Goal: Task Accomplishment & Management: Complete application form

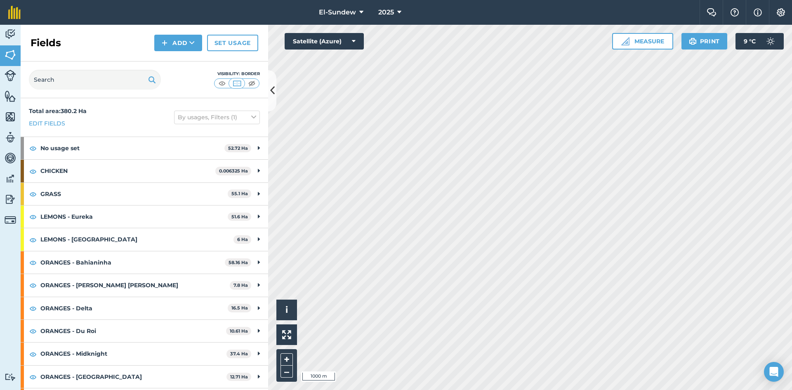
click at [130, 220] on strong "LEMONS - Eureka" at bounding box center [133, 216] width 187 height 22
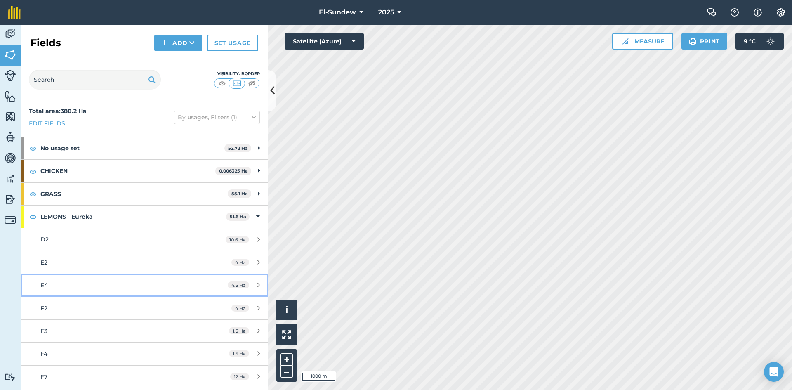
click at [104, 283] on div "E4" at bounding box center [117, 285] width 155 height 9
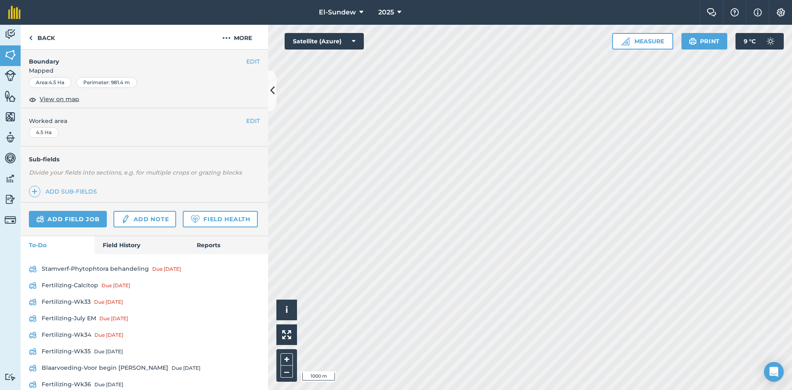
scroll to position [172, 0]
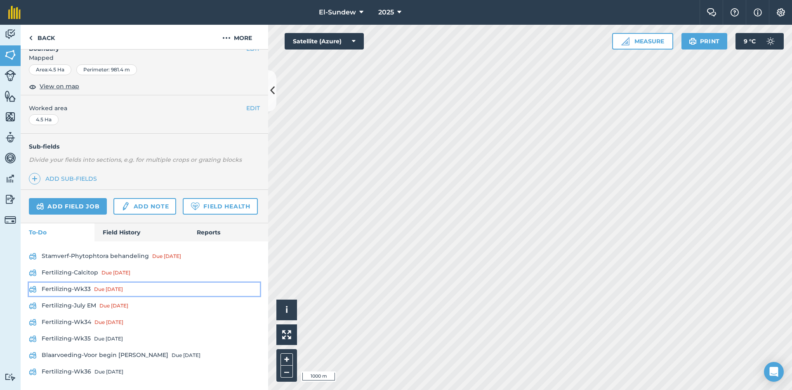
click at [85, 294] on link "Fertilizing-Wk33 Due [DATE]" at bounding box center [144, 289] width 231 height 13
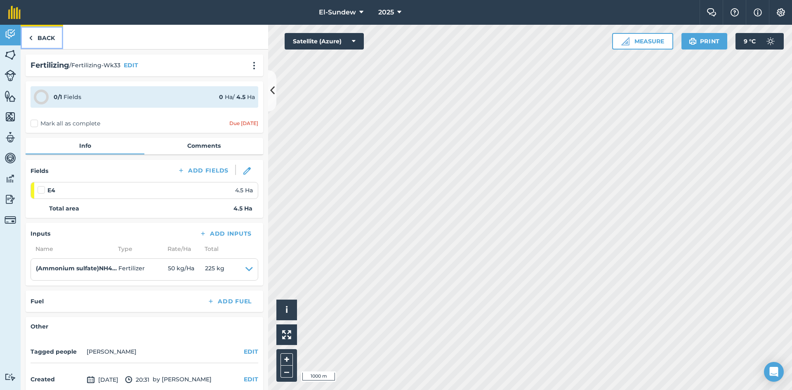
click at [47, 34] on link "Back" at bounding box center [42, 37] width 42 height 24
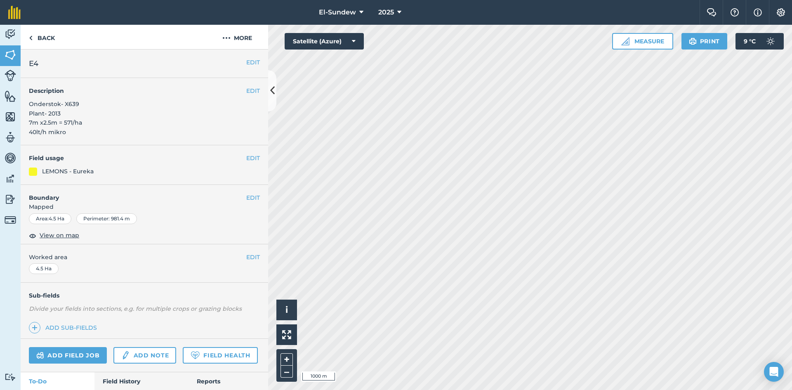
scroll to position [172, 0]
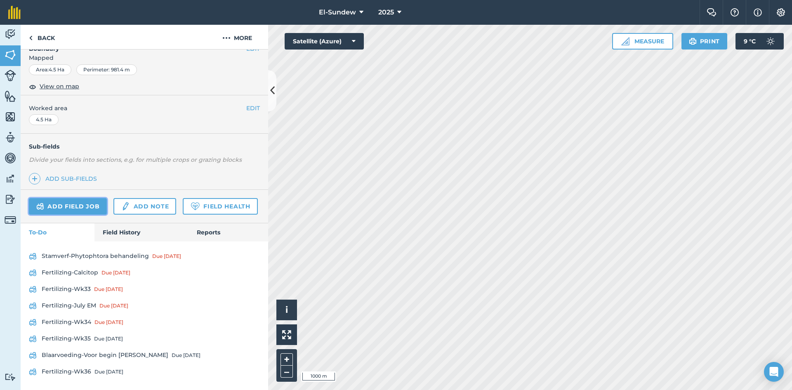
click at [59, 198] on link "Add field job" at bounding box center [68, 206] width 78 height 17
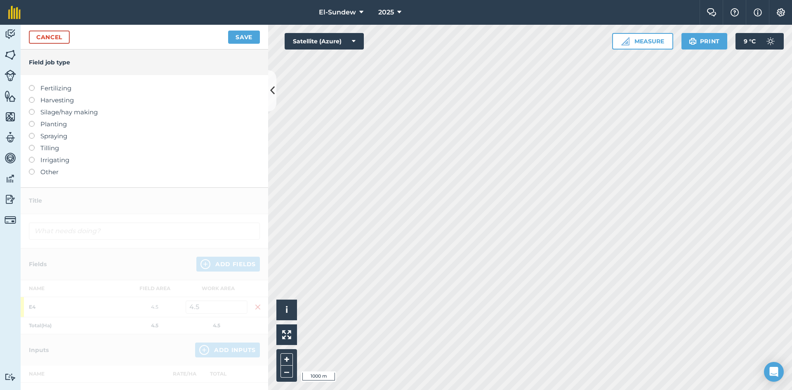
click at [58, 91] on label "Fertilizing" at bounding box center [144, 88] width 231 height 10
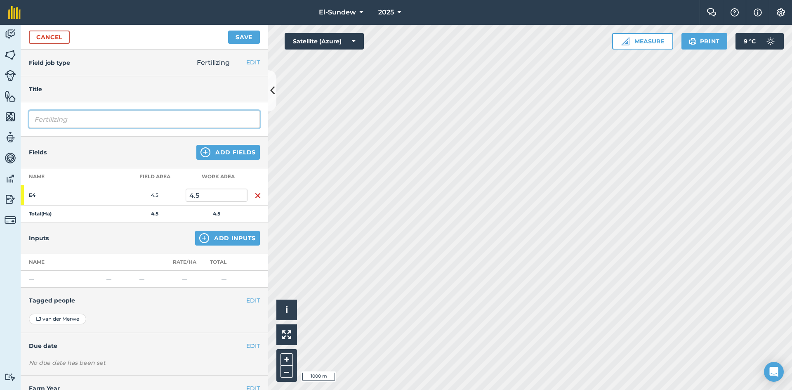
click at [82, 120] on input "Fertilizing" at bounding box center [144, 119] width 231 height 17
type input "Fertilizing-Wk37"
click at [199, 238] on img at bounding box center [204, 238] width 10 height 10
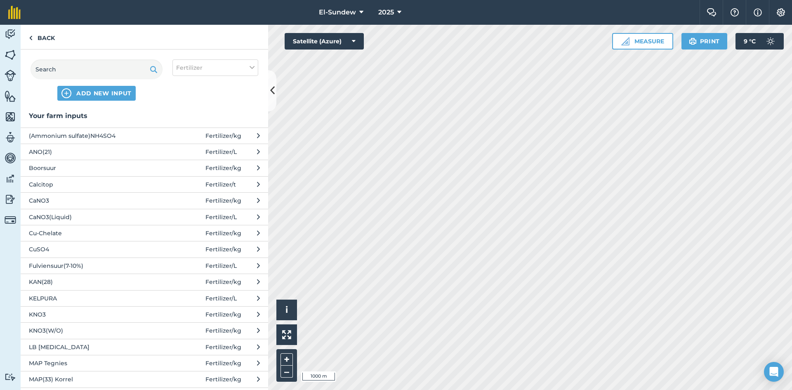
click at [95, 251] on span "CuSO4" at bounding box center [96, 249] width 135 height 9
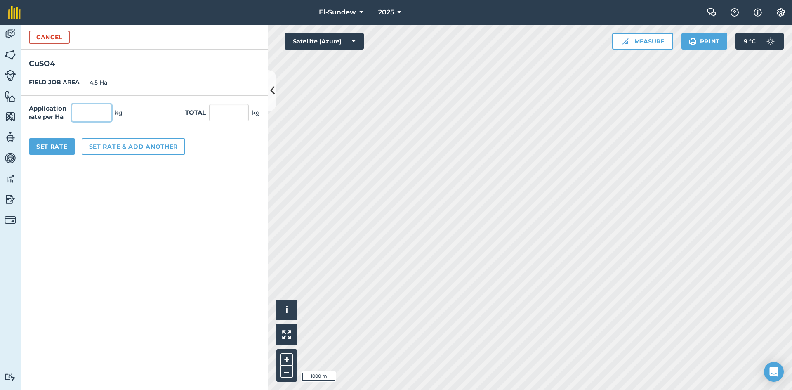
click at [98, 111] on input "text" at bounding box center [92, 112] width 40 height 17
type input "5"
type input "22.5"
click at [117, 152] on button "Set rate & add another" at bounding box center [134, 146] width 104 height 17
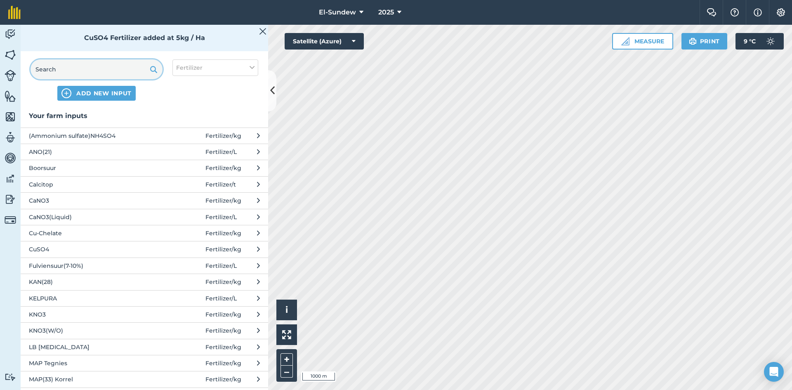
click at [109, 72] on input "text" at bounding box center [97, 69] width 132 height 20
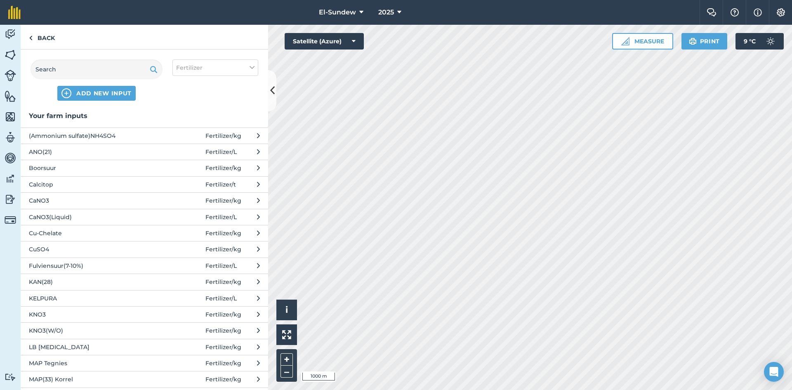
click at [92, 299] on span "KELPURA" at bounding box center [96, 298] width 135 height 9
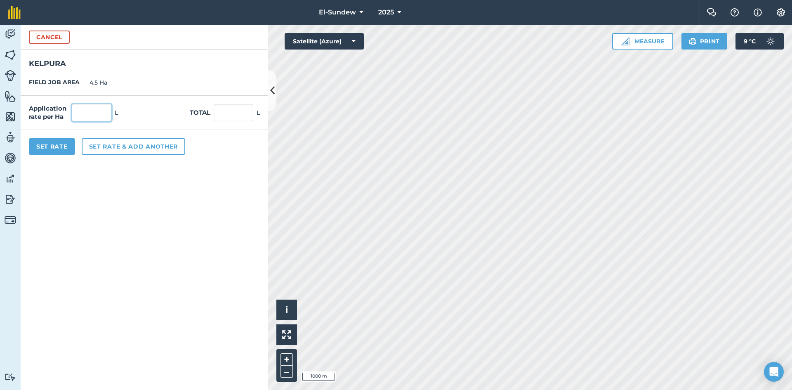
click at [86, 111] on input "text" at bounding box center [92, 112] width 40 height 17
type input "3"
type input "13.5"
click at [106, 153] on button "Set rate & add another" at bounding box center [134, 146] width 104 height 17
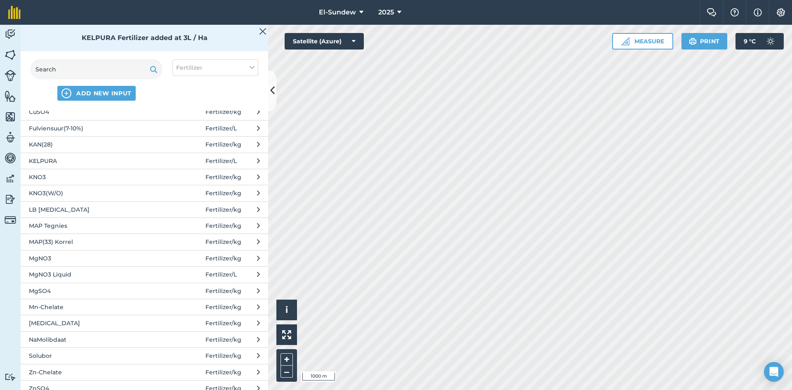
scroll to position [275, 0]
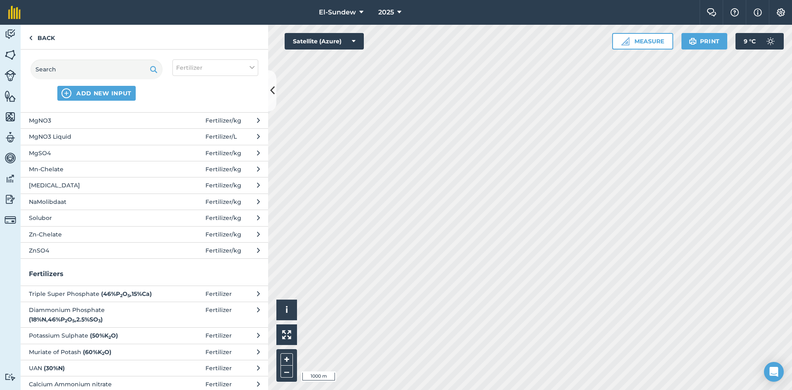
click at [59, 248] on span "ZnSO4" at bounding box center [96, 250] width 135 height 9
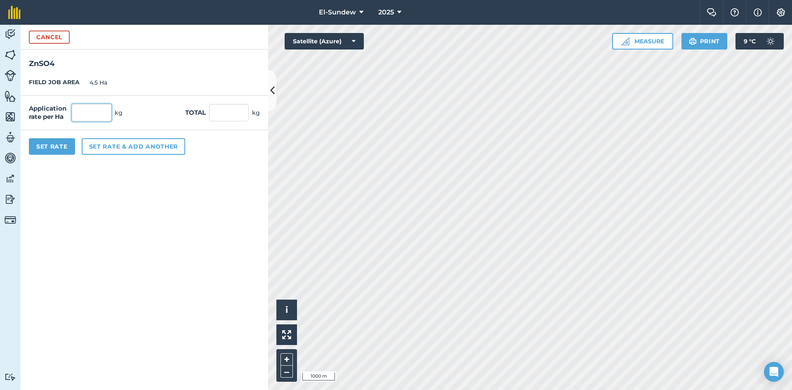
click at [92, 107] on input "text" at bounding box center [92, 112] width 40 height 17
type input "20"
type input "90"
click at [58, 152] on button "Set Rate" at bounding box center [52, 146] width 46 height 17
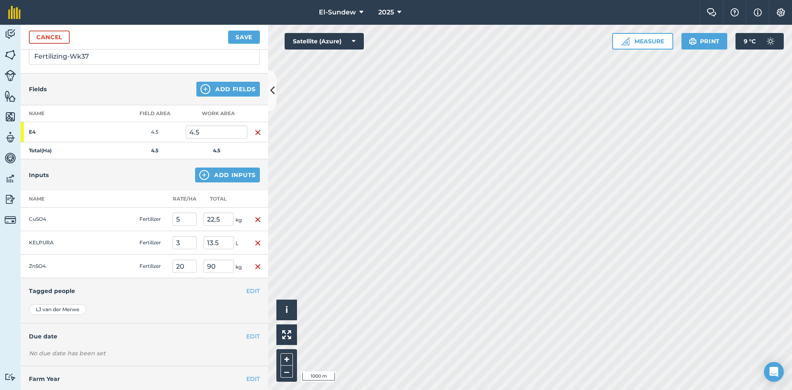
scroll to position [83, 0]
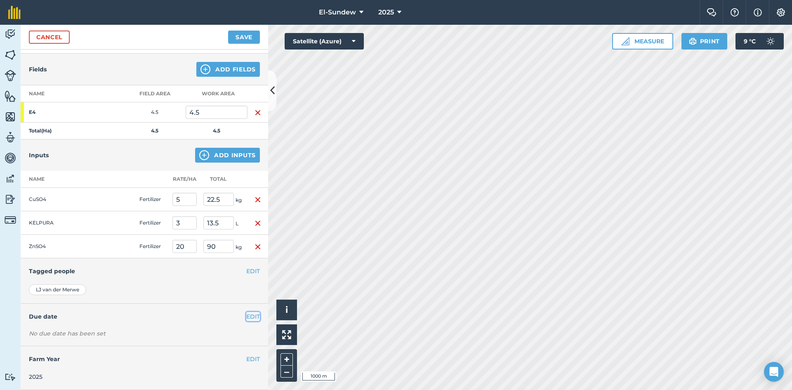
click at [246, 318] on button "EDIT" at bounding box center [253, 316] width 14 height 9
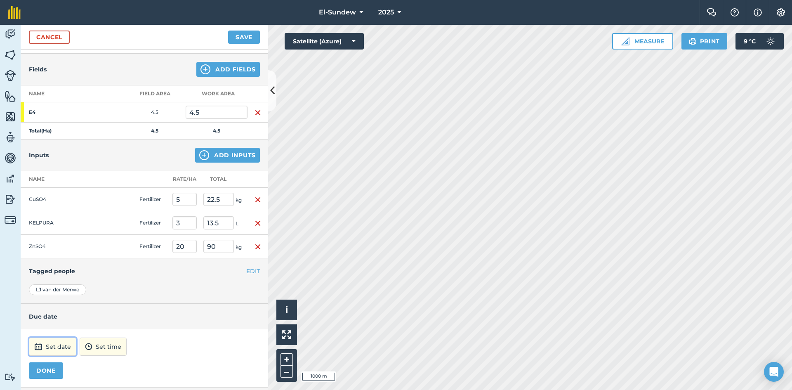
click at [66, 342] on button "Set date" at bounding box center [52, 347] width 47 height 18
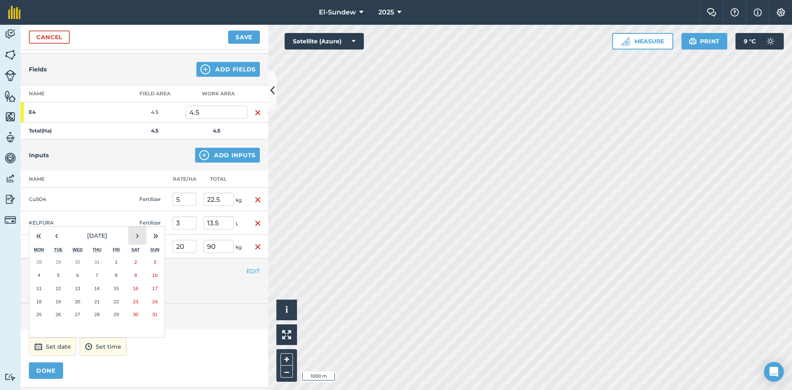
click at [131, 236] on button "›" at bounding box center [137, 236] width 18 height 18
click at [40, 276] on abbr "8" at bounding box center [39, 274] width 2 height 5
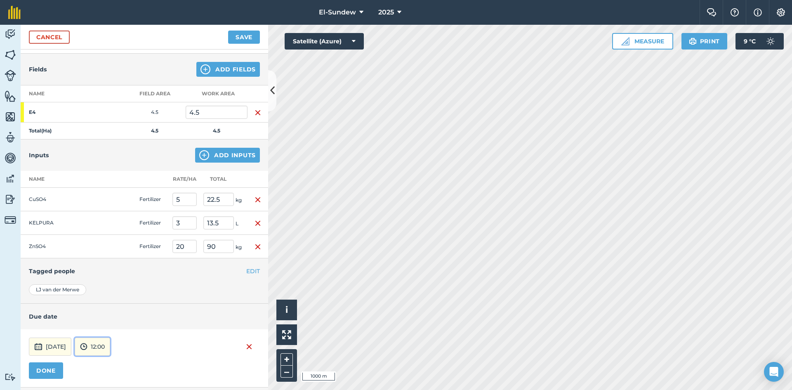
click at [87, 347] on img at bounding box center [83, 347] width 7 height 10
click at [114, 304] on button "07:00" at bounding box center [94, 303] width 39 height 13
click at [33, 371] on button "DONE" at bounding box center [46, 370] width 34 height 17
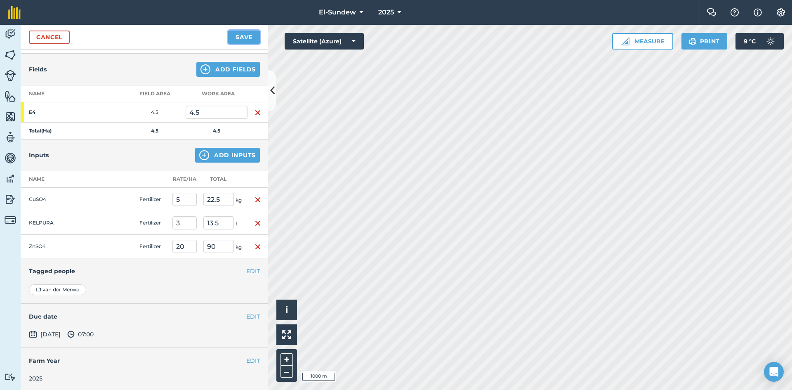
click at [239, 33] on button "Save" at bounding box center [244, 37] width 32 height 13
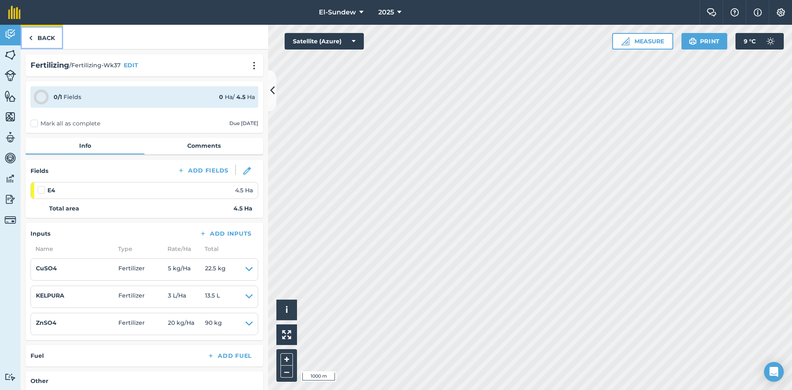
click at [50, 39] on link "Back" at bounding box center [42, 37] width 42 height 24
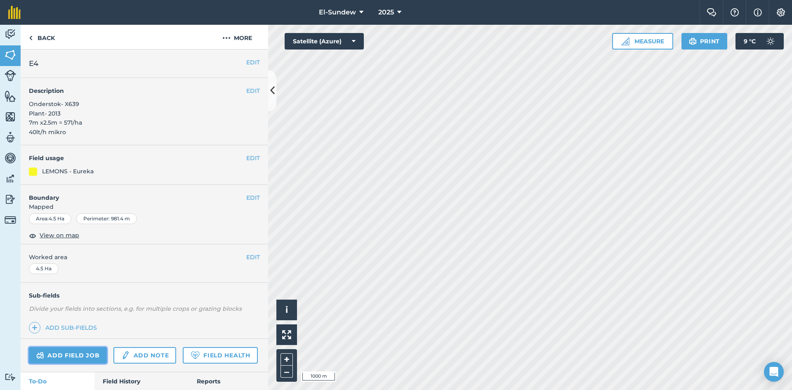
click at [85, 354] on link "Add field job" at bounding box center [68, 355] width 78 height 17
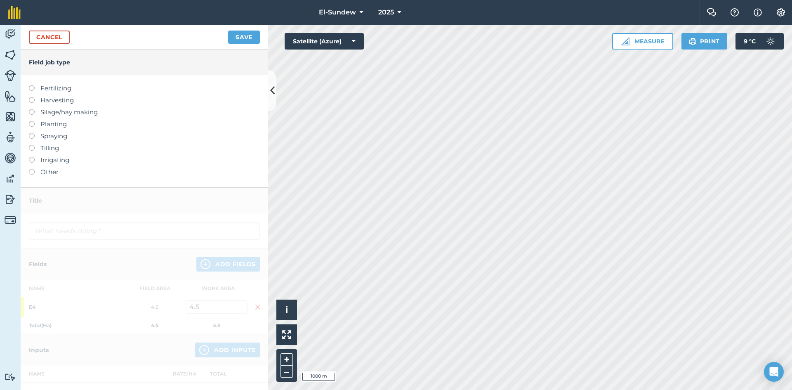
click at [64, 90] on label "Fertilizing" at bounding box center [144, 88] width 231 height 10
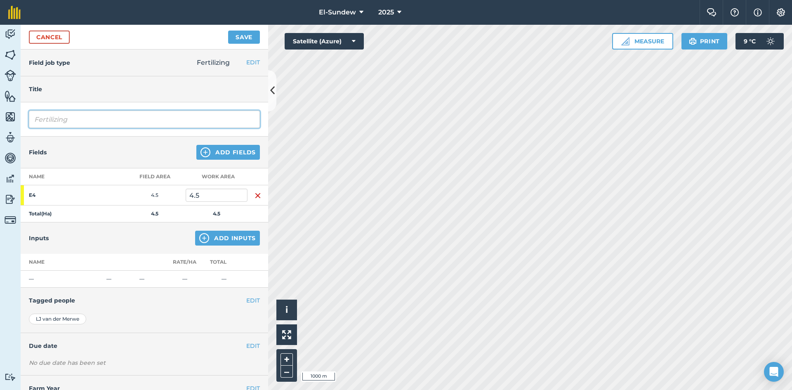
click at [94, 121] on input "Fertilizing" at bounding box center [144, 119] width 231 height 17
type input "Fertilizing-Wk37"
click at [199, 236] on img at bounding box center [204, 238] width 10 height 10
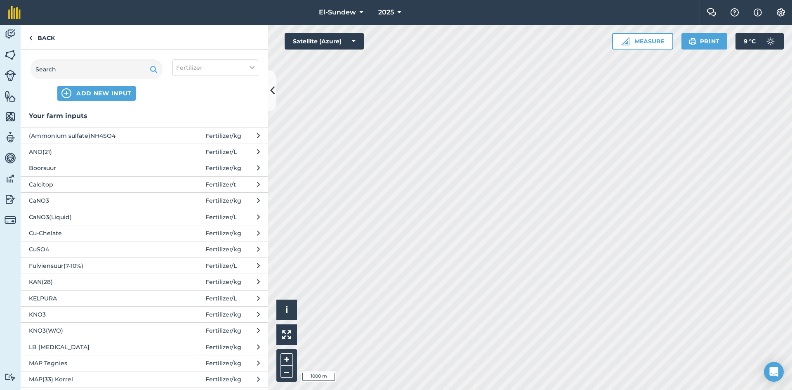
click at [113, 312] on span "KNO3" at bounding box center [96, 314] width 135 height 9
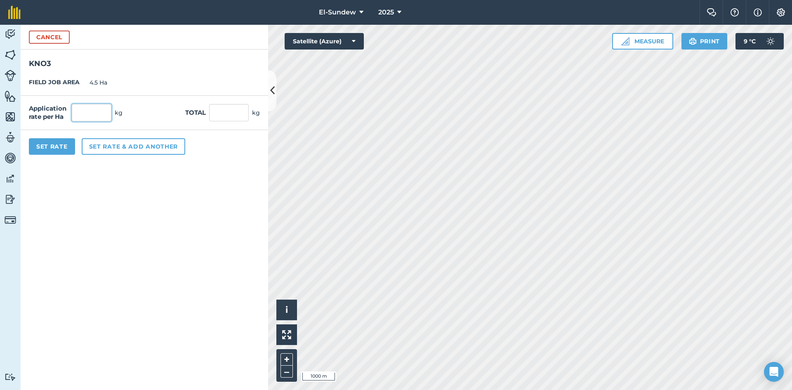
click at [104, 120] on input "text" at bounding box center [92, 112] width 40 height 17
type input "100"
type input "450"
click at [49, 144] on button "Set Rate" at bounding box center [52, 146] width 46 height 17
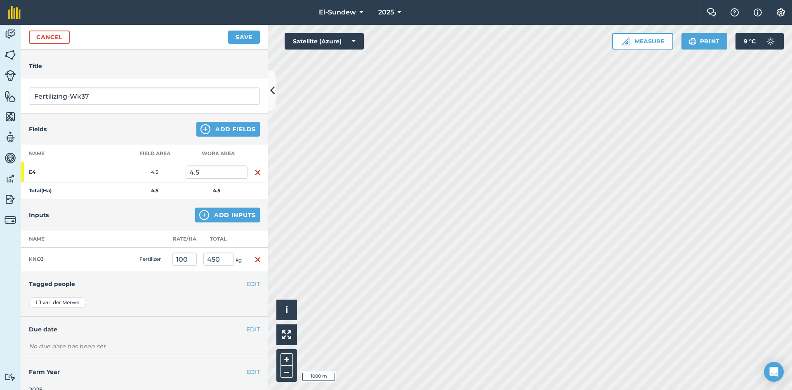
scroll to position [36, 0]
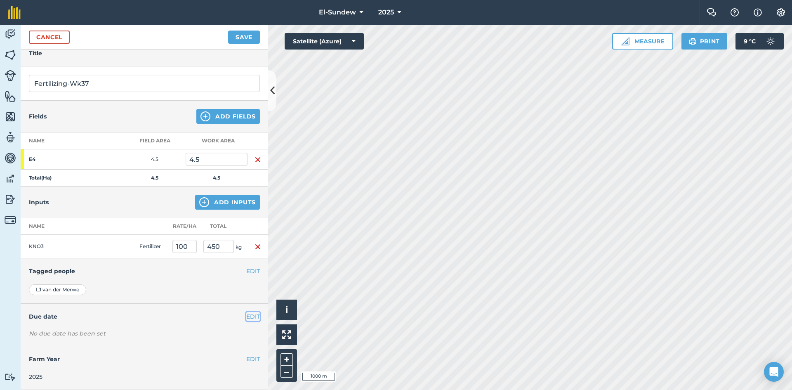
click at [248, 316] on button "EDIT" at bounding box center [253, 316] width 14 height 9
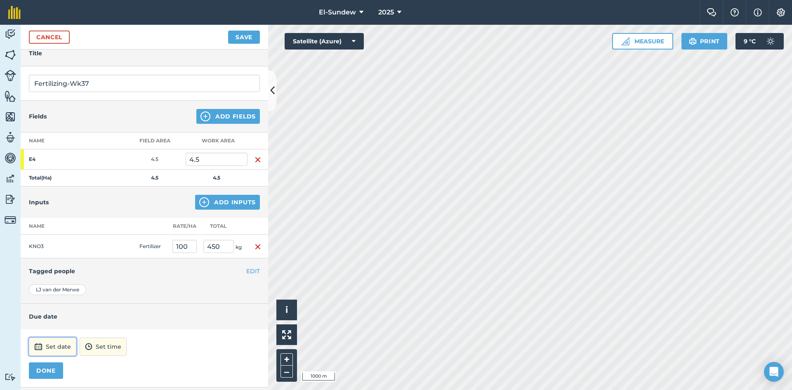
click at [54, 354] on button "Set date" at bounding box center [52, 347] width 47 height 18
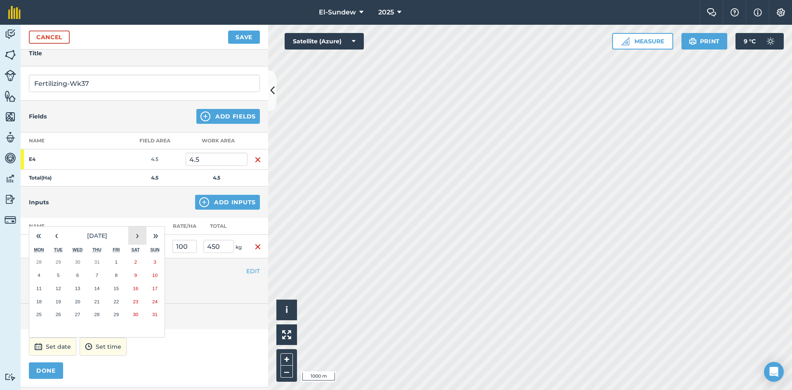
click at [134, 236] on button "›" at bounding box center [137, 236] width 18 height 18
click at [45, 275] on button "8" at bounding box center [38, 275] width 19 height 13
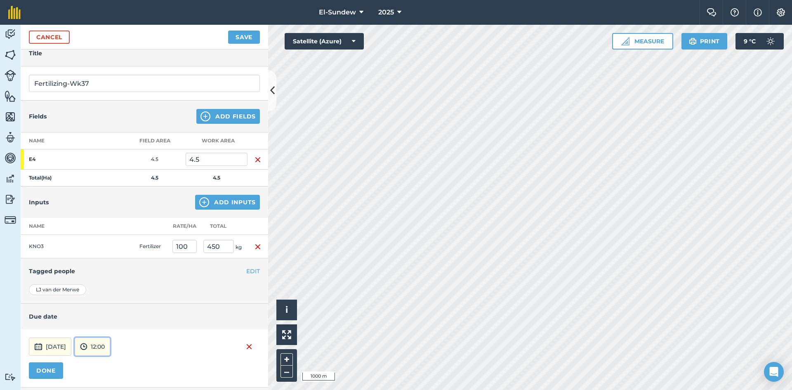
click at [110, 348] on button "12:00" at bounding box center [92, 347] width 35 height 18
click at [110, 302] on button "07:00" at bounding box center [94, 303] width 39 height 13
click at [57, 364] on button "DONE" at bounding box center [46, 370] width 34 height 17
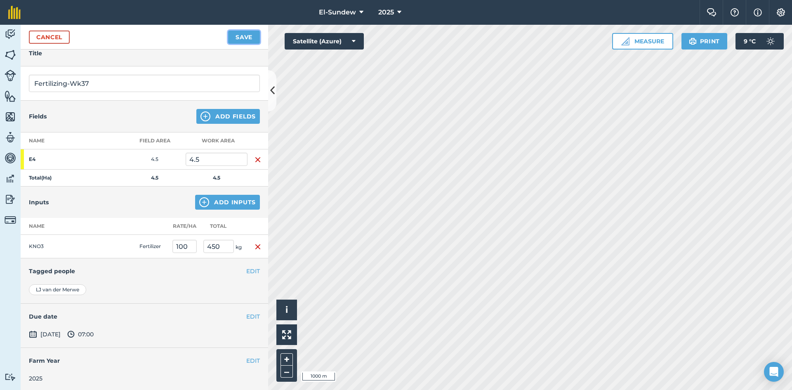
click at [253, 33] on button "Save" at bounding box center [244, 37] width 32 height 13
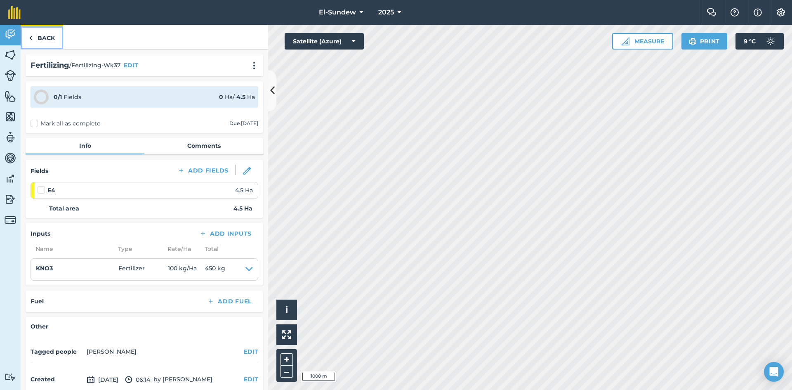
click at [30, 40] on img at bounding box center [31, 38] width 4 height 10
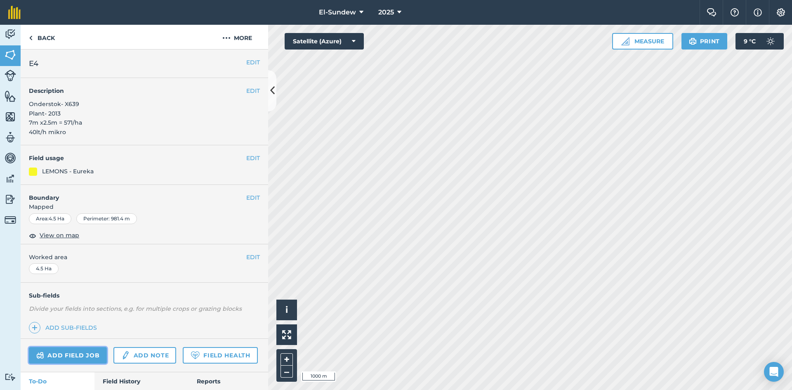
click at [59, 356] on link "Add field job" at bounding box center [68, 355] width 78 height 17
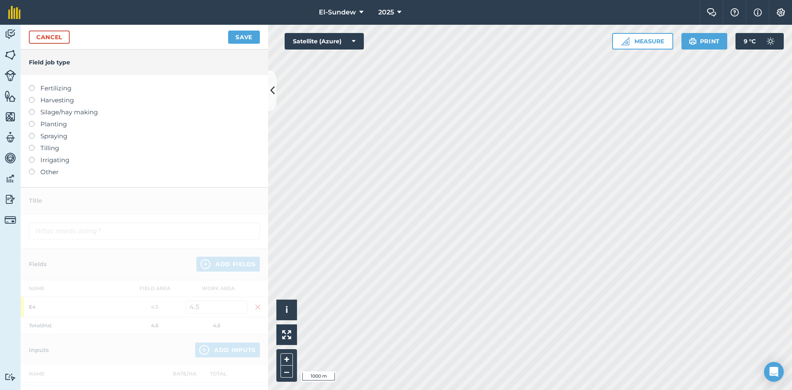
click at [59, 85] on label "Fertilizing" at bounding box center [144, 88] width 231 height 10
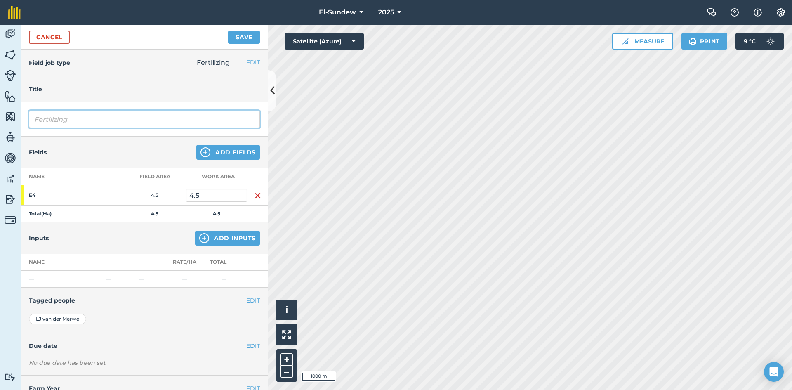
click at [86, 116] on input "Fertilizing" at bounding box center [144, 119] width 231 height 17
type input "Fertilizing-Wk38"
click at [199, 242] on img at bounding box center [204, 238] width 10 height 10
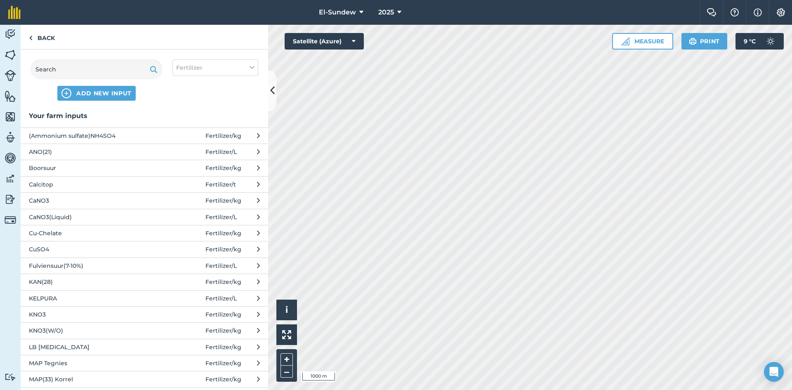
click at [130, 378] on span "MAP(33) Korrel" at bounding box center [96, 379] width 135 height 9
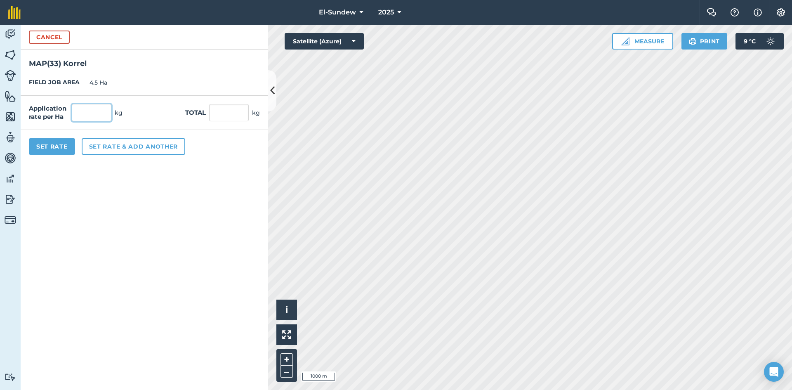
click at [101, 109] on input "text" at bounding box center [92, 112] width 40 height 17
type input "120"
type input "540"
click at [55, 148] on button "Set Rate" at bounding box center [52, 146] width 46 height 17
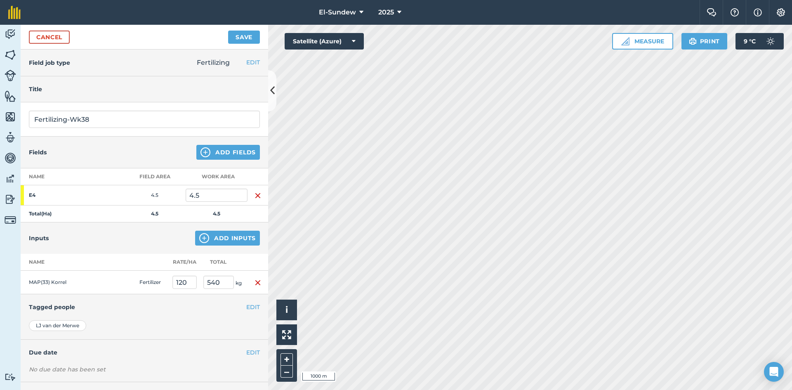
scroll to position [36, 0]
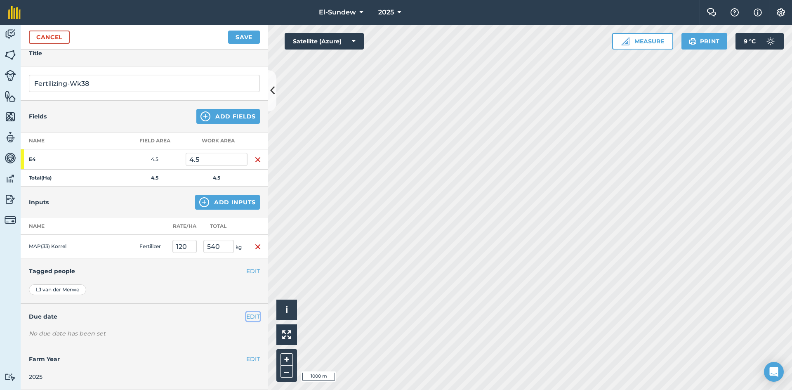
click at [246, 315] on button "EDIT" at bounding box center [253, 316] width 14 height 9
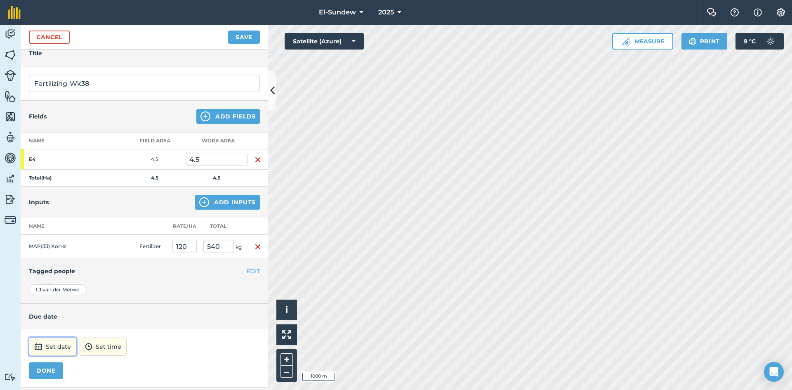
click at [65, 342] on button "Set date" at bounding box center [52, 347] width 47 height 18
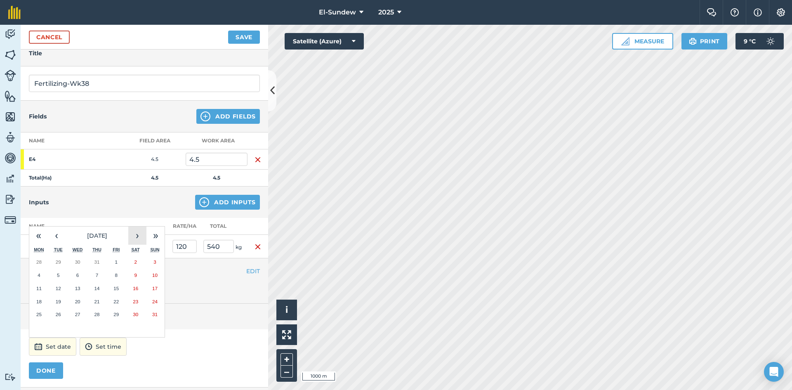
click at [132, 238] on button "›" at bounding box center [137, 236] width 18 height 18
click at [40, 294] on button "15" at bounding box center [38, 288] width 19 height 13
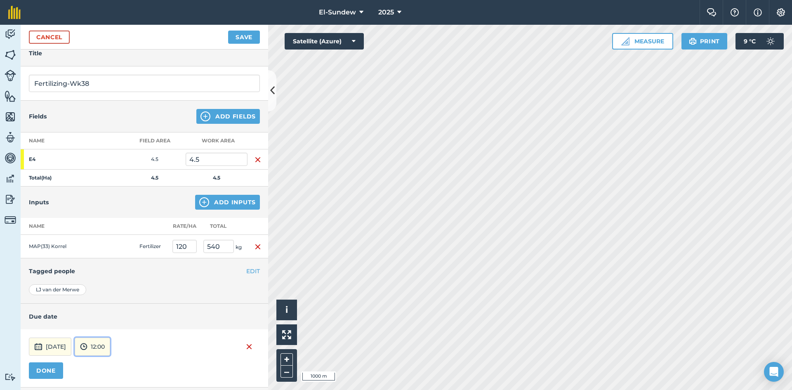
click at [110, 342] on button "12:00" at bounding box center [92, 347] width 35 height 18
click at [113, 299] on button "07:00" at bounding box center [94, 303] width 39 height 13
click at [57, 370] on button "DONE" at bounding box center [46, 370] width 34 height 17
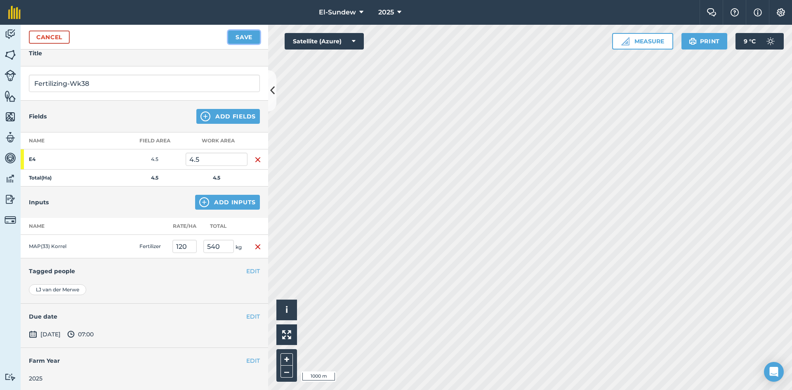
click at [257, 36] on button "Save" at bounding box center [244, 37] width 32 height 13
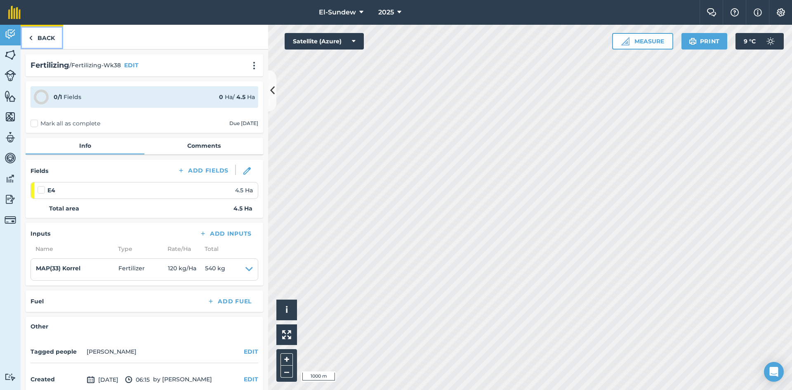
click at [39, 45] on link "Back" at bounding box center [42, 37] width 42 height 24
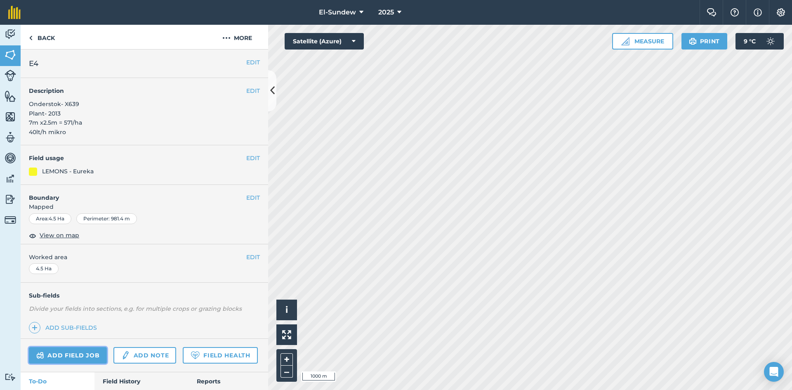
click at [56, 352] on link "Add field job" at bounding box center [68, 355] width 78 height 17
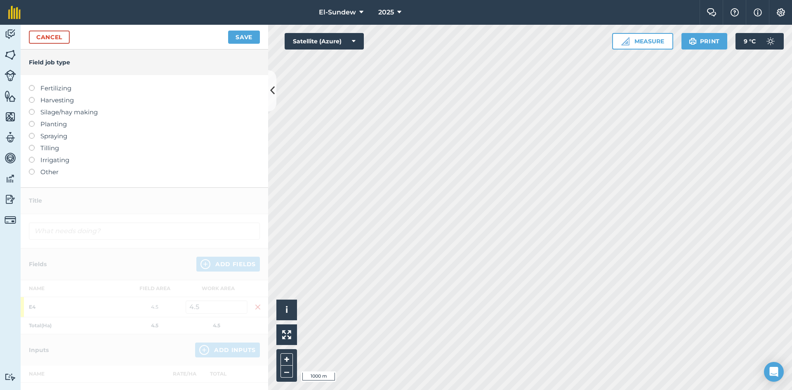
click at [47, 87] on label "Fertilizing" at bounding box center [144, 88] width 231 height 10
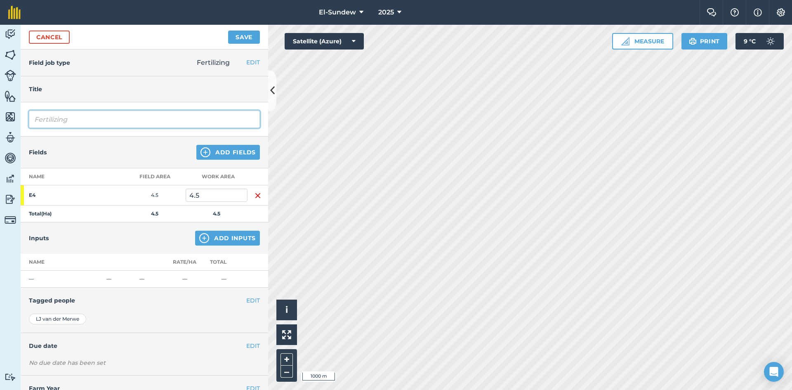
click at [122, 123] on input "Fertilizing" at bounding box center [144, 119] width 231 height 17
type input "Fertilizing-Wk39"
click at [201, 239] on img at bounding box center [204, 238] width 10 height 10
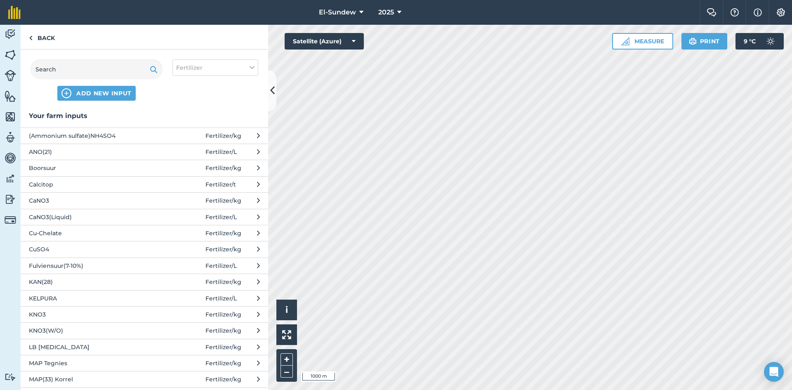
click at [87, 169] on span "Boorsuur" at bounding box center [96, 167] width 135 height 9
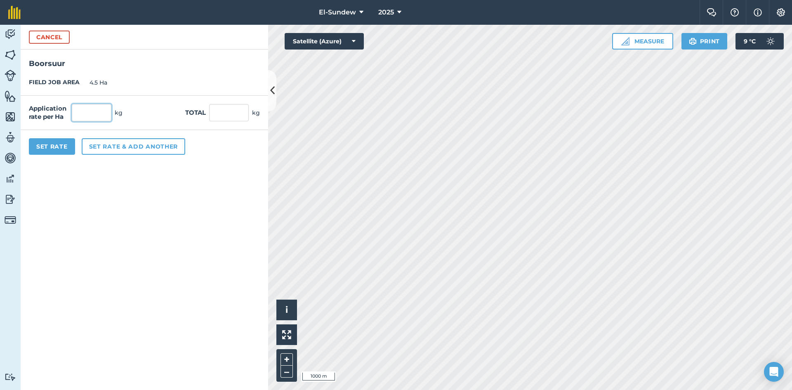
click at [101, 114] on input "text" at bounding box center [92, 112] width 40 height 17
type input "2"
type input "9"
click at [121, 147] on button "Set rate & add another" at bounding box center [134, 146] width 104 height 17
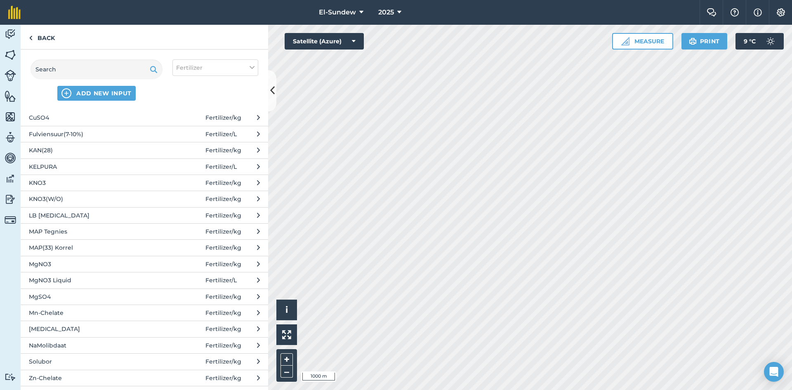
scroll to position [137, 0]
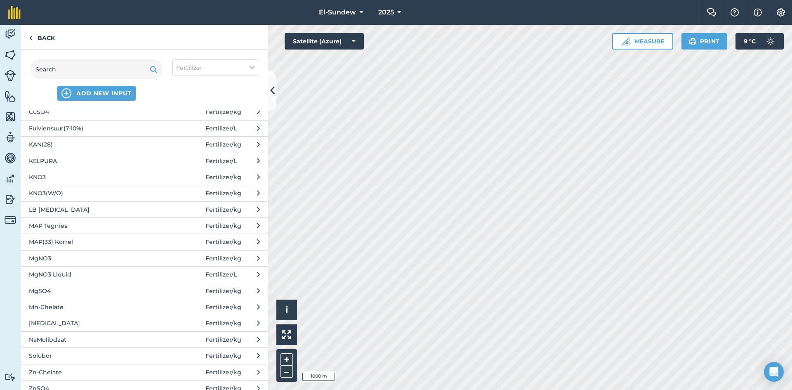
click at [73, 323] on span "[MEDICAL_DATA]" at bounding box center [96, 323] width 135 height 9
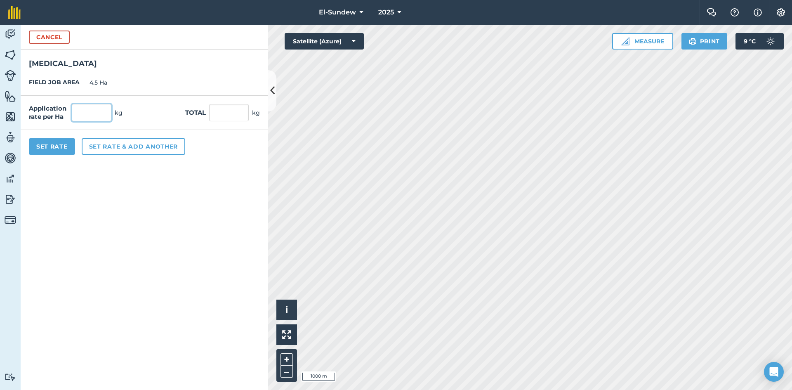
click at [101, 115] on input "text" at bounding box center [92, 112] width 40 height 17
type input "5"
type input "22.5"
click at [58, 140] on button "Set Rate" at bounding box center [52, 146] width 46 height 17
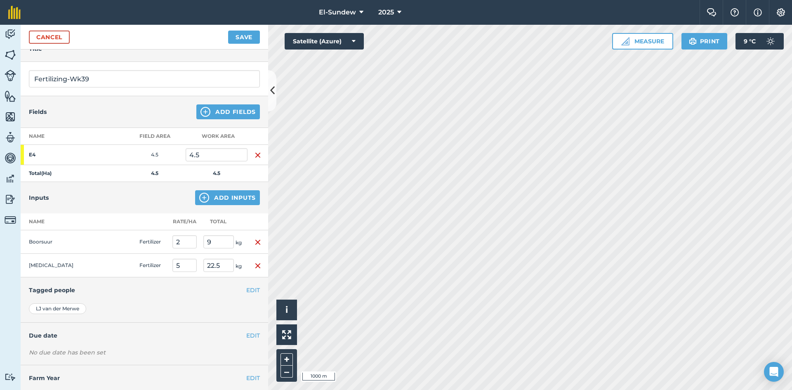
scroll to position [59, 0]
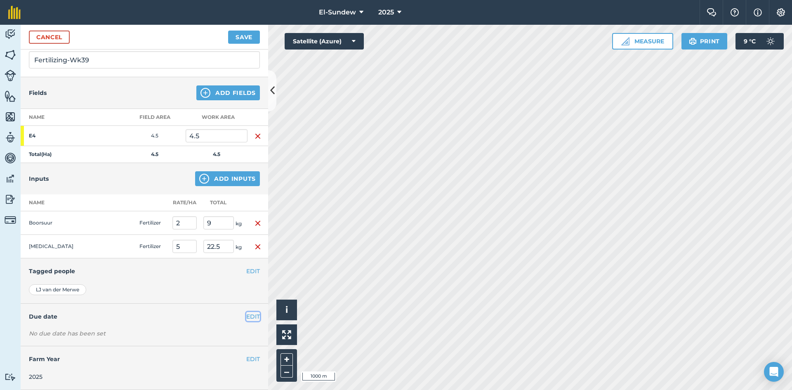
click at [246, 319] on button "EDIT" at bounding box center [253, 316] width 14 height 9
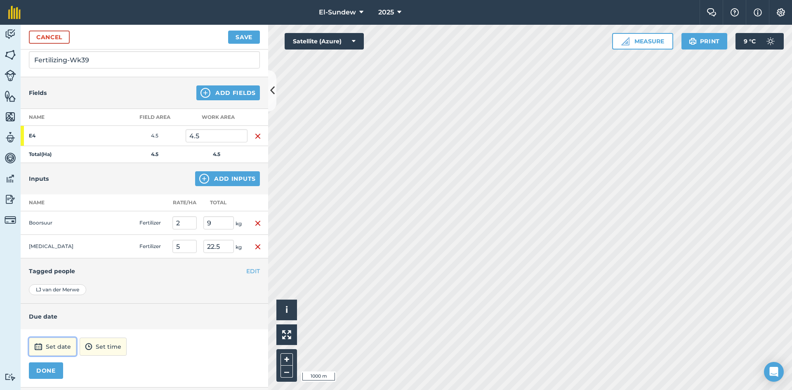
click at [52, 350] on button "Set date" at bounding box center [52, 347] width 47 height 18
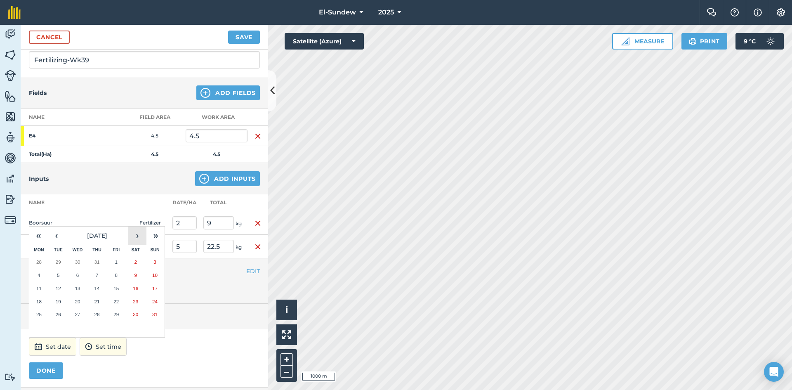
click at [140, 238] on button "›" at bounding box center [137, 236] width 18 height 18
click at [43, 307] on button "22" at bounding box center [38, 301] width 19 height 13
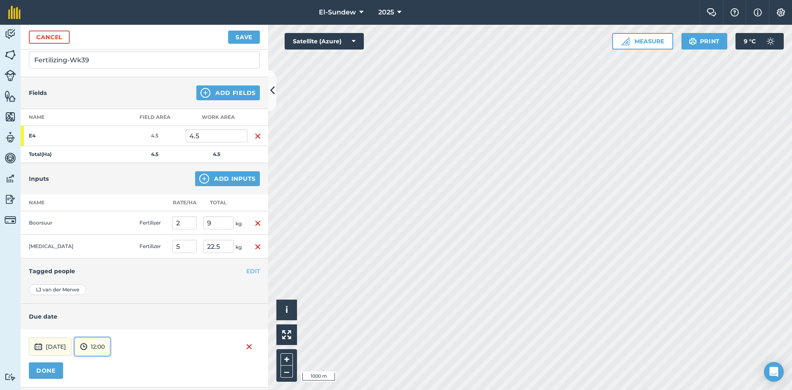
click at [110, 351] on button "12:00" at bounding box center [92, 347] width 35 height 18
click at [114, 302] on button "07:00" at bounding box center [94, 303] width 39 height 13
click at [57, 367] on button "DONE" at bounding box center [46, 370] width 34 height 17
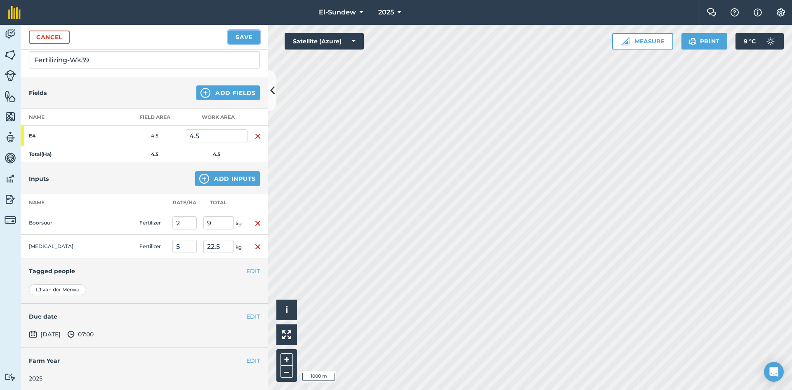
click at [248, 37] on button "Save" at bounding box center [244, 37] width 32 height 13
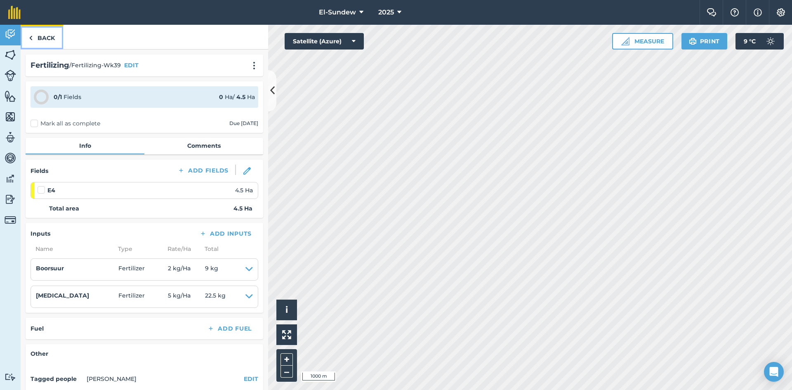
click at [50, 42] on link "Back" at bounding box center [42, 37] width 42 height 24
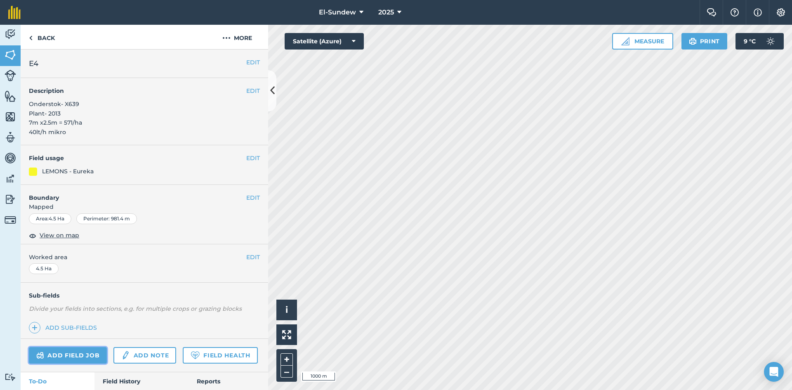
click at [72, 352] on link "Add field job" at bounding box center [68, 355] width 78 height 17
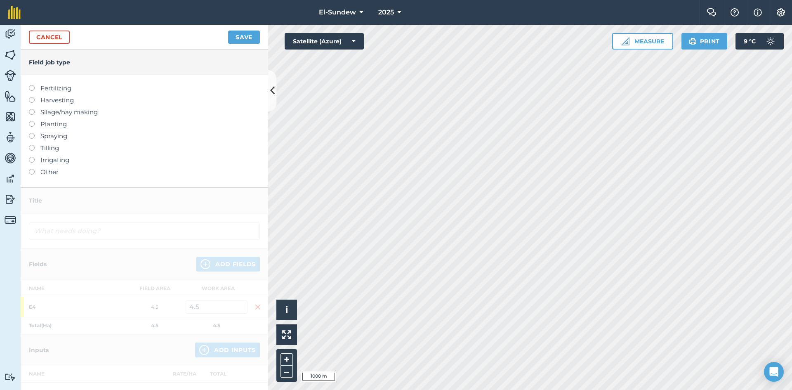
click at [69, 87] on label "Fertilizing" at bounding box center [144, 88] width 231 height 10
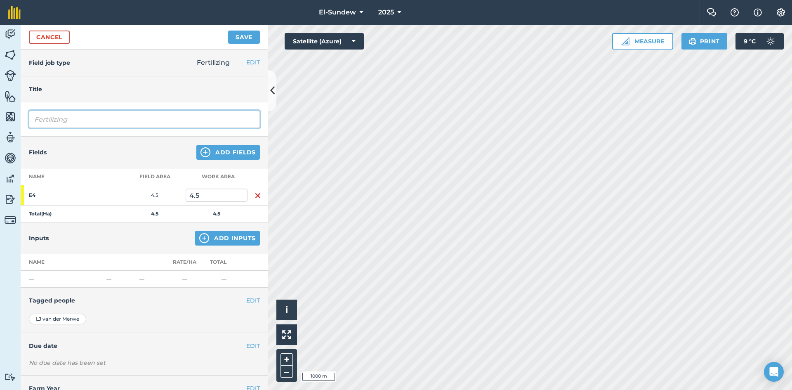
click at [116, 119] on input "Fertilizing" at bounding box center [144, 119] width 231 height 17
type input "Fertilizing-Wk39"
click at [201, 241] on img at bounding box center [204, 238] width 10 height 10
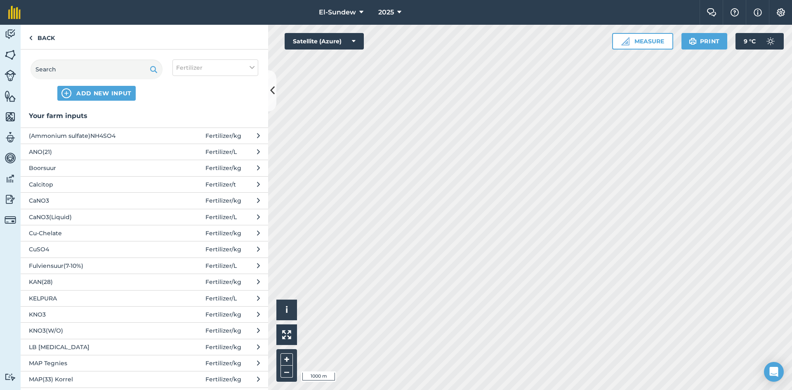
click at [111, 134] on span "(Ammonium sulfate)NH4SO4" at bounding box center [96, 135] width 135 height 9
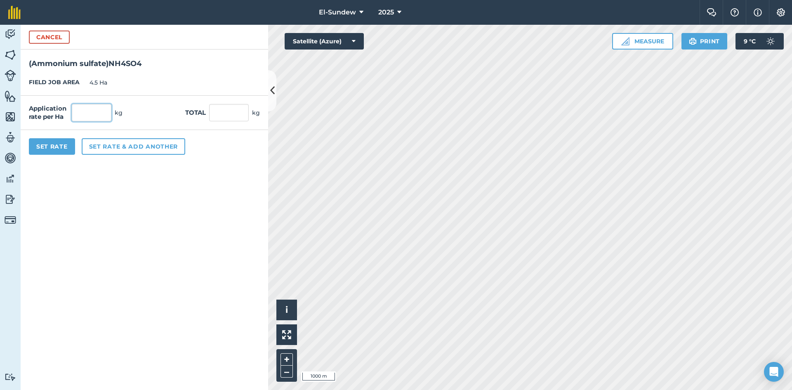
click at [105, 112] on input "text" at bounding box center [92, 112] width 40 height 17
type input "50"
type input "225"
click at [59, 141] on button "Set Rate" at bounding box center [52, 146] width 46 height 17
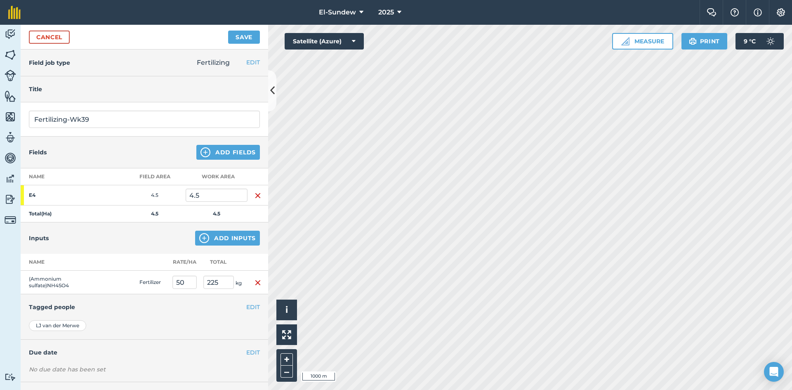
scroll to position [36, 0]
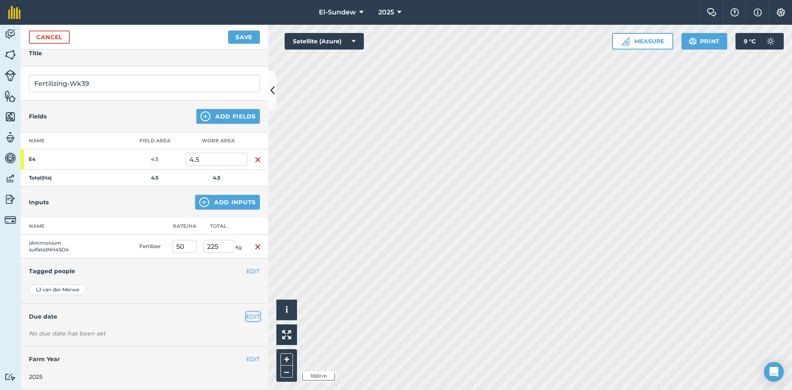
click at [247, 317] on button "EDIT" at bounding box center [253, 316] width 14 height 9
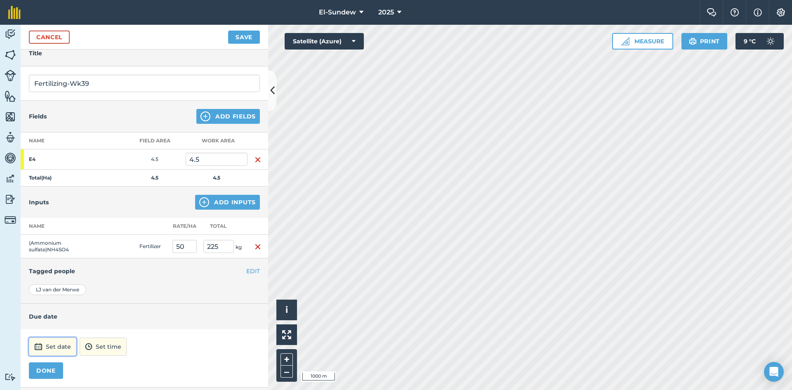
click at [61, 343] on button "Set date" at bounding box center [52, 347] width 47 height 18
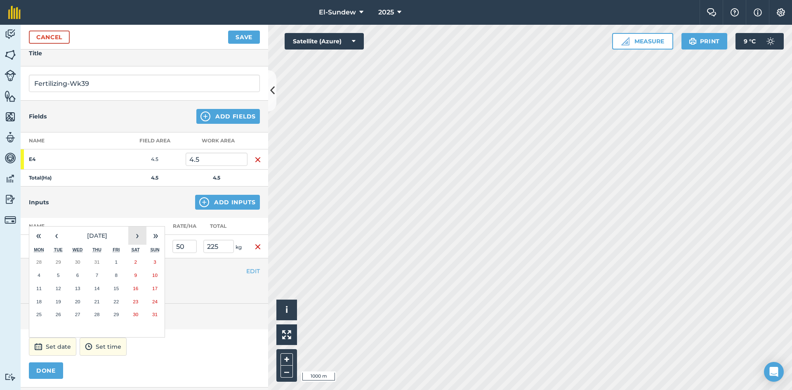
click at [144, 237] on button "›" at bounding box center [137, 236] width 18 height 18
click at [34, 305] on button "22" at bounding box center [38, 301] width 19 height 13
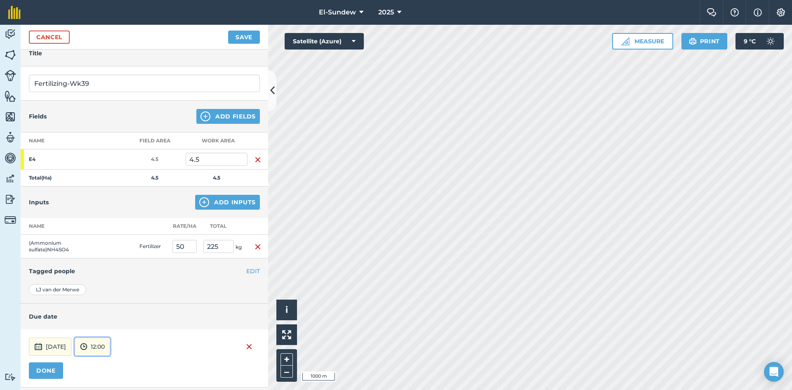
click at [110, 347] on button "12:00" at bounding box center [92, 347] width 35 height 18
click at [114, 306] on button "07:00" at bounding box center [94, 303] width 39 height 13
click at [57, 368] on button "DONE" at bounding box center [46, 370] width 34 height 17
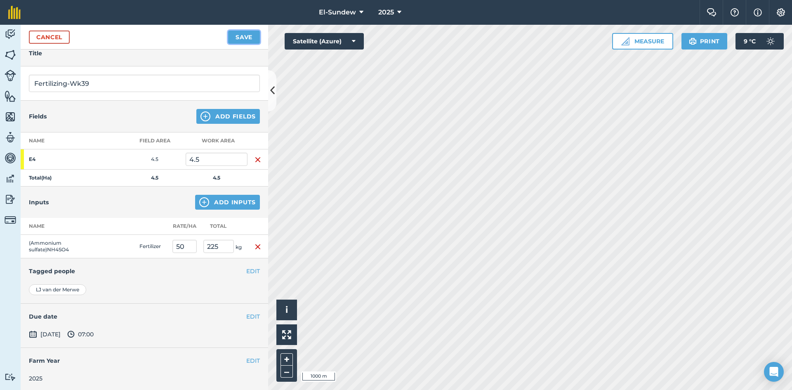
click at [244, 36] on button "Save" at bounding box center [244, 37] width 32 height 13
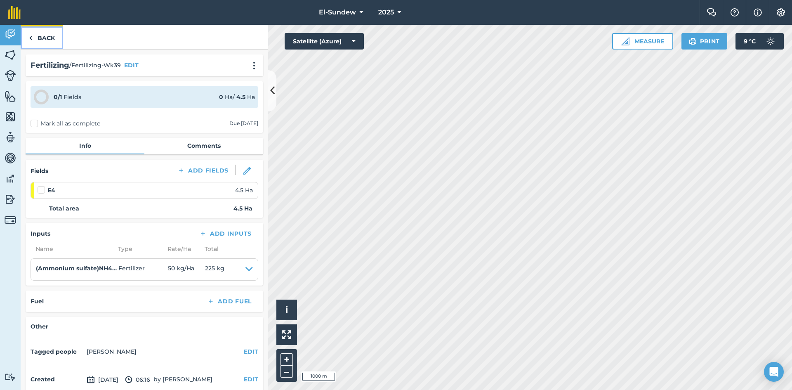
click at [51, 43] on link "Back" at bounding box center [42, 37] width 42 height 24
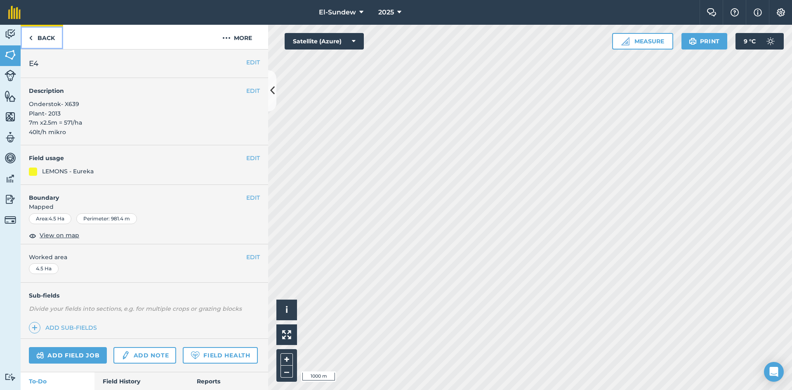
click at [53, 44] on link "Back" at bounding box center [42, 37] width 42 height 24
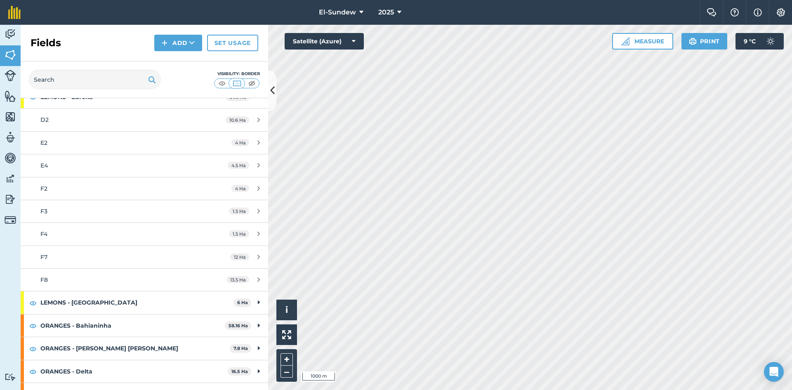
scroll to position [137, 0]
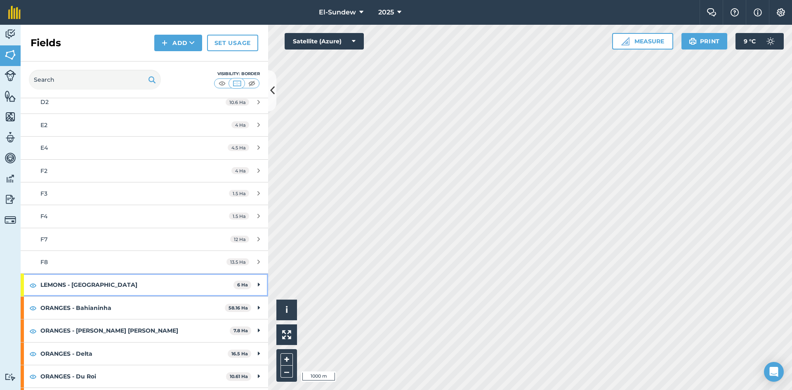
click at [102, 284] on strong "LEMONS - [GEOGRAPHIC_DATA]" at bounding box center [136, 285] width 193 height 22
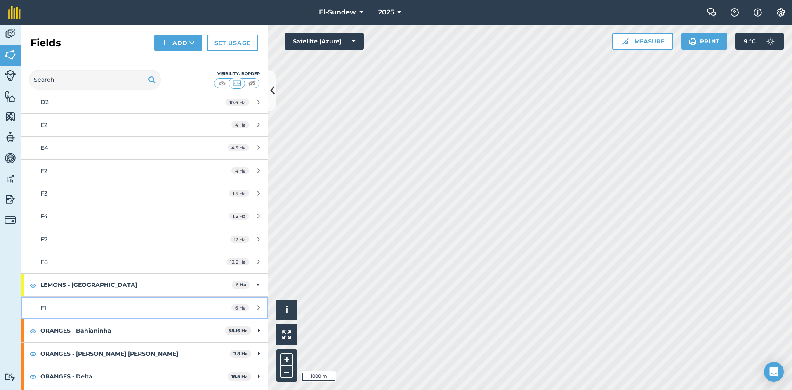
click at [107, 312] on div "F1" at bounding box center [117, 307] width 155 height 9
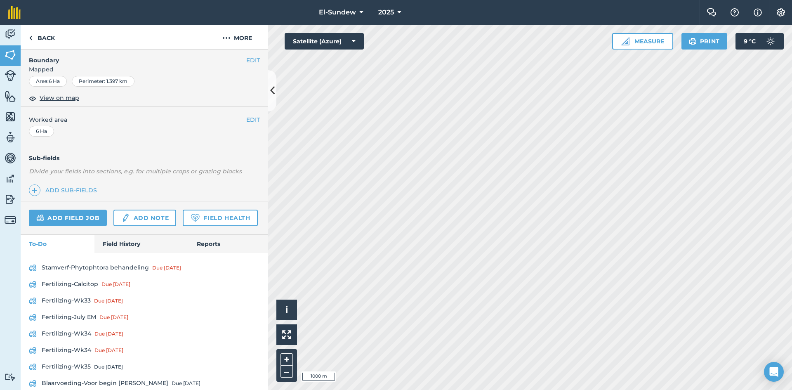
scroll to position [189, 0]
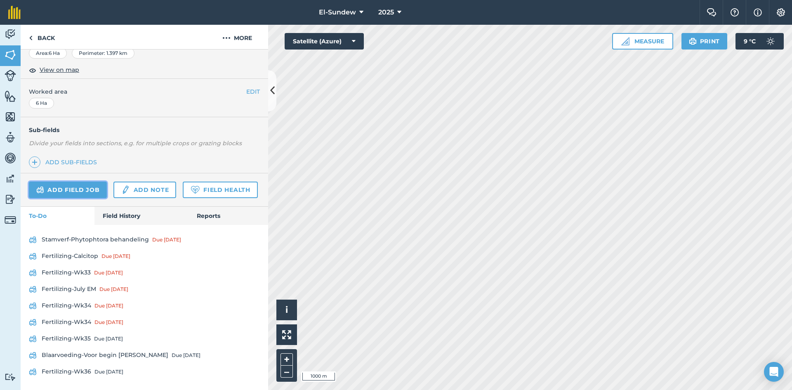
click at [91, 182] on link "Add field job" at bounding box center [68, 190] width 78 height 17
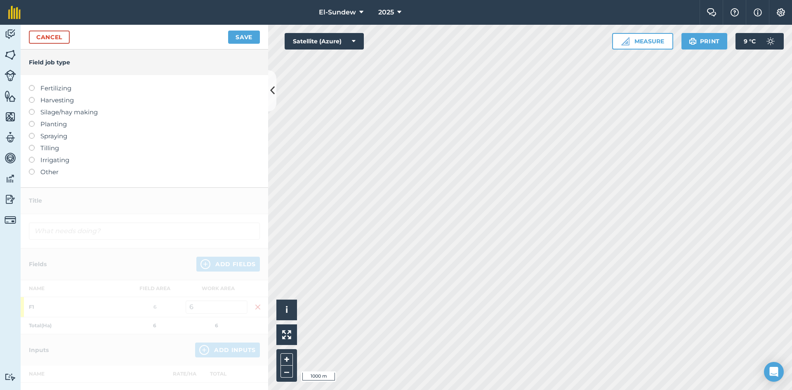
click at [62, 87] on label "Fertilizing" at bounding box center [144, 88] width 231 height 10
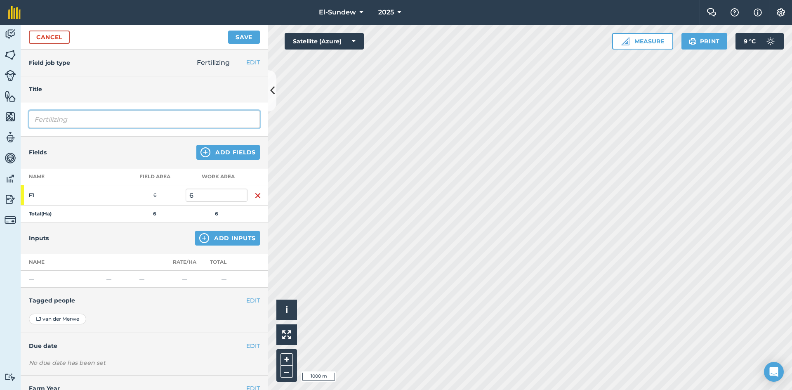
click at [91, 116] on input "Fertilizing" at bounding box center [144, 119] width 231 height 17
type input "Fertilizing-Wk37"
click at [210, 239] on button "Add Inputs" at bounding box center [227, 238] width 65 height 15
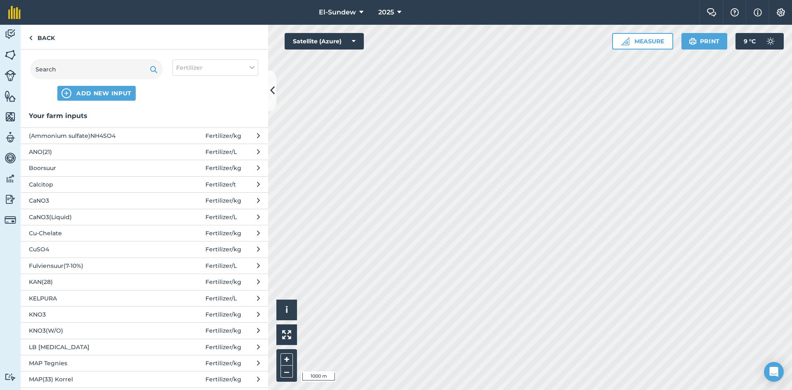
click at [76, 249] on span "CuSO4" at bounding box center [96, 249] width 135 height 9
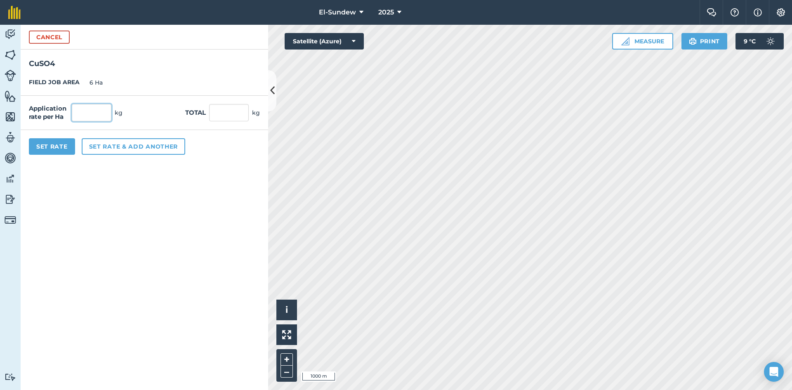
click at [104, 112] on input "text" at bounding box center [92, 112] width 40 height 17
type input "5"
type input "30"
click at [113, 148] on button "Set rate & add another" at bounding box center [134, 146] width 104 height 17
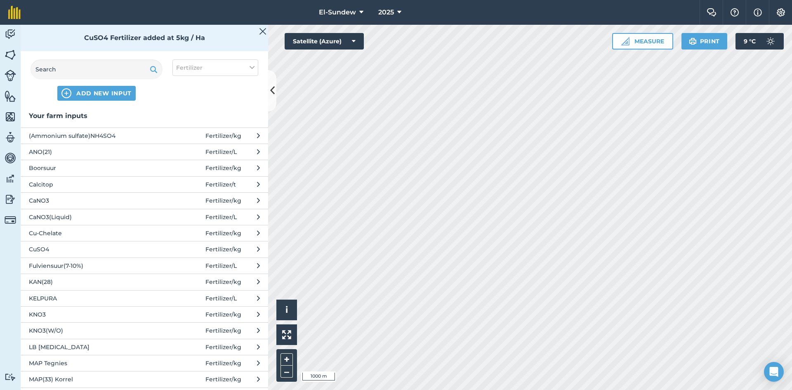
click at [85, 303] on button "KELPURA Fertilizer / L" at bounding box center [145, 298] width 248 height 16
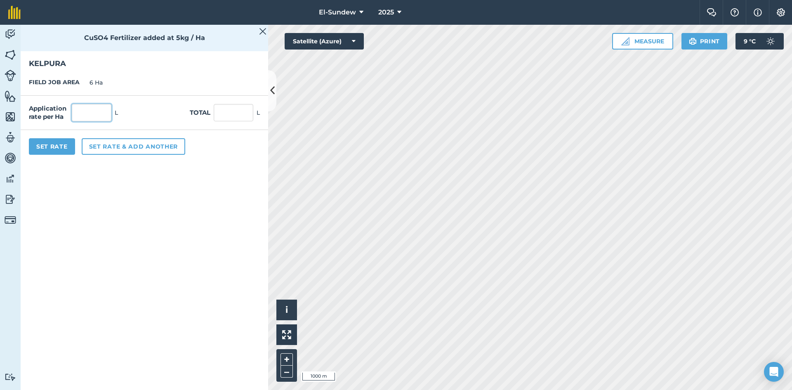
click at [100, 111] on input "text" at bounding box center [92, 112] width 40 height 17
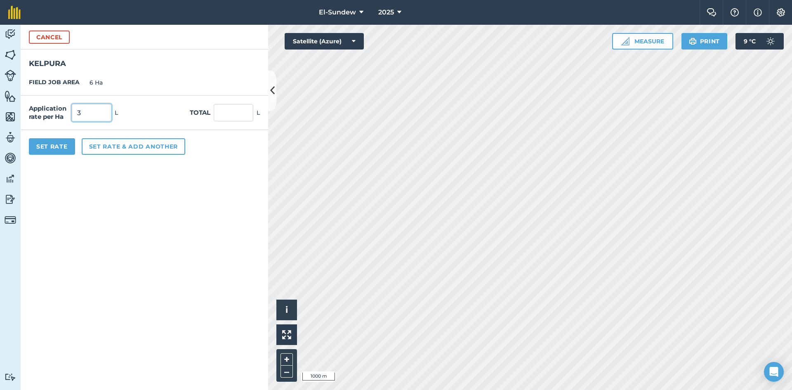
type input "3"
type input "18"
click at [108, 149] on button "Set rate & add another" at bounding box center [134, 146] width 104 height 17
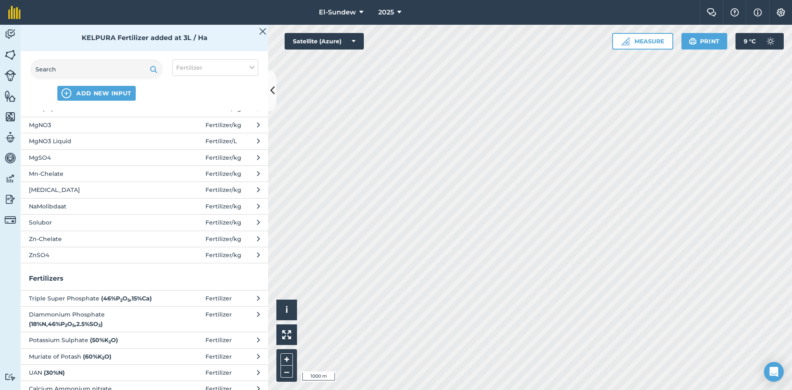
scroll to position [275, 0]
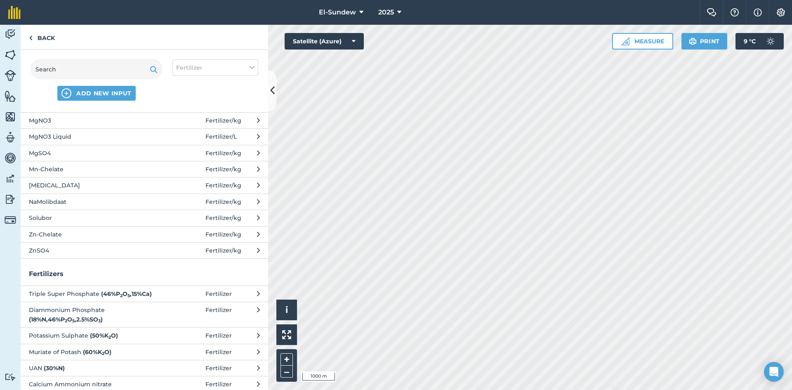
click at [87, 250] on span "ZnSO4" at bounding box center [96, 250] width 135 height 9
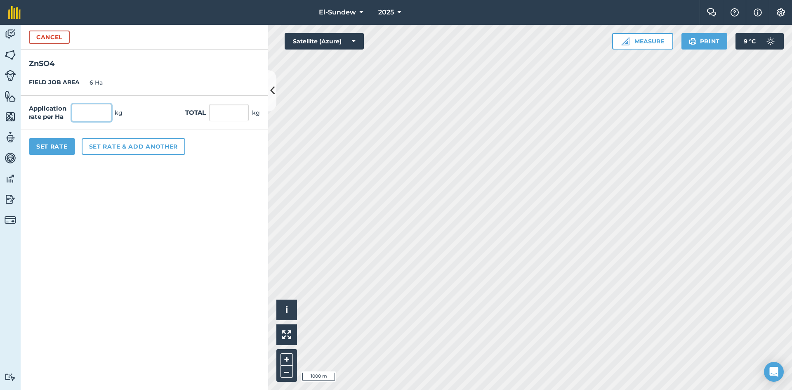
click at [92, 116] on input "text" at bounding box center [92, 112] width 40 height 17
type input "20"
type input "120"
click at [40, 143] on button "Set Rate" at bounding box center [52, 146] width 46 height 17
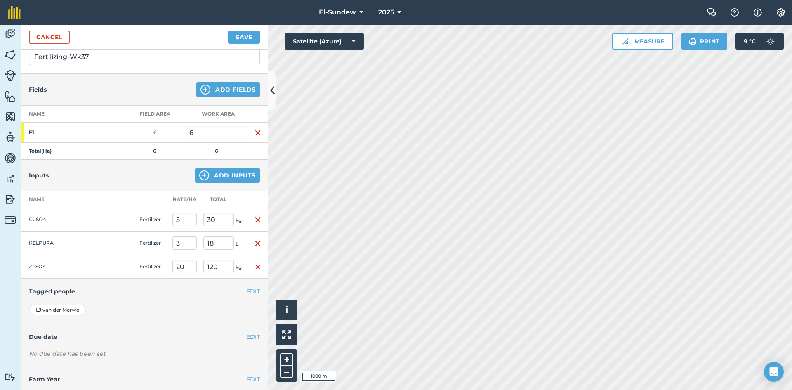
scroll to position [83, 0]
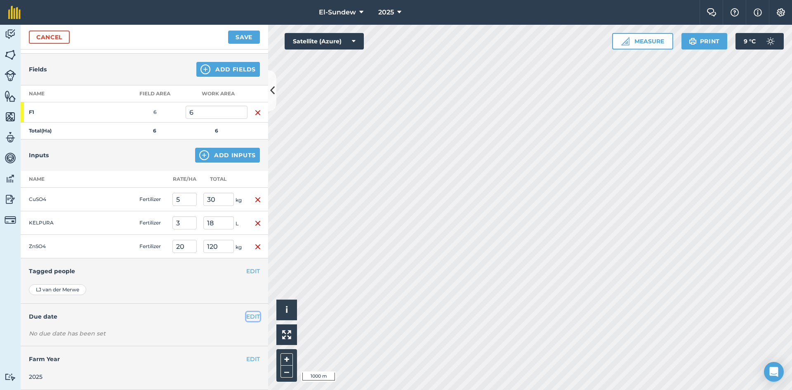
click at [248, 318] on button "EDIT" at bounding box center [253, 316] width 14 height 9
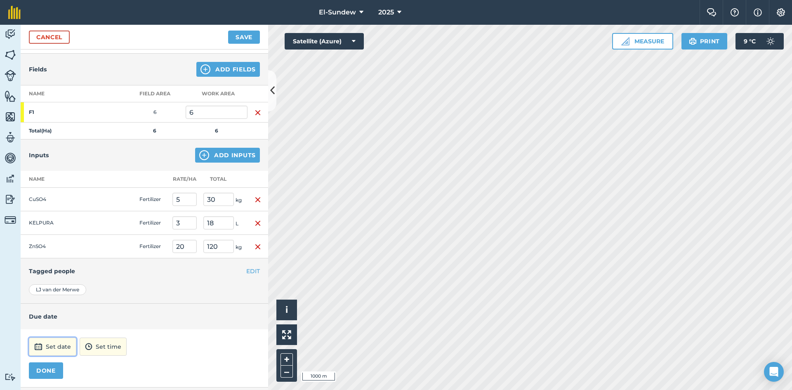
click at [58, 347] on button "Set date" at bounding box center [52, 347] width 47 height 18
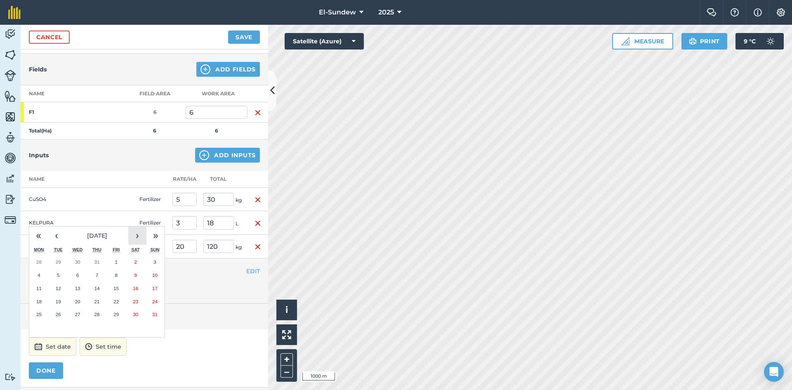
click at [144, 233] on button "›" at bounding box center [137, 236] width 18 height 18
click at [47, 274] on button "8" at bounding box center [38, 275] width 19 height 13
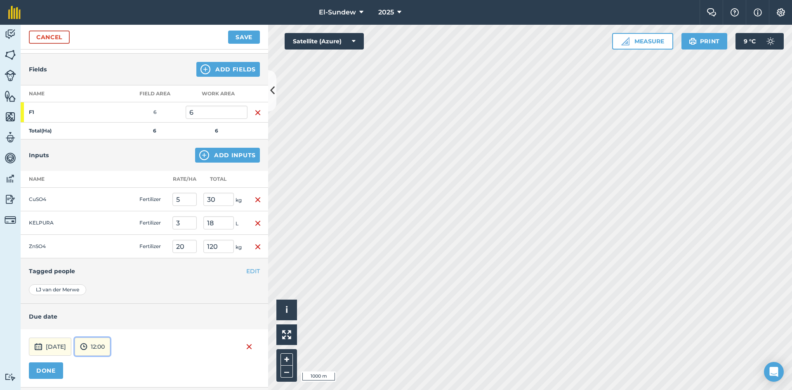
click at [110, 350] on button "12:00" at bounding box center [92, 347] width 35 height 18
click at [114, 305] on button "07:00" at bounding box center [94, 303] width 39 height 13
click at [48, 366] on button "DONE" at bounding box center [46, 370] width 34 height 17
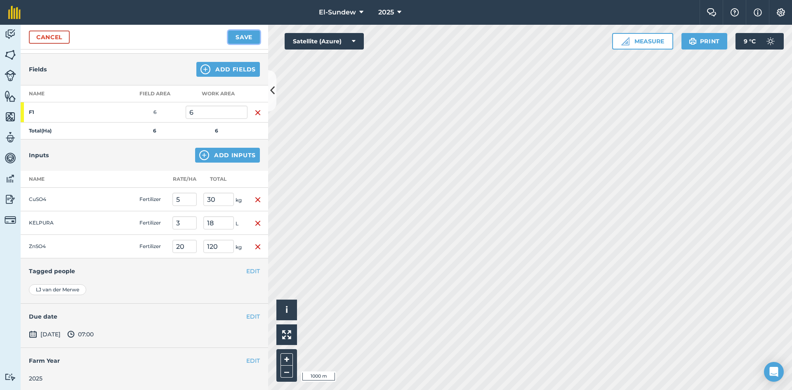
click at [244, 38] on button "Save" at bounding box center [244, 37] width 32 height 13
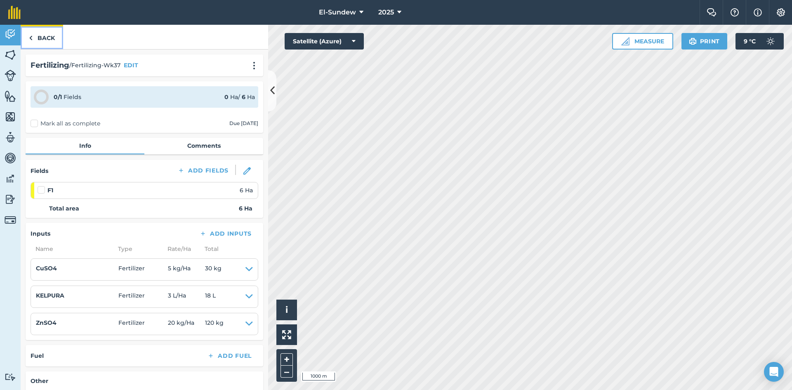
click at [47, 41] on link "Back" at bounding box center [42, 37] width 42 height 24
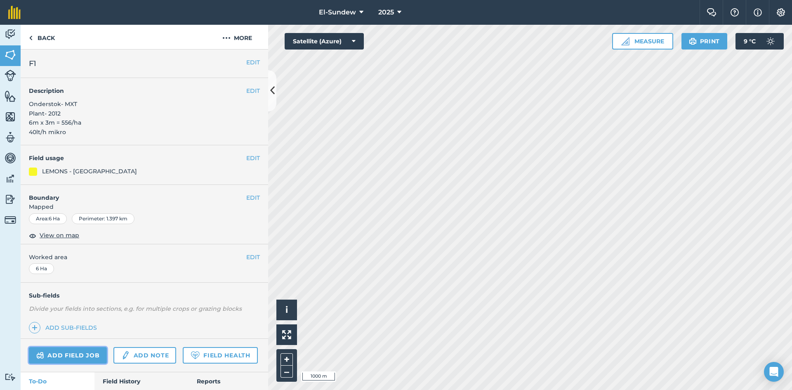
click at [64, 350] on link "Add field job" at bounding box center [68, 355] width 78 height 17
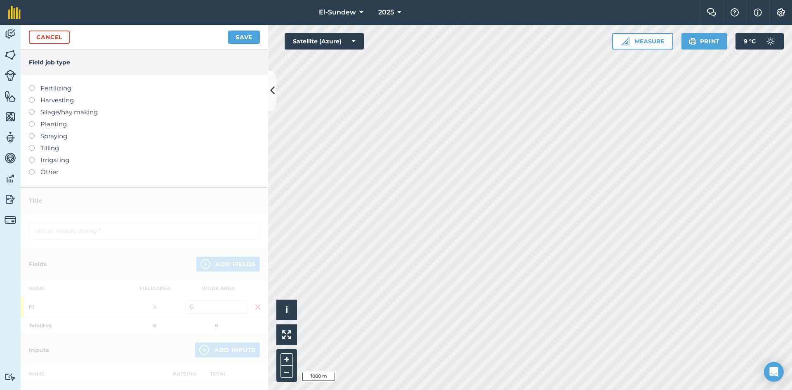
click at [68, 85] on label "Fertilizing" at bounding box center [144, 88] width 231 height 10
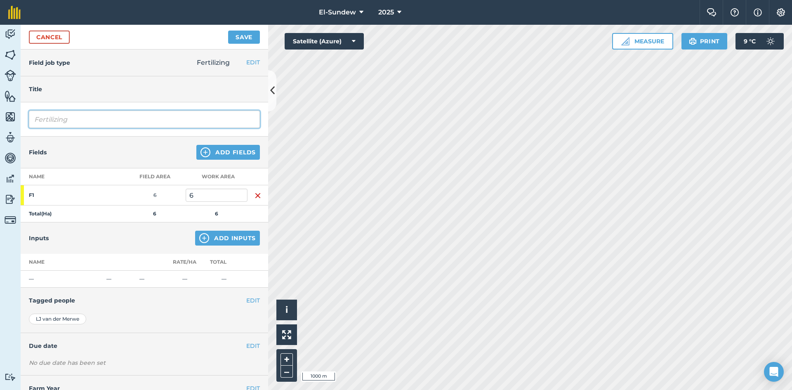
click at [102, 121] on input "Fertilizing" at bounding box center [144, 119] width 231 height 17
type input "Fertilizing-Wk37"
click at [205, 235] on button "Add Inputs" at bounding box center [227, 238] width 65 height 15
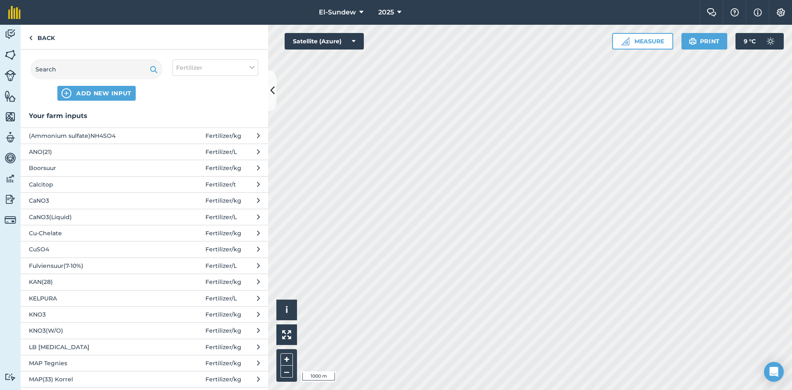
click at [102, 316] on span "KNO3" at bounding box center [96, 314] width 135 height 9
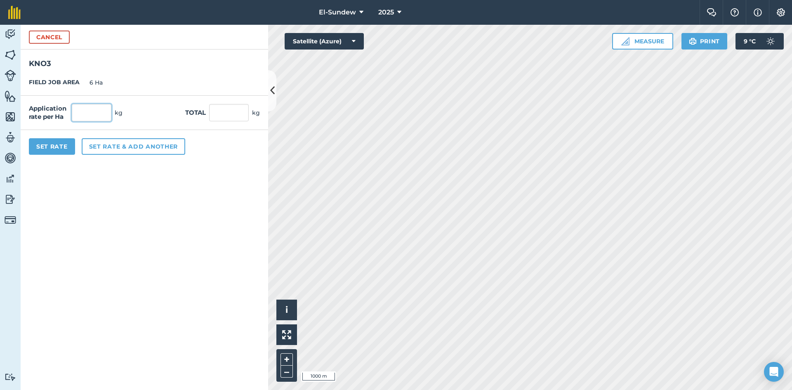
click at [99, 116] on input "text" at bounding box center [92, 112] width 40 height 17
type input "100"
type input "600"
click at [56, 144] on button "Set Rate" at bounding box center [52, 146] width 46 height 17
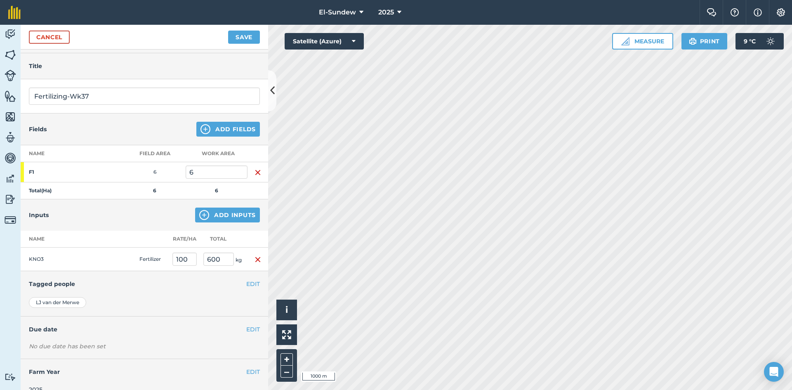
scroll to position [36, 0]
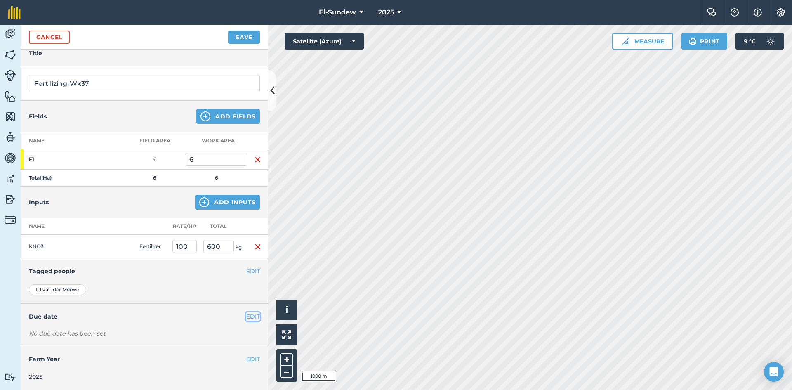
click at [246, 316] on button "EDIT" at bounding box center [253, 316] width 14 height 9
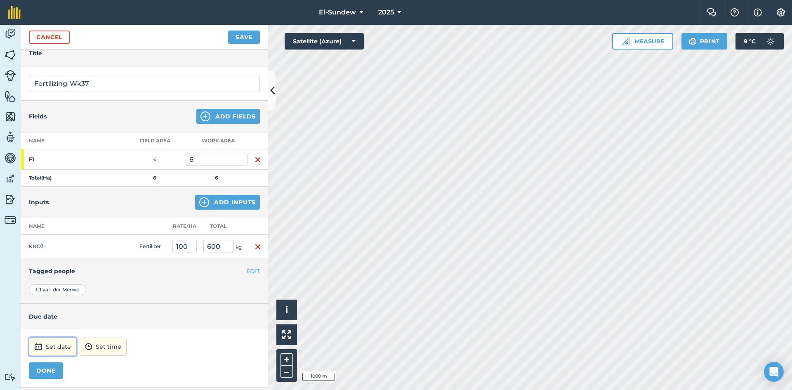
click at [67, 343] on button "Set date" at bounding box center [52, 347] width 47 height 18
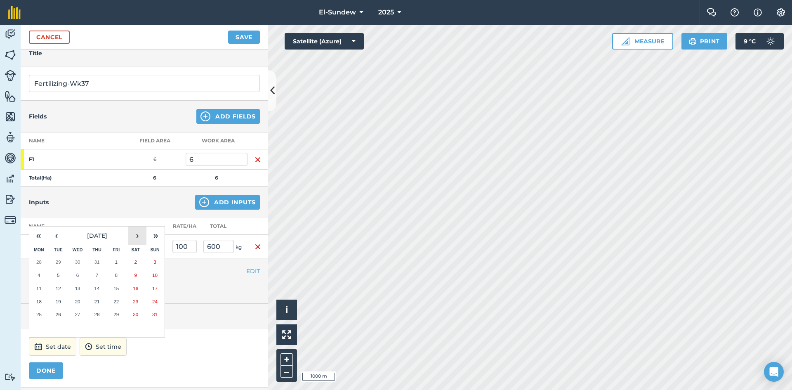
click at [141, 238] on button "›" at bounding box center [137, 236] width 18 height 18
click at [44, 281] on button "8" at bounding box center [38, 275] width 19 height 13
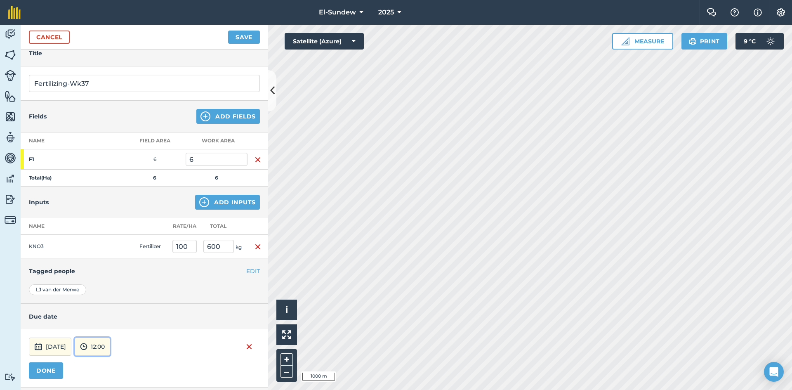
click at [110, 342] on button "12:00" at bounding box center [92, 347] width 35 height 18
click at [111, 299] on button "07:00" at bounding box center [94, 303] width 39 height 13
click at [43, 369] on button "DONE" at bounding box center [46, 370] width 34 height 17
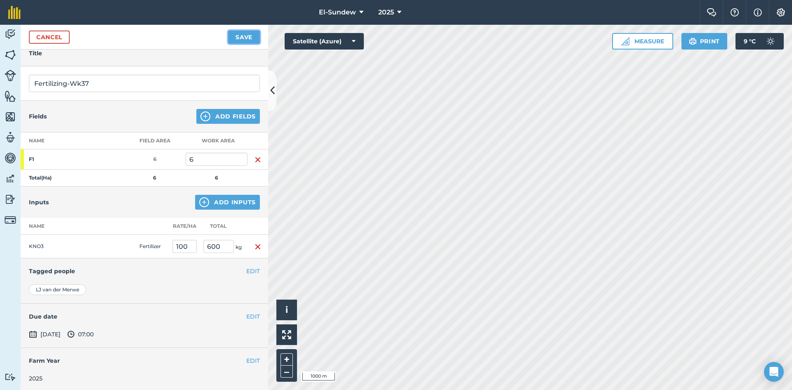
click at [251, 35] on button "Save" at bounding box center [244, 37] width 32 height 13
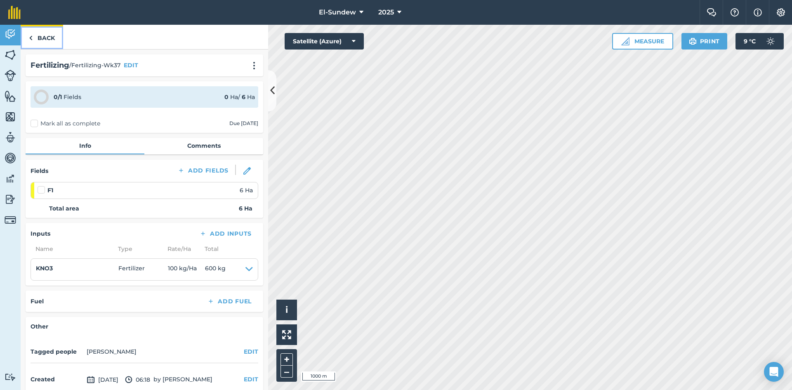
click at [50, 38] on link "Back" at bounding box center [42, 37] width 42 height 24
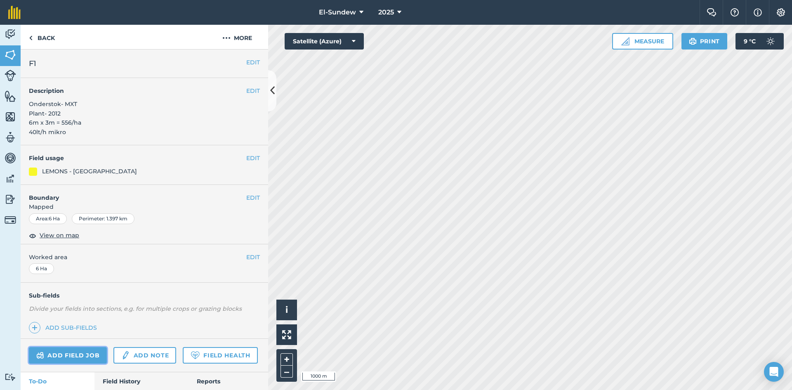
click at [78, 349] on link "Add field job" at bounding box center [68, 355] width 78 height 17
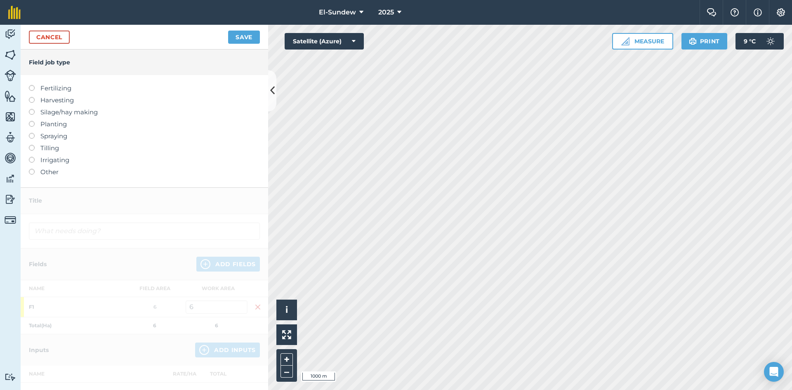
click at [71, 90] on label "Fertilizing" at bounding box center [144, 88] width 231 height 10
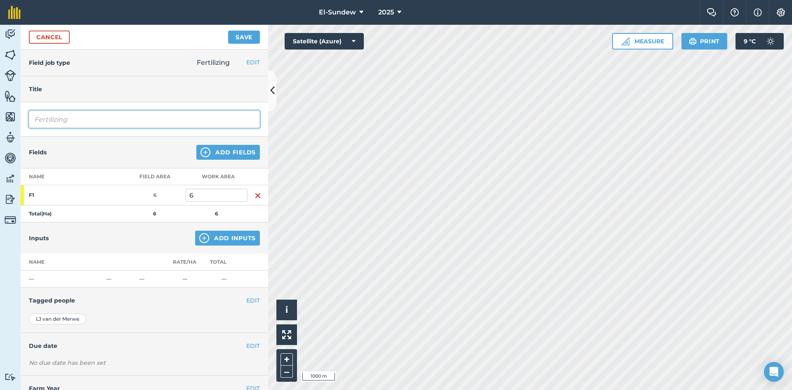
click at [113, 117] on input "Fertilizing" at bounding box center [144, 119] width 231 height 17
type input "Fertilizing-Wk38"
click at [206, 239] on button "Add Inputs" at bounding box center [227, 238] width 65 height 15
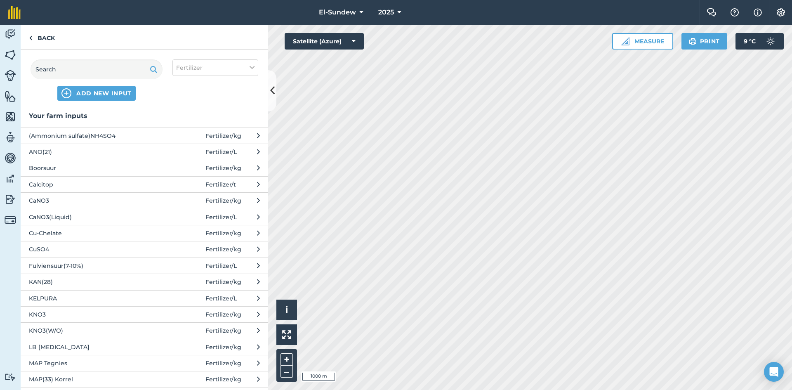
click at [105, 377] on span "MAP(33) Korrel" at bounding box center [96, 379] width 135 height 9
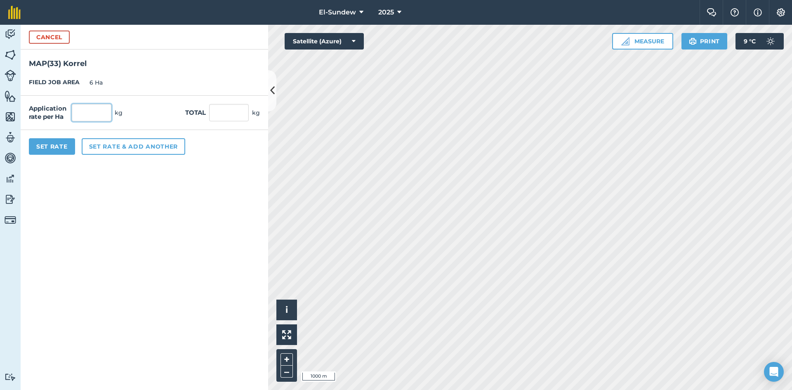
click at [106, 105] on input "text" at bounding box center [92, 112] width 40 height 17
type input "100"
type input "600"
click at [46, 140] on button "Set Rate" at bounding box center [52, 146] width 46 height 17
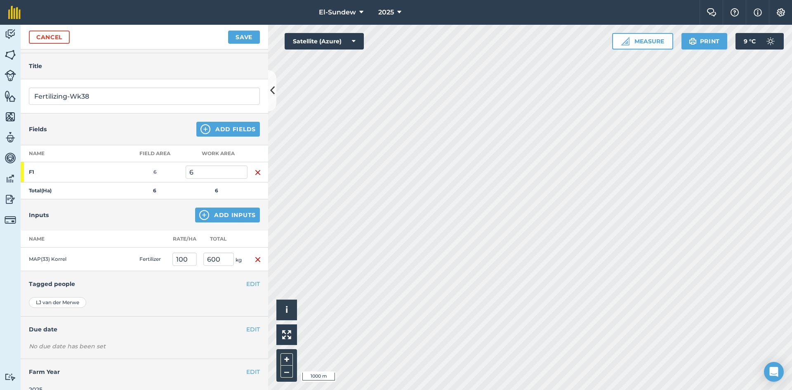
scroll to position [36, 0]
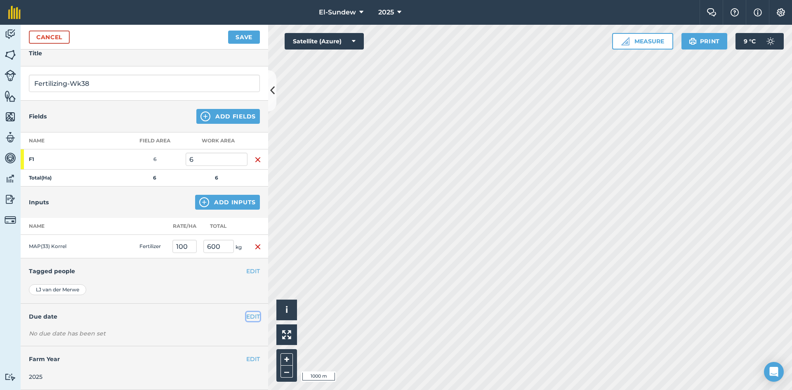
click at [247, 318] on button "EDIT" at bounding box center [253, 316] width 14 height 9
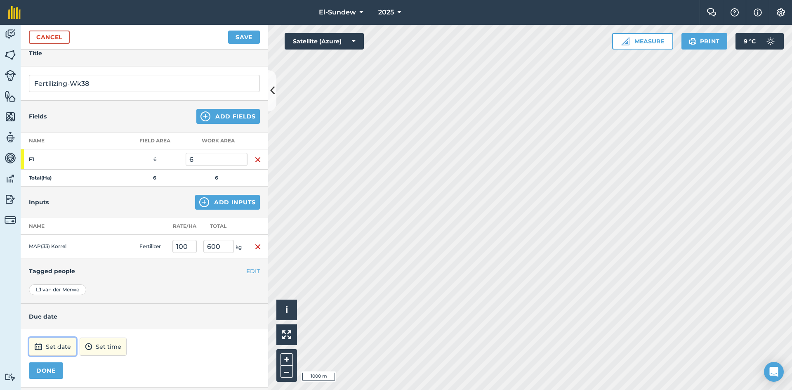
click at [57, 342] on button "Set date" at bounding box center [52, 347] width 47 height 18
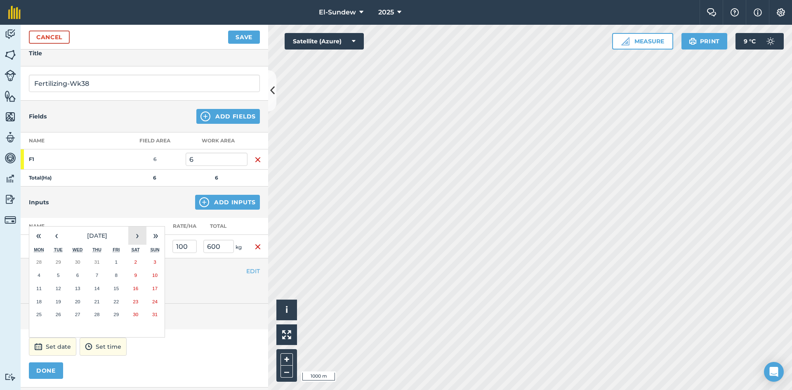
click at [136, 234] on button "›" at bounding box center [137, 236] width 18 height 18
click at [41, 303] on abbr "22" at bounding box center [38, 301] width 5 height 5
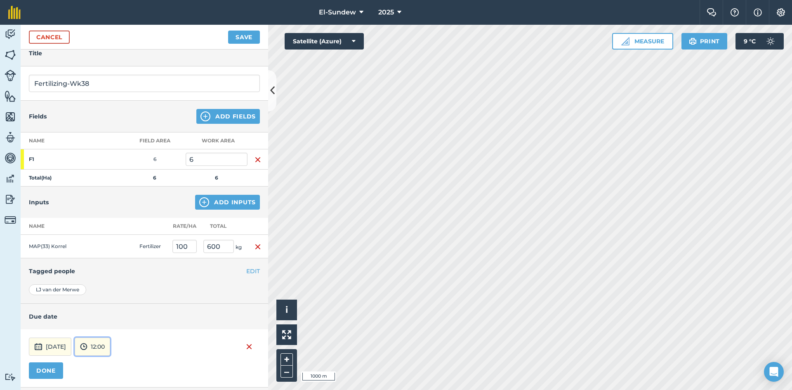
click at [110, 347] on button "12:00" at bounding box center [92, 347] width 35 height 18
click at [113, 306] on button "07:00" at bounding box center [94, 303] width 39 height 13
click at [49, 375] on button "DONE" at bounding box center [46, 370] width 34 height 17
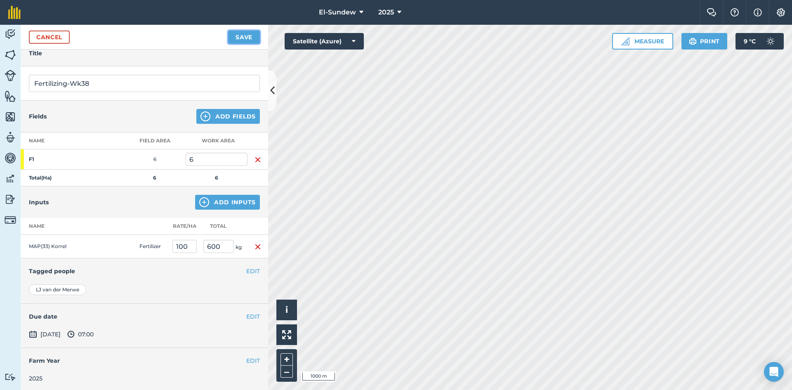
click at [245, 39] on button "Save" at bounding box center [244, 37] width 32 height 13
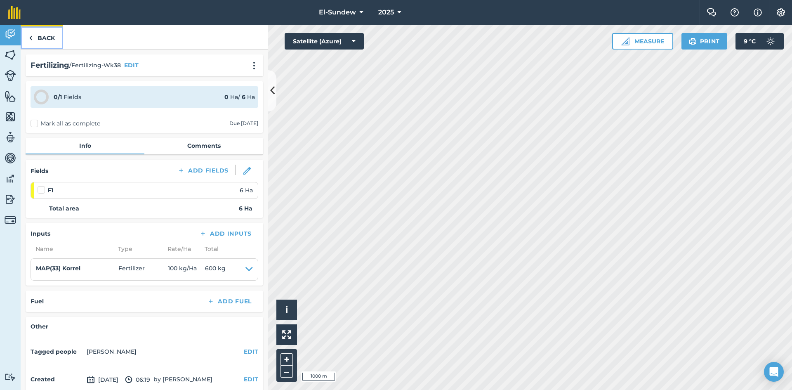
click at [48, 37] on link "Back" at bounding box center [42, 37] width 42 height 24
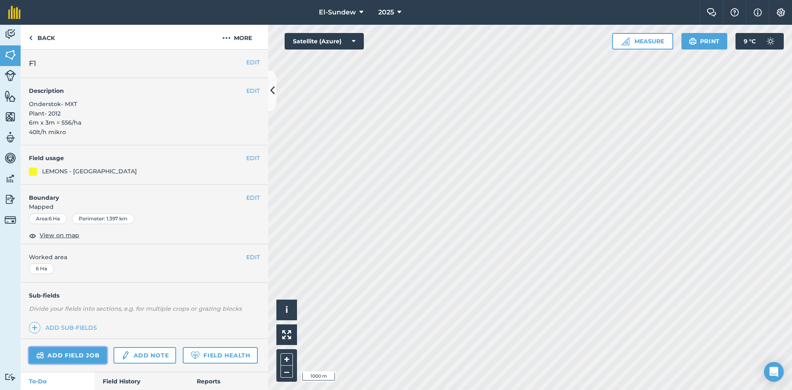
click at [86, 349] on link "Add field job" at bounding box center [68, 355] width 78 height 17
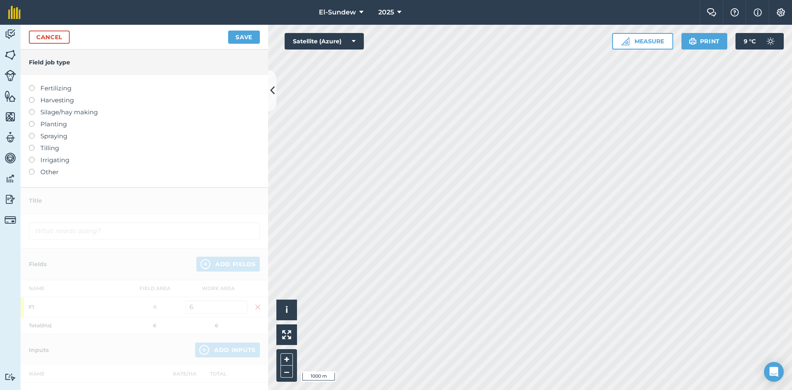
click at [65, 87] on label "Fertilizing" at bounding box center [144, 88] width 231 height 10
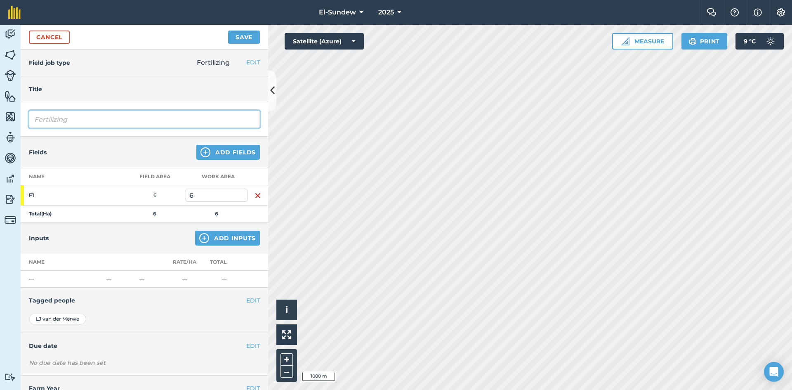
click at [99, 114] on input "Fertilizing" at bounding box center [144, 119] width 231 height 17
type input "Fertilizing-Wk39"
click at [205, 238] on button "Add Inputs" at bounding box center [227, 238] width 65 height 15
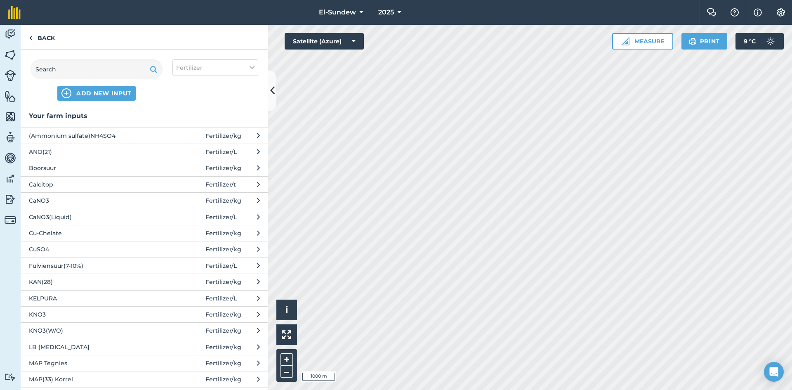
click at [82, 167] on span "Boorsuur" at bounding box center [96, 167] width 135 height 9
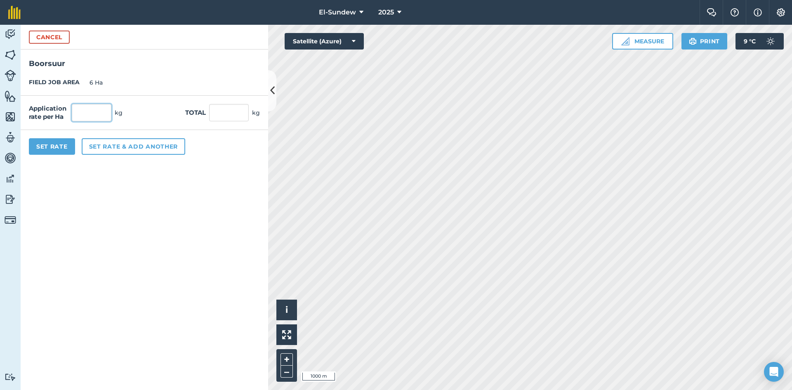
click at [97, 118] on input "text" at bounding box center [92, 112] width 40 height 17
type input "2"
type input "12"
click at [103, 146] on button "Set rate & add another" at bounding box center [134, 146] width 104 height 17
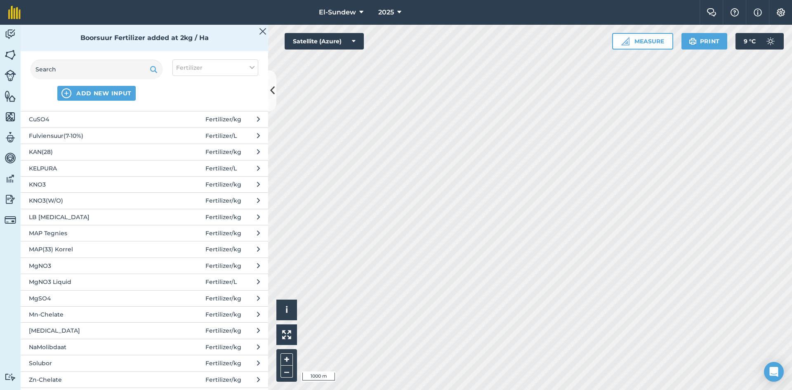
scroll to position [137, 0]
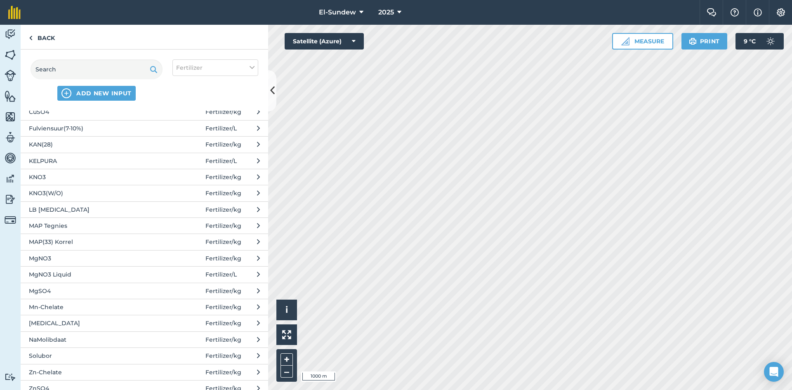
click at [94, 321] on span "[MEDICAL_DATA]" at bounding box center [96, 323] width 135 height 9
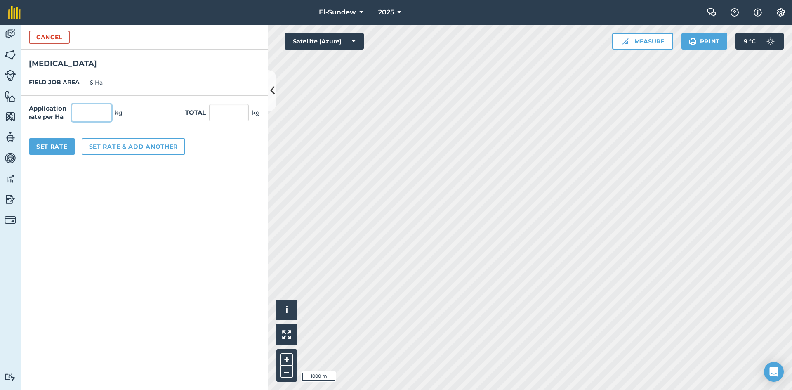
click at [108, 107] on input "text" at bounding box center [92, 112] width 40 height 17
type input "5"
type input "30"
click at [67, 141] on button "Set Rate" at bounding box center [52, 146] width 46 height 17
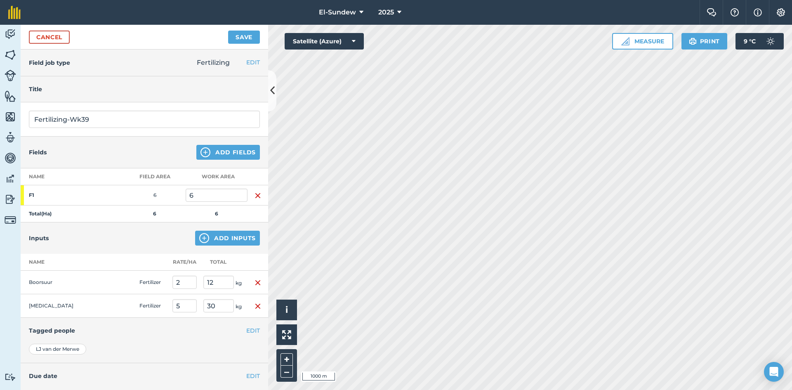
scroll to position [59, 0]
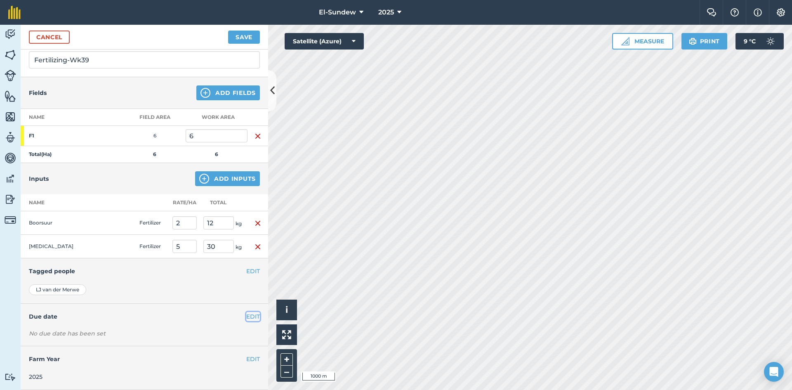
click at [246, 318] on button "EDIT" at bounding box center [253, 316] width 14 height 9
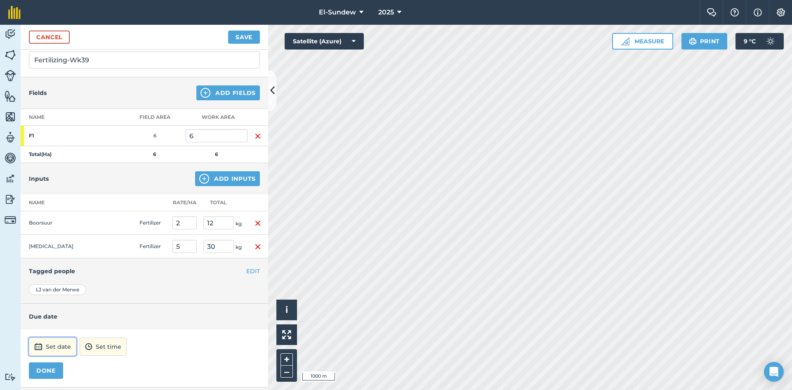
click at [45, 346] on button "Set date" at bounding box center [52, 347] width 47 height 18
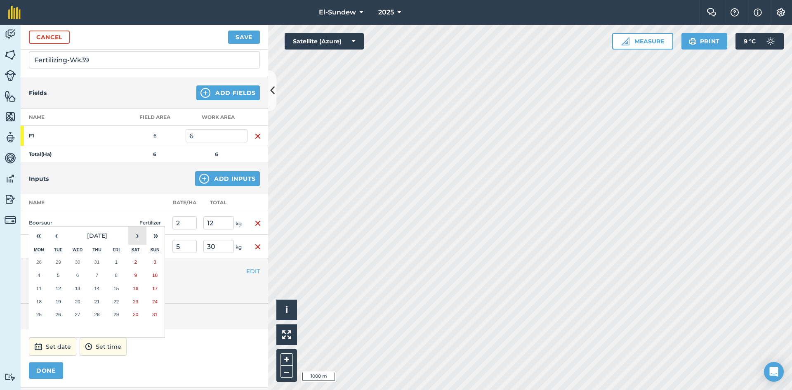
click at [141, 234] on button "›" at bounding box center [137, 236] width 18 height 18
click at [44, 302] on button "22" at bounding box center [38, 301] width 19 height 13
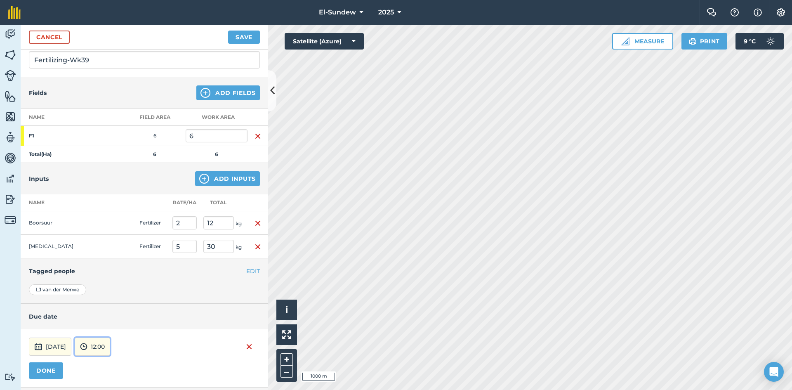
click at [87, 347] on img at bounding box center [83, 347] width 7 height 10
click at [114, 302] on button "07:00" at bounding box center [94, 303] width 39 height 13
click at [50, 374] on button "DONE" at bounding box center [46, 370] width 34 height 17
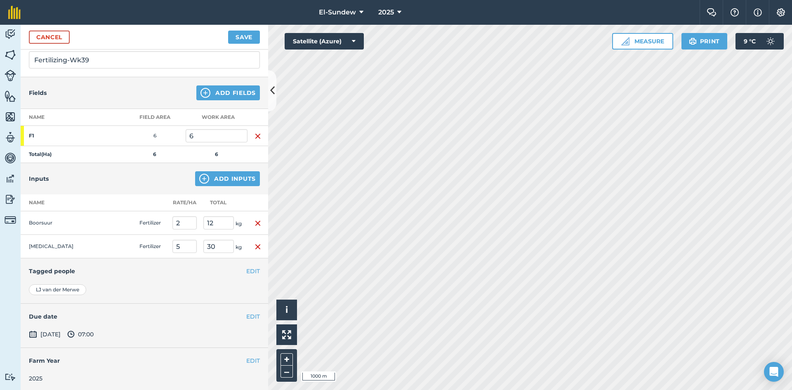
scroll to position [0, 0]
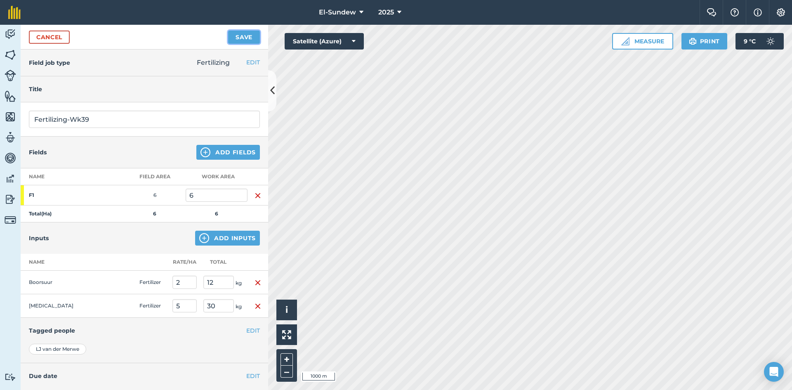
click at [246, 36] on button "Save" at bounding box center [244, 37] width 32 height 13
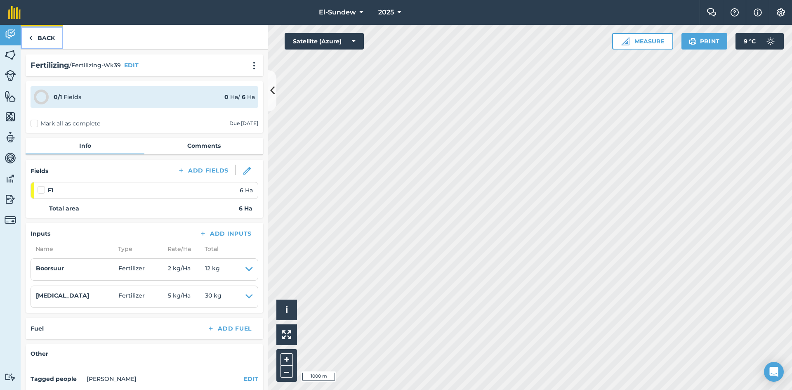
click at [51, 42] on link "Back" at bounding box center [42, 37] width 42 height 24
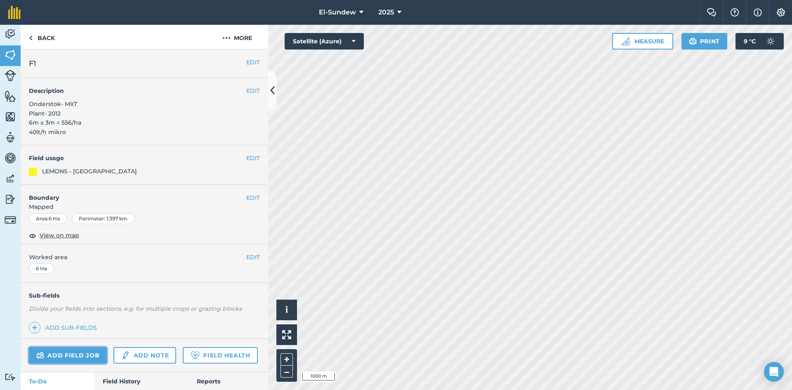
click at [77, 354] on link "Add field job" at bounding box center [68, 355] width 78 height 17
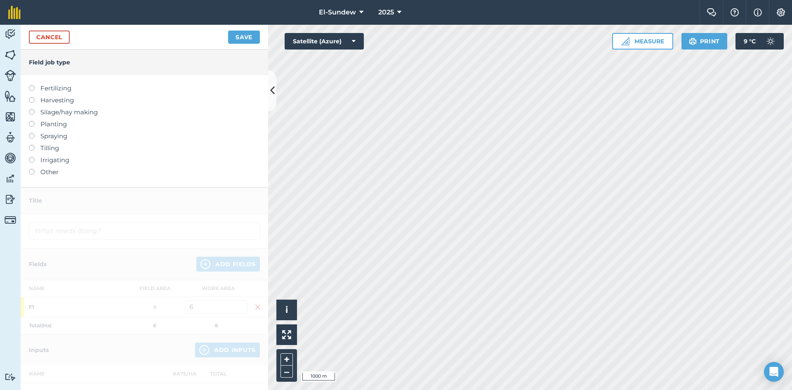
click at [68, 92] on label "Fertilizing" at bounding box center [144, 88] width 231 height 10
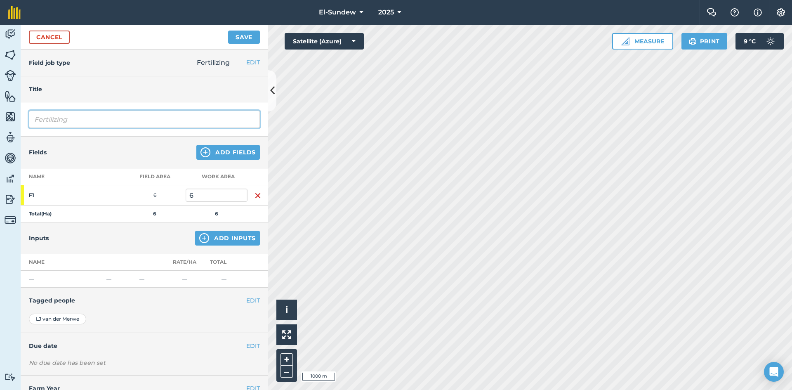
click at [97, 120] on input "Fertilizing" at bounding box center [144, 119] width 231 height 17
type input "Fertilizing-Wk39"
click at [205, 238] on button "Add Inputs" at bounding box center [227, 238] width 65 height 15
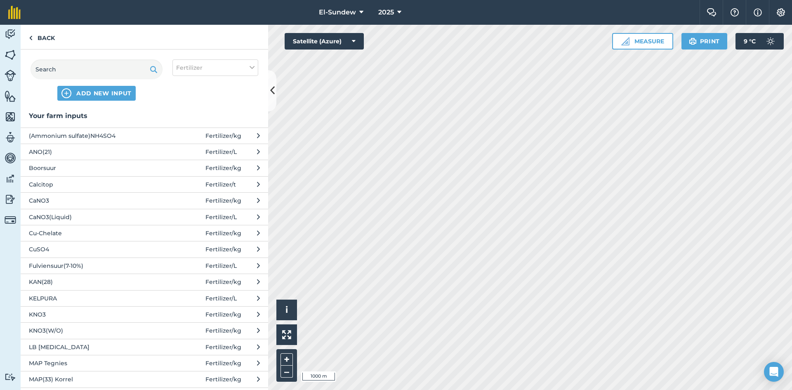
click at [111, 130] on button "(Ammonium sulfate)NH4SO4 Fertilizer / kg" at bounding box center [145, 135] width 248 height 16
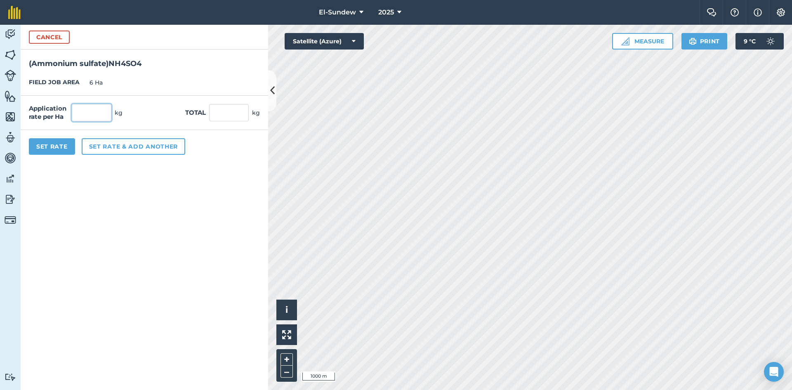
click at [104, 114] on input "text" at bounding box center [92, 112] width 40 height 17
type input "80"
type input "480"
click at [62, 151] on button "Set Rate" at bounding box center [52, 146] width 46 height 17
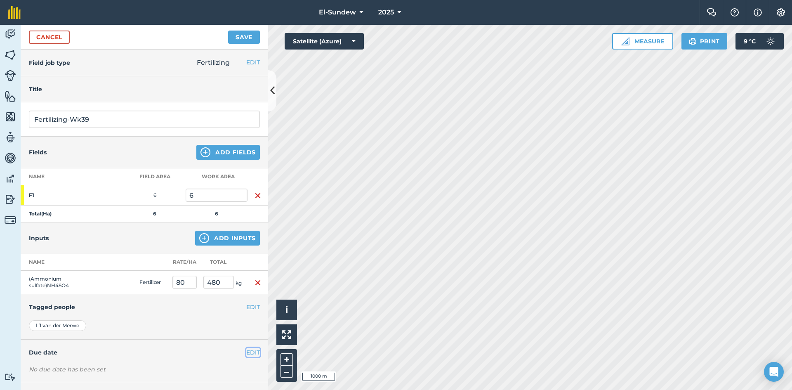
click at [246, 350] on button "EDIT" at bounding box center [253, 352] width 14 height 9
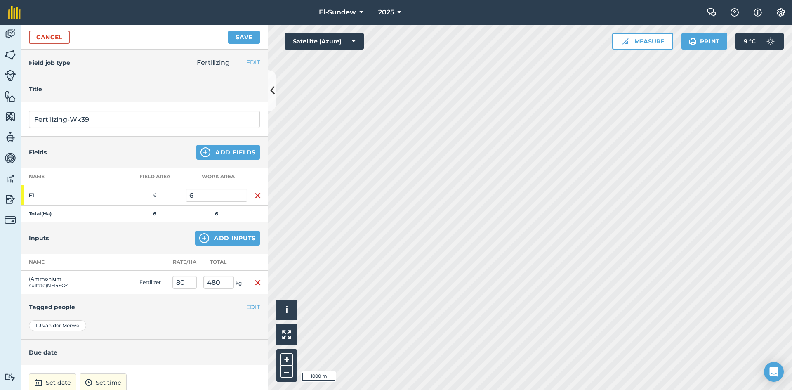
scroll to position [77, 0]
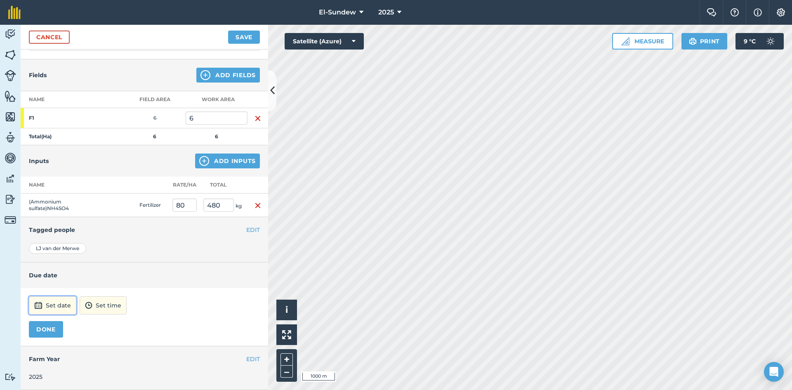
click at [71, 309] on button "Set date" at bounding box center [52, 305] width 47 height 18
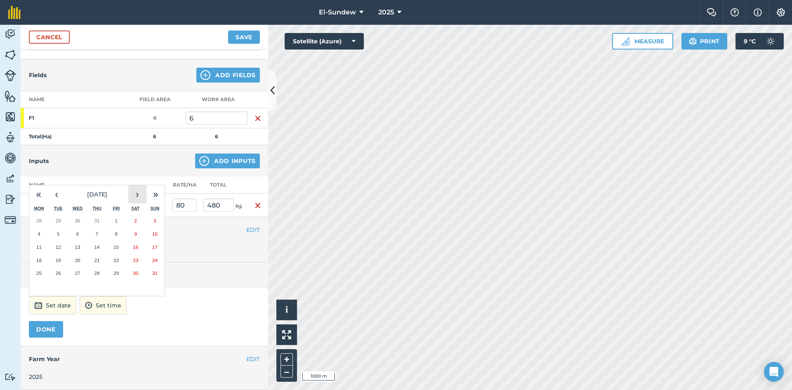
click at [136, 191] on button "›" at bounding box center [137, 194] width 18 height 18
click at [43, 259] on button "22" at bounding box center [38, 260] width 19 height 13
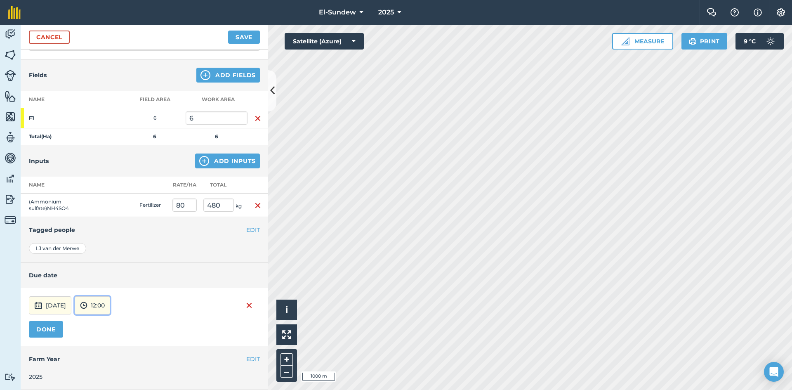
click at [110, 296] on button "12:00" at bounding box center [92, 305] width 35 height 18
click at [114, 257] on button "07:00" at bounding box center [94, 262] width 39 height 13
click at [44, 333] on button "DONE" at bounding box center [46, 329] width 34 height 17
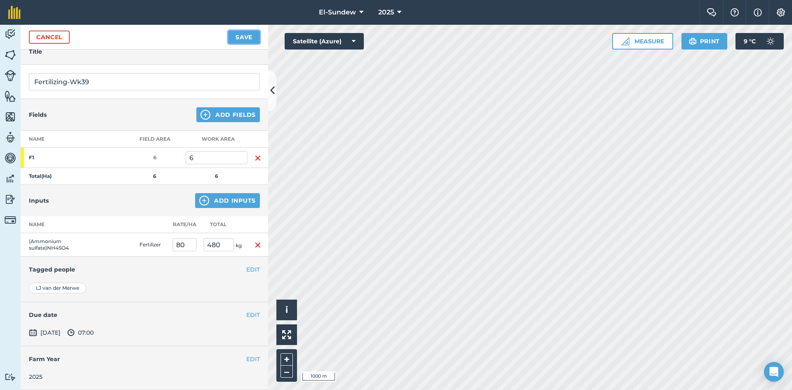
click at [242, 38] on button "Save" at bounding box center [244, 37] width 32 height 13
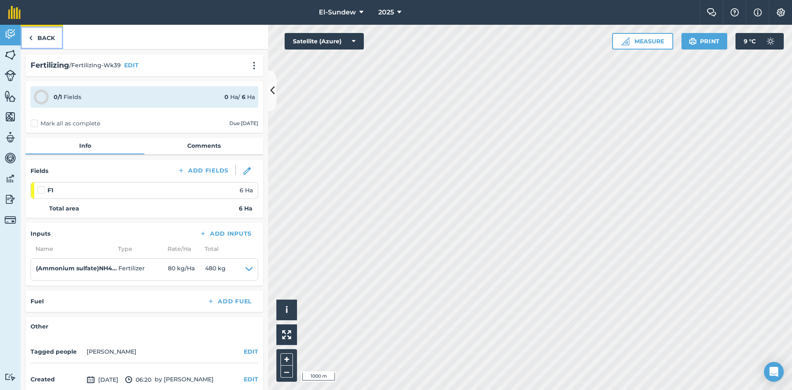
click at [43, 36] on link "Back" at bounding box center [42, 37] width 42 height 24
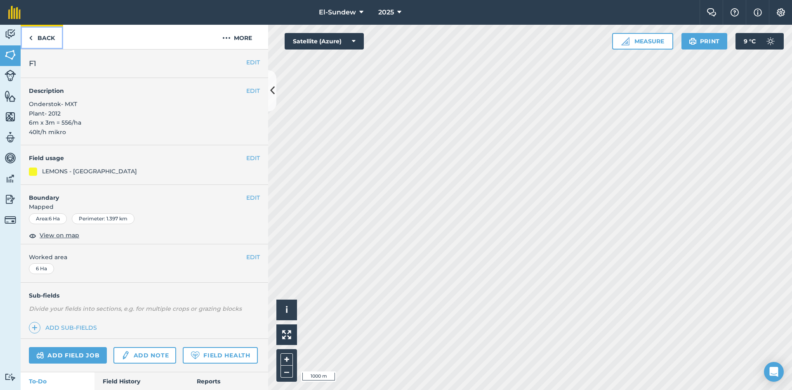
click at [43, 38] on link "Back" at bounding box center [42, 37] width 42 height 24
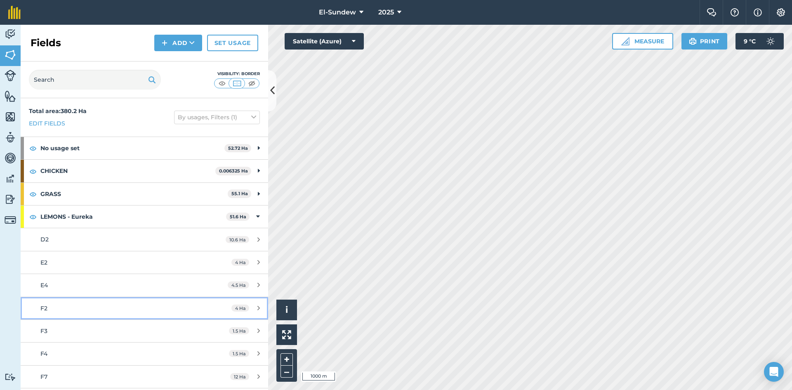
click at [115, 312] on div "F2" at bounding box center [117, 308] width 155 height 9
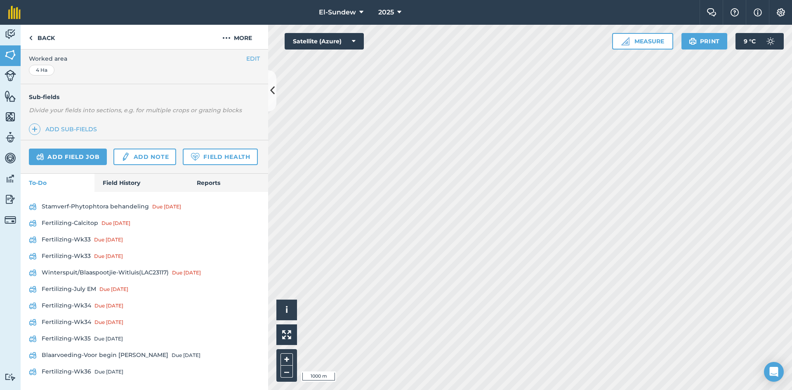
scroll to position [222, 0]
click at [75, 149] on link "Add field job" at bounding box center [68, 157] width 78 height 17
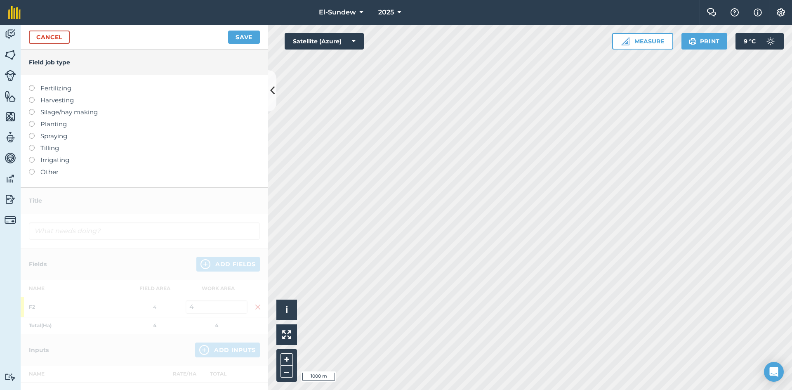
click at [68, 89] on label "Fertilizing" at bounding box center [144, 88] width 231 height 10
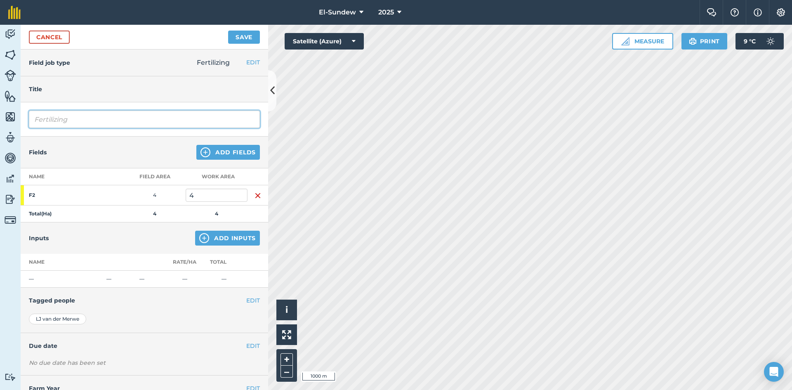
click at [108, 116] on input "Fertilizing" at bounding box center [144, 119] width 231 height 17
type input "Fertilizing-Wk37"
click at [203, 236] on img at bounding box center [204, 238] width 10 height 10
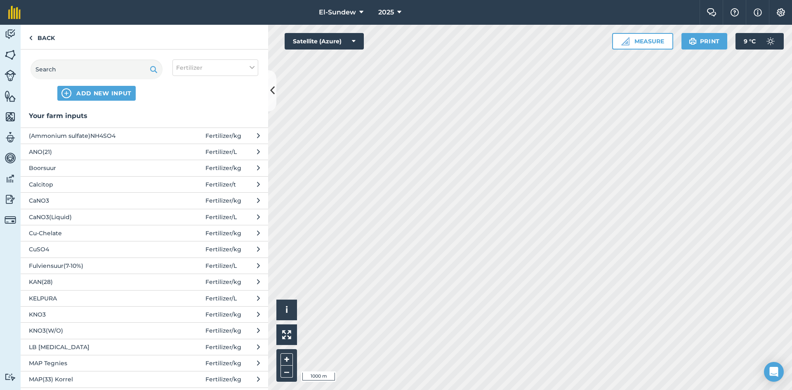
click at [104, 253] on span "CuSO4" at bounding box center [96, 249] width 135 height 9
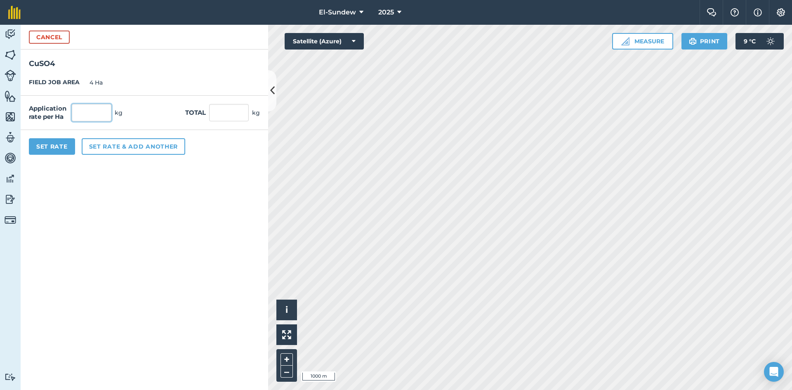
click at [104, 110] on input "text" at bounding box center [92, 112] width 40 height 17
type input "5"
type input "20"
click at [104, 141] on button "Set rate & add another" at bounding box center [134, 146] width 104 height 17
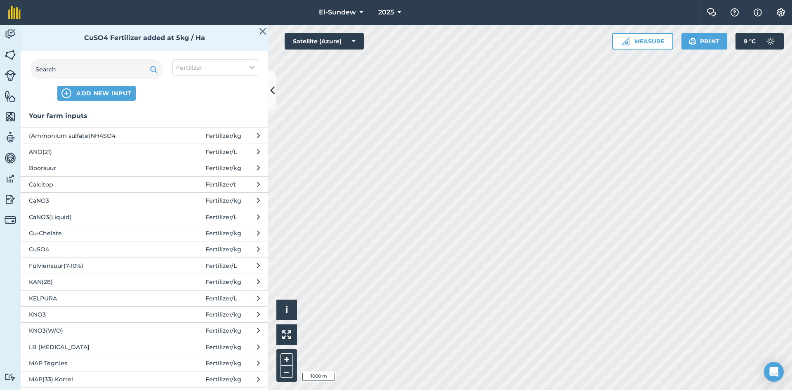
click at [88, 295] on span "KELPURA" at bounding box center [96, 298] width 135 height 9
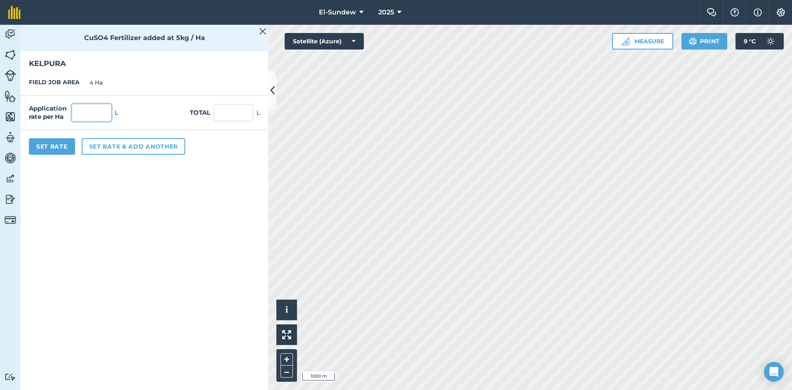
click at [101, 113] on input "text" at bounding box center [92, 112] width 40 height 17
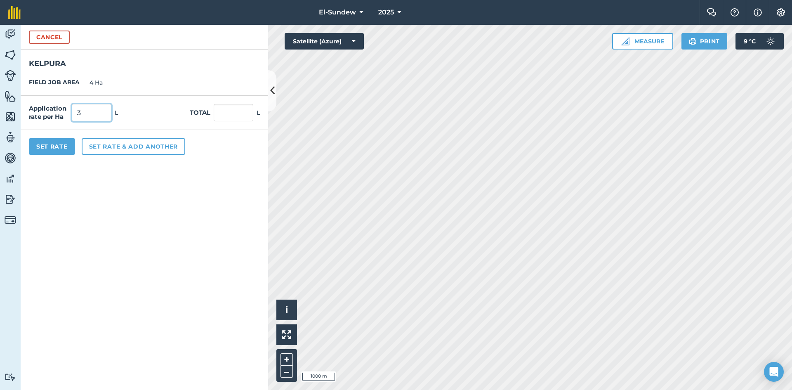
type input "3"
type input "12"
click at [129, 141] on button "Set rate & add another" at bounding box center [134, 146] width 104 height 17
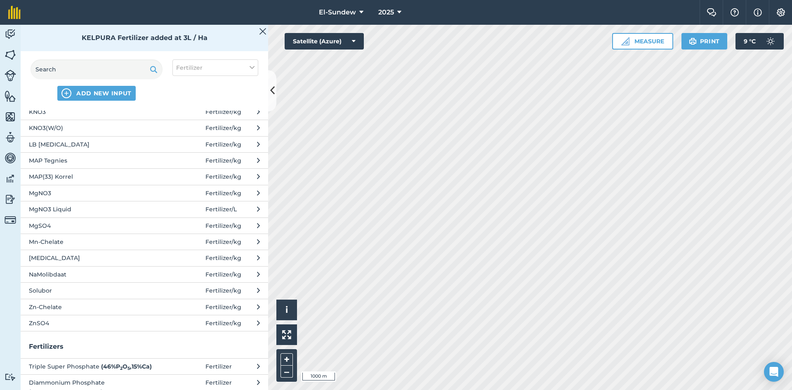
scroll to position [275, 0]
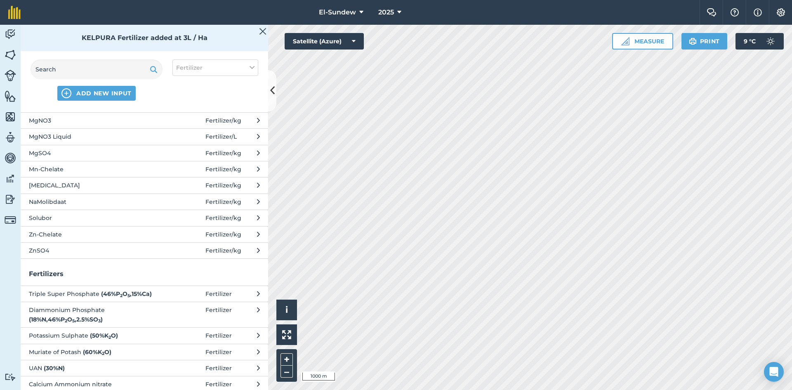
click at [70, 253] on span "ZnSO4" at bounding box center [96, 250] width 135 height 9
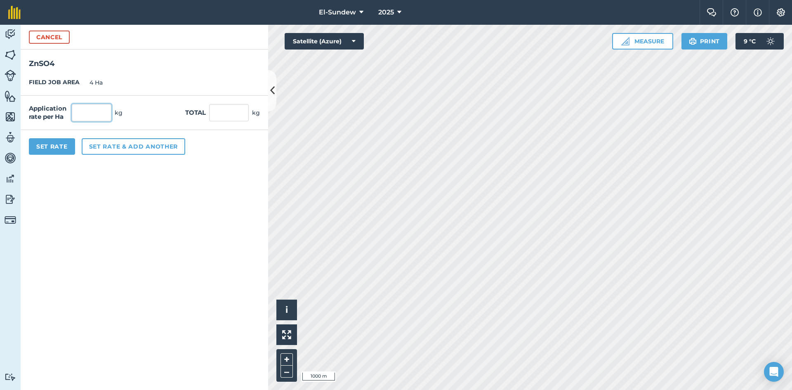
click at [83, 111] on input "text" at bounding box center [92, 112] width 40 height 17
type input "20"
type input "80"
click at [52, 151] on button "Set Rate" at bounding box center [52, 146] width 46 height 17
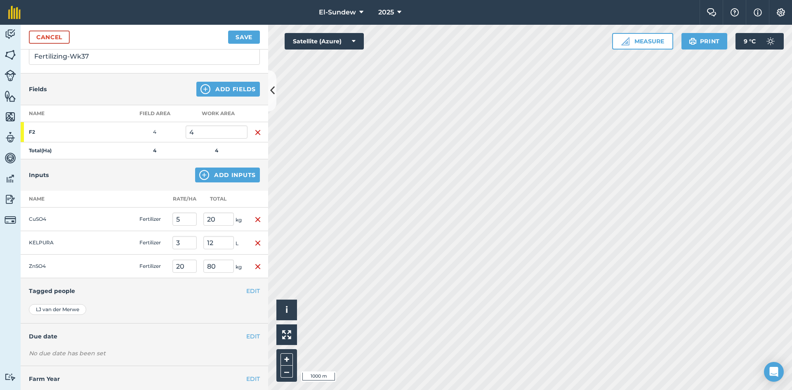
scroll to position [83, 0]
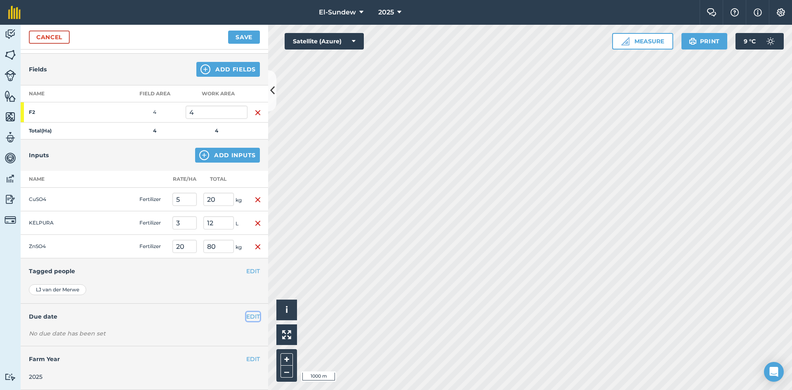
click at [249, 318] on button "EDIT" at bounding box center [253, 316] width 14 height 9
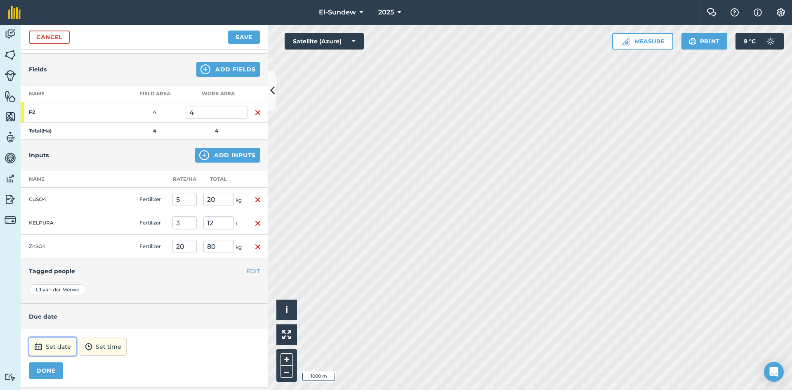
click at [48, 340] on button "Set date" at bounding box center [52, 347] width 47 height 18
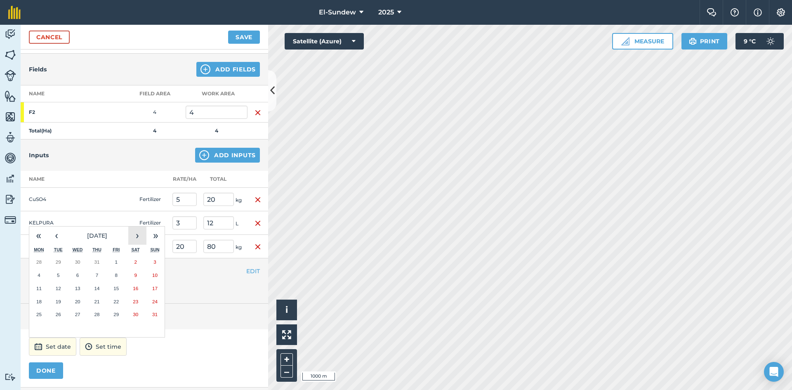
click at [135, 236] on button "›" at bounding box center [137, 236] width 18 height 18
click at [43, 274] on button "8" at bounding box center [38, 275] width 19 height 13
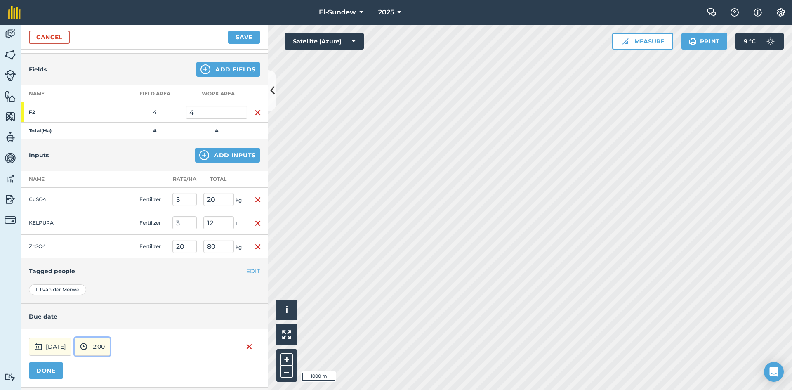
click at [110, 346] on button "12:00" at bounding box center [92, 347] width 35 height 18
click at [108, 302] on button "07:00" at bounding box center [94, 303] width 39 height 13
click at [58, 367] on button "DONE" at bounding box center [46, 370] width 34 height 17
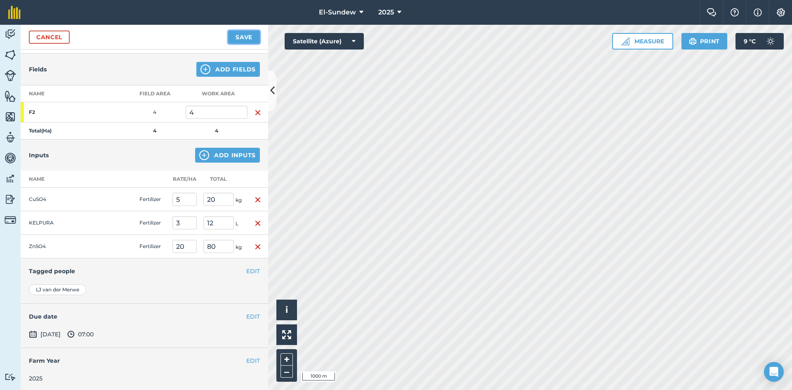
click at [245, 32] on button "Save" at bounding box center [244, 37] width 32 height 13
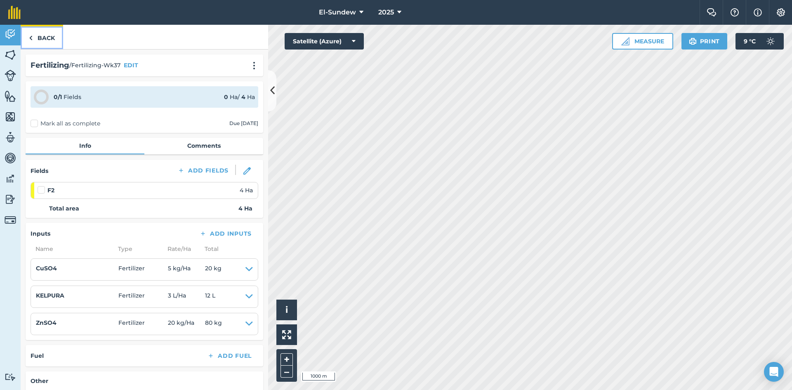
click at [40, 38] on link "Back" at bounding box center [42, 37] width 42 height 24
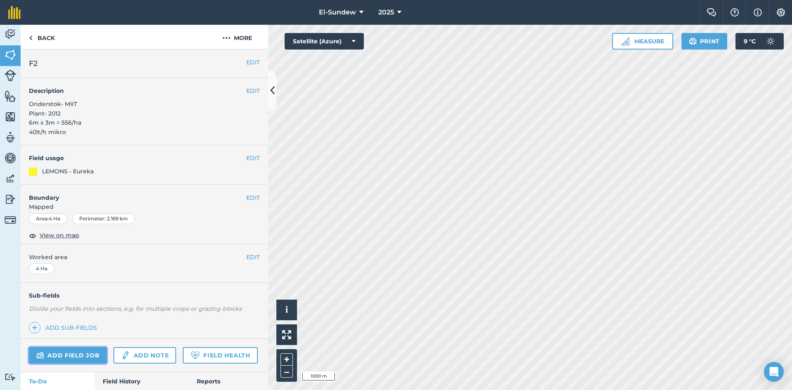
click at [79, 357] on link "Add field job" at bounding box center [68, 355] width 78 height 17
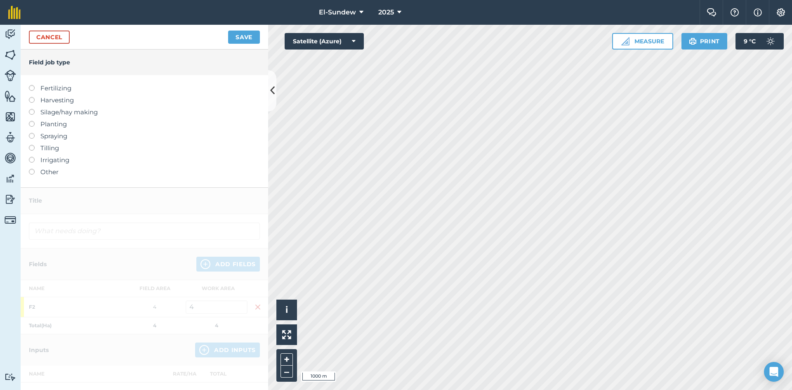
click at [61, 87] on label "Fertilizing" at bounding box center [144, 88] width 231 height 10
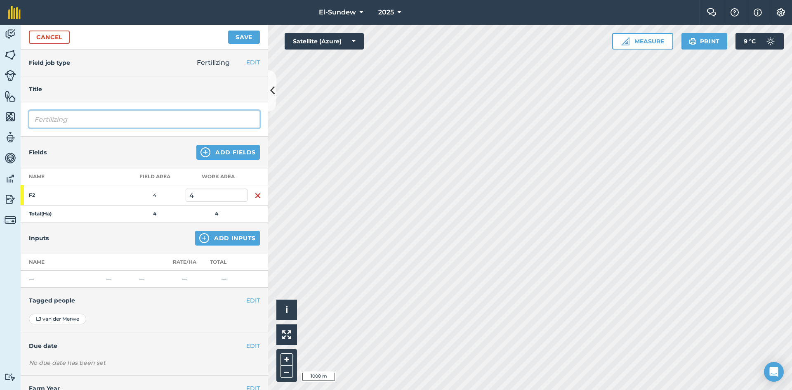
click at [90, 117] on input "Fertilizing" at bounding box center [144, 119] width 231 height 17
type input "Fertilizing-Wk37"
click at [201, 238] on img at bounding box center [204, 238] width 10 height 10
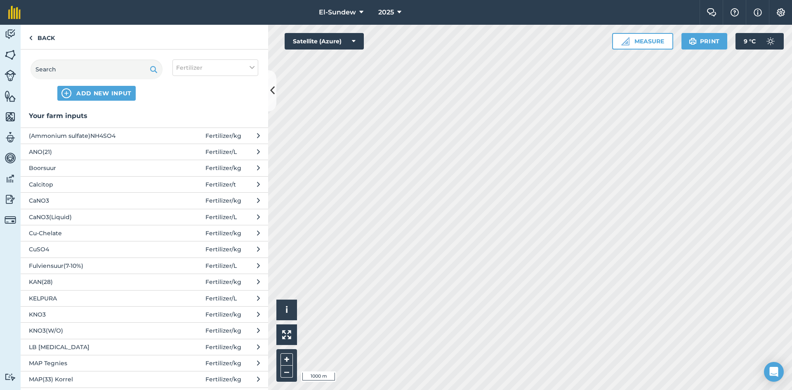
click at [110, 310] on span "KNO3" at bounding box center [96, 314] width 135 height 9
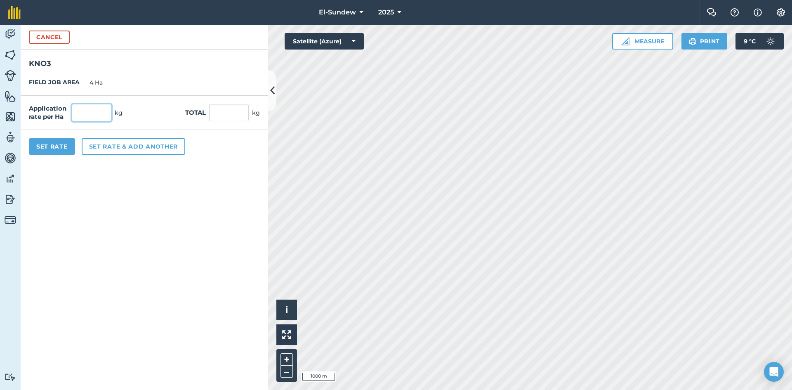
click at [97, 114] on input "text" at bounding box center [92, 112] width 40 height 17
type input "100"
type input "400"
click at [66, 142] on button "Set Rate" at bounding box center [52, 146] width 46 height 17
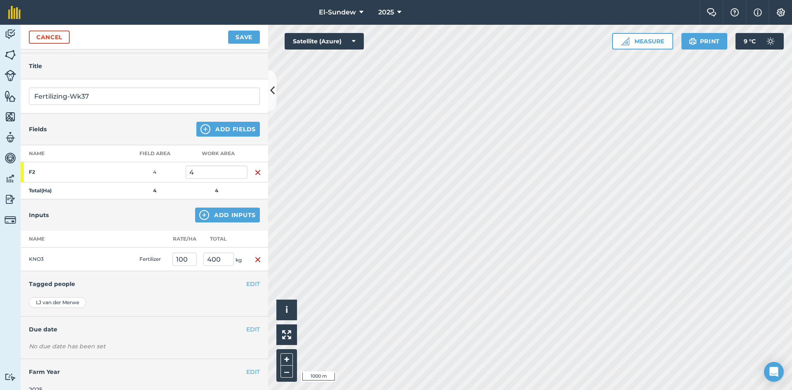
scroll to position [36, 0]
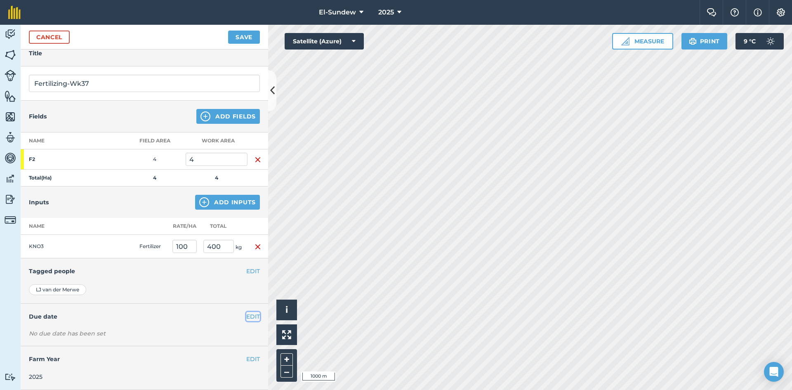
click at [246, 321] on button "EDIT" at bounding box center [253, 316] width 14 height 9
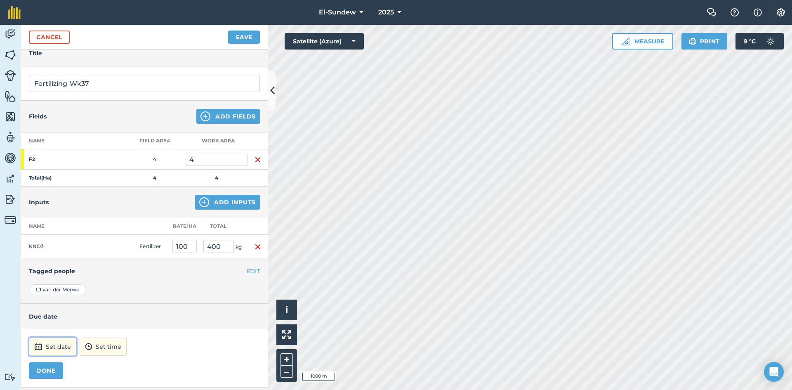
click at [71, 342] on button "Set date" at bounding box center [52, 347] width 47 height 18
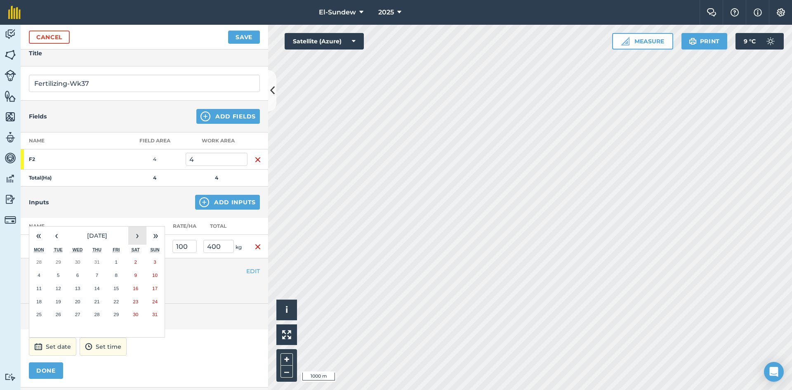
click at [143, 238] on button "›" at bounding box center [137, 236] width 18 height 18
click at [42, 274] on button "8" at bounding box center [38, 275] width 19 height 13
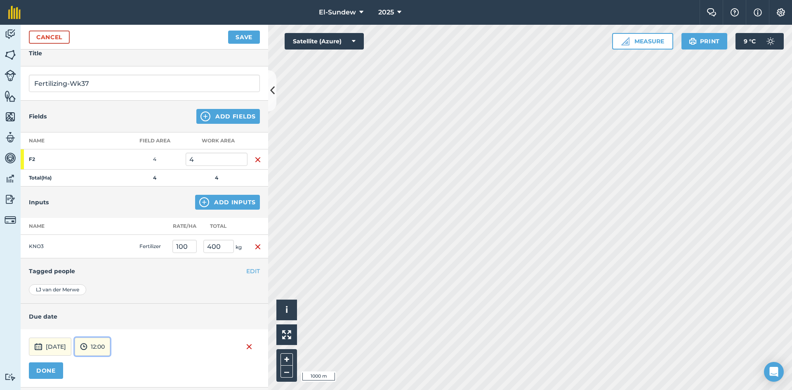
click at [110, 349] on button "12:00" at bounding box center [92, 347] width 35 height 18
click at [113, 308] on button "07:00" at bounding box center [94, 303] width 39 height 13
click at [40, 376] on button "DONE" at bounding box center [46, 370] width 34 height 17
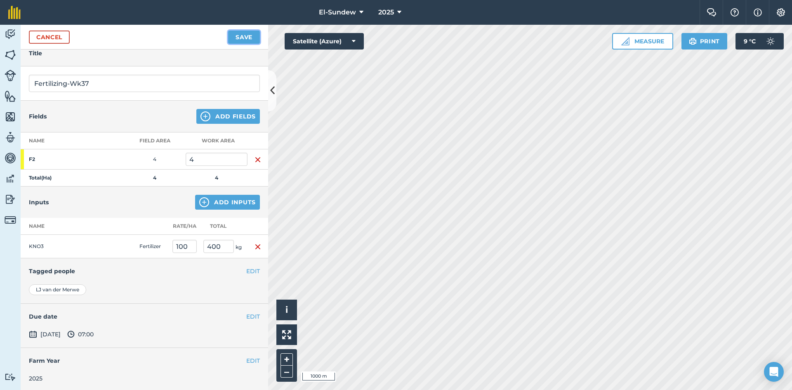
click at [241, 35] on button "Save" at bounding box center [244, 37] width 32 height 13
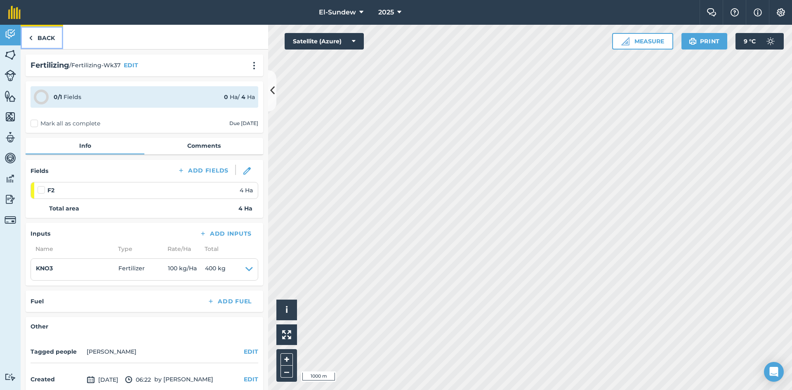
click at [31, 45] on link "Back" at bounding box center [42, 37] width 42 height 24
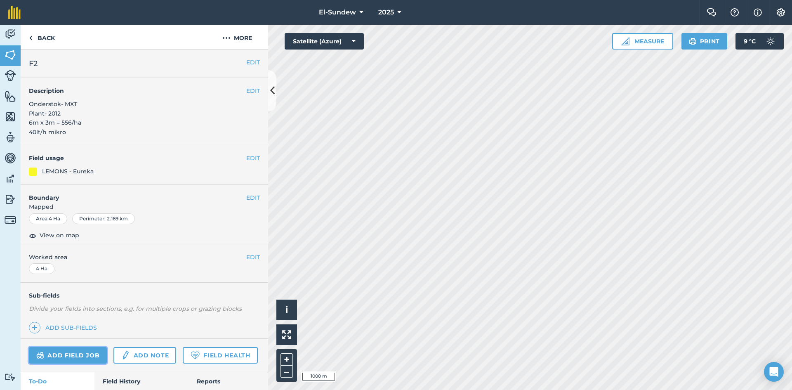
click at [66, 354] on link "Add field job" at bounding box center [68, 355] width 78 height 17
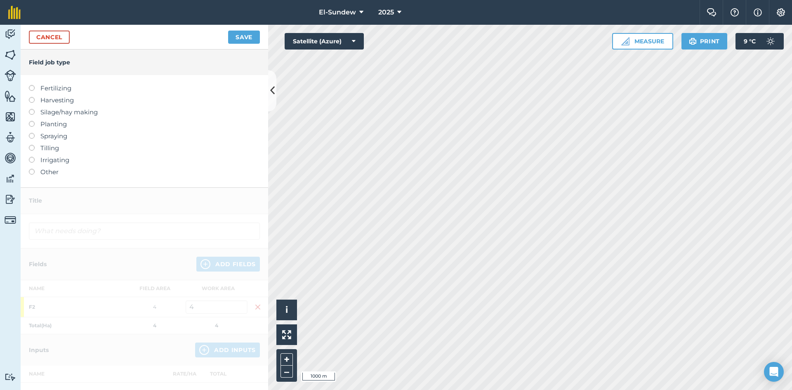
click at [65, 86] on label "Fertilizing" at bounding box center [144, 88] width 231 height 10
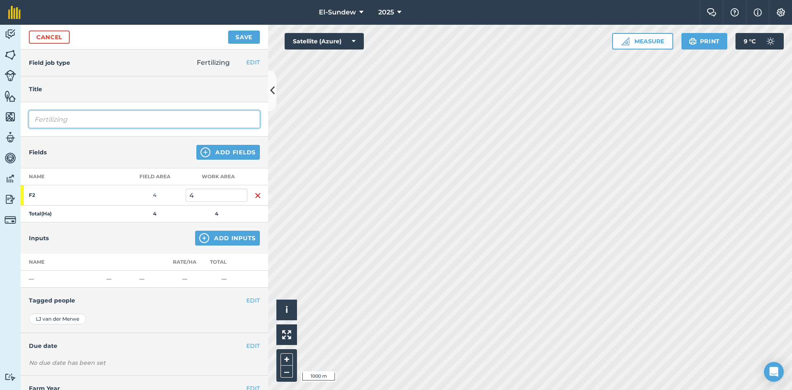
click at [109, 116] on input "Fertilizing" at bounding box center [144, 119] width 231 height 17
type input "Fertilizing-Wk38"
click at [202, 235] on img at bounding box center [204, 238] width 10 height 10
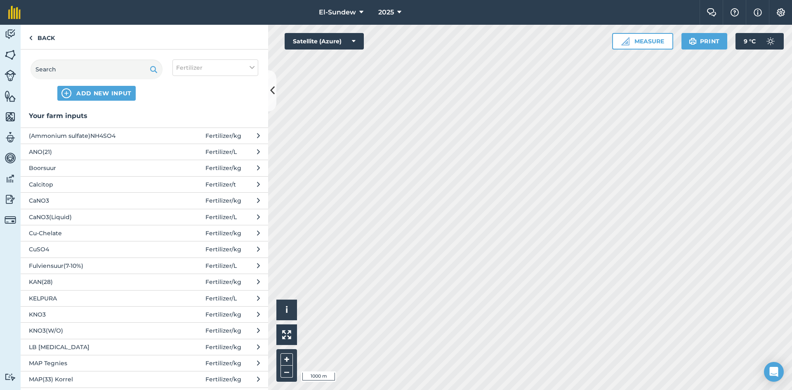
click at [68, 378] on span "MAP(33) Korrel" at bounding box center [96, 379] width 135 height 9
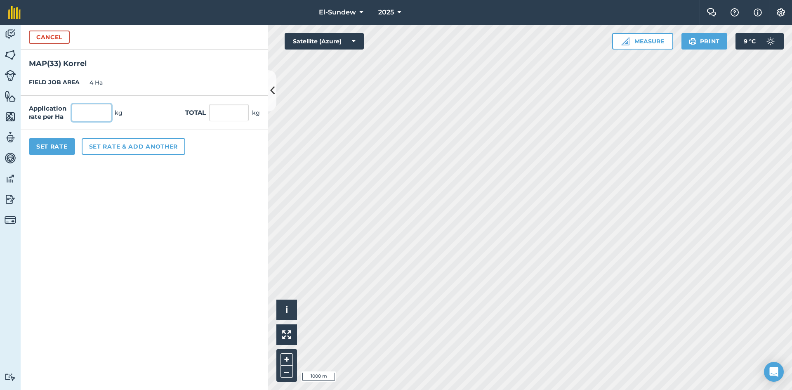
click at [111, 111] on input "text" at bounding box center [92, 112] width 40 height 17
type input "120"
type input "480"
click at [61, 144] on button "Set Rate" at bounding box center [52, 146] width 46 height 17
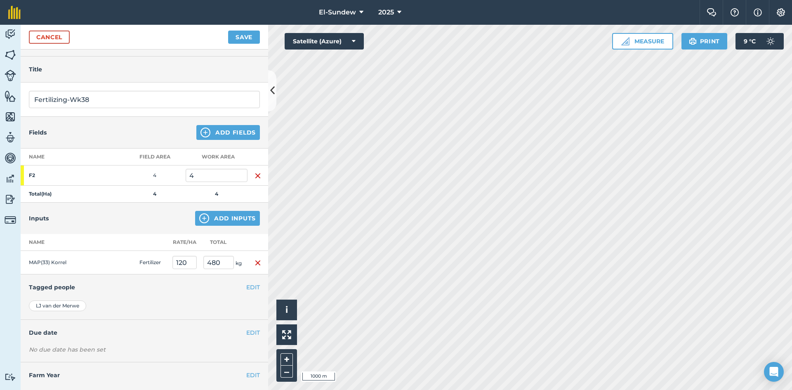
scroll to position [36, 0]
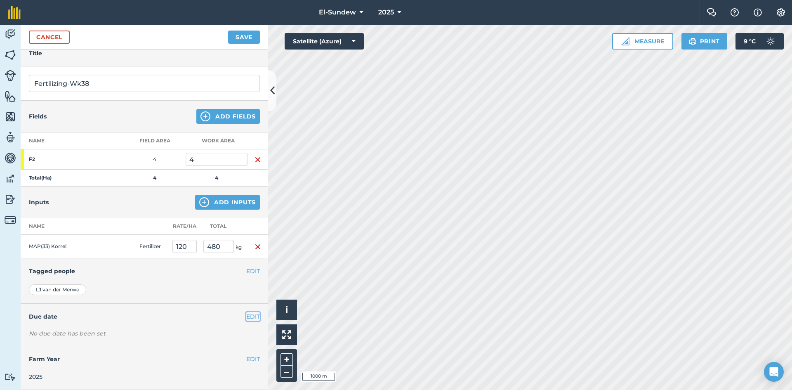
click at [246, 316] on button "EDIT" at bounding box center [253, 316] width 14 height 9
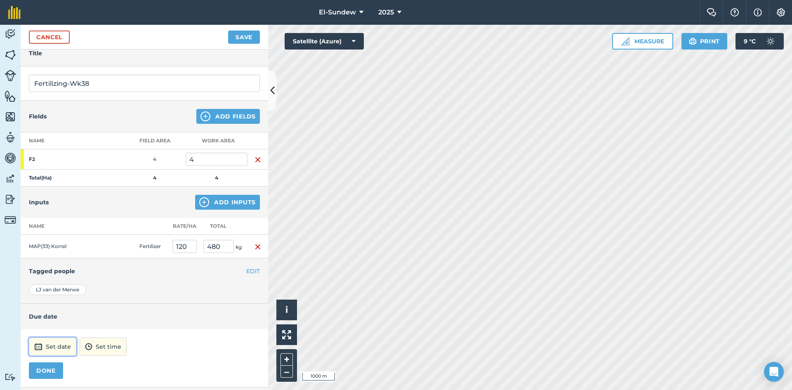
click at [62, 343] on button "Set date" at bounding box center [52, 347] width 47 height 18
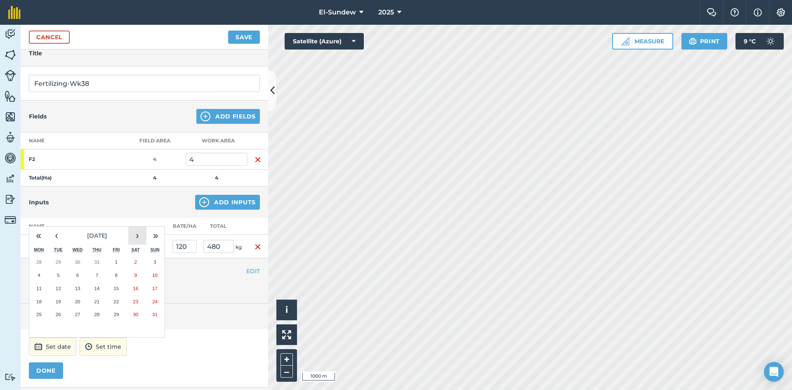
click at [137, 233] on button "›" at bounding box center [137, 236] width 18 height 18
click at [38, 287] on abbr "15" at bounding box center [38, 288] width 5 height 5
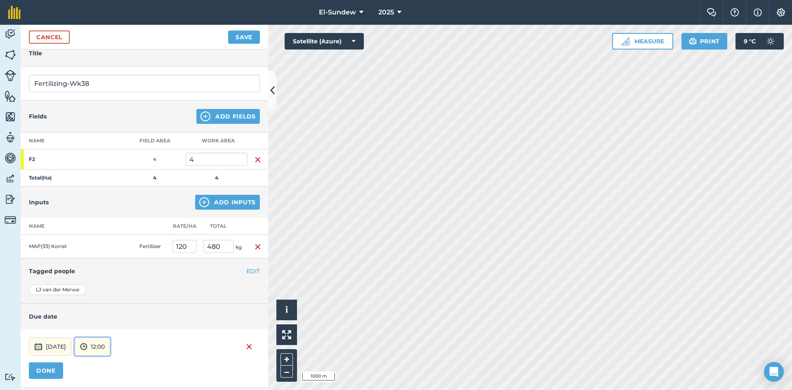
click at [110, 349] on button "12:00" at bounding box center [92, 347] width 35 height 18
click at [112, 303] on button "07:00" at bounding box center [94, 303] width 39 height 13
click at [60, 368] on button "DONE" at bounding box center [46, 370] width 34 height 17
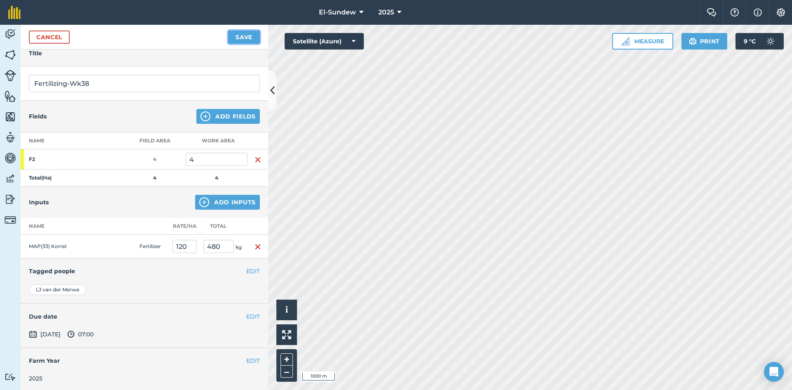
click at [238, 39] on button "Save" at bounding box center [244, 37] width 32 height 13
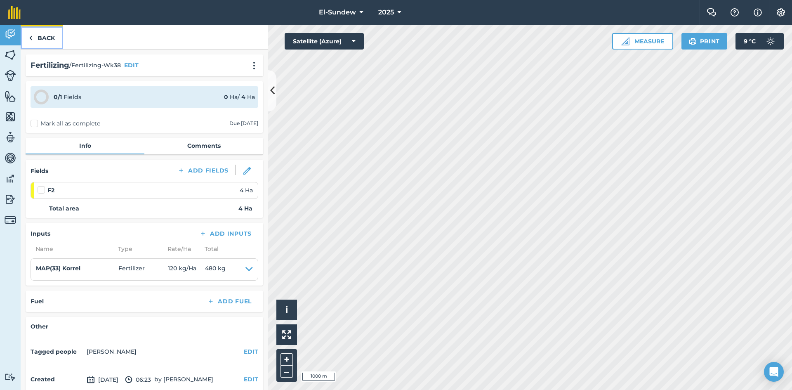
click at [53, 37] on link "Back" at bounding box center [42, 37] width 42 height 24
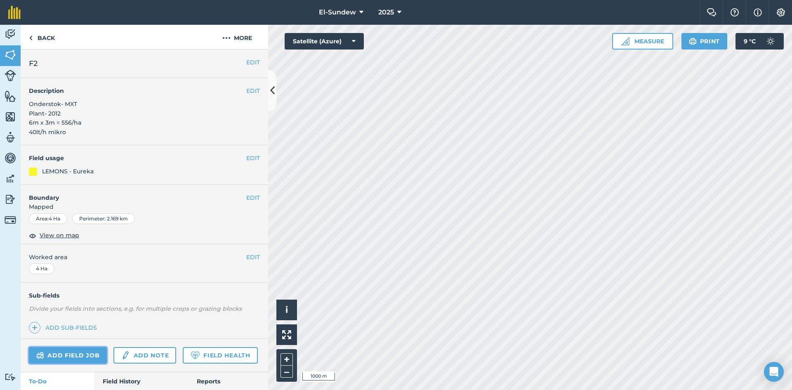
click at [82, 349] on link "Add field job" at bounding box center [68, 355] width 78 height 17
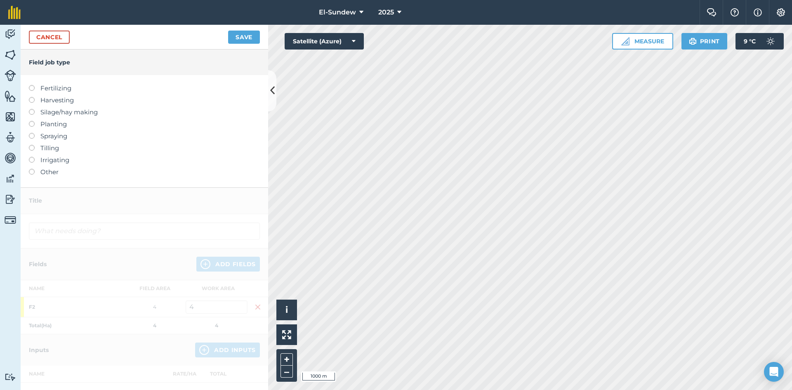
click at [69, 90] on label "Fertilizing" at bounding box center [144, 88] width 231 height 10
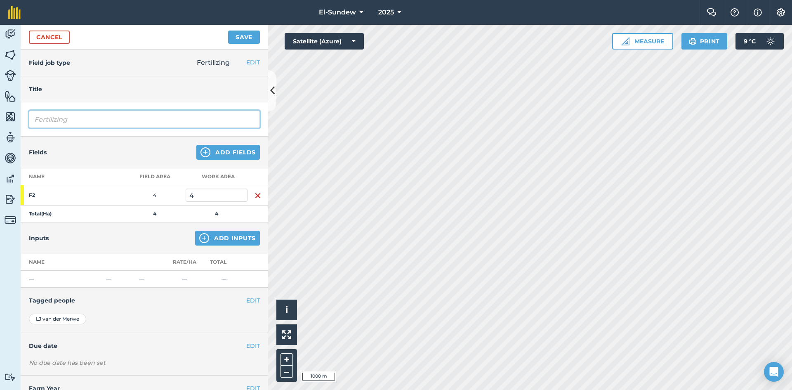
click at [99, 126] on input "Fertilizing" at bounding box center [144, 119] width 231 height 17
type input "Fertilizing-Wk39"
click at [206, 235] on button "Add Inputs" at bounding box center [227, 238] width 65 height 15
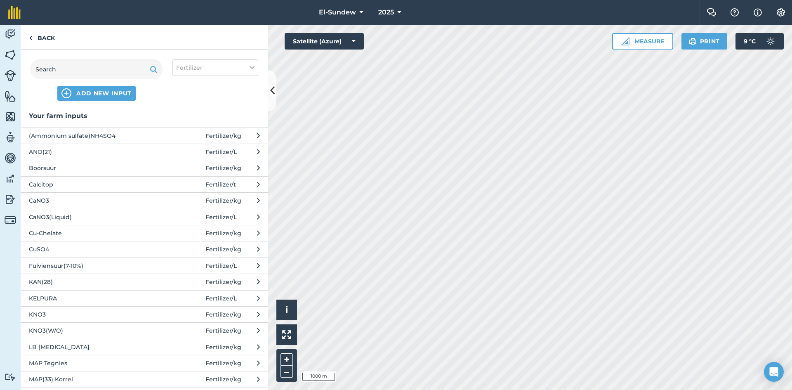
click at [95, 168] on span "Boorsuur" at bounding box center [96, 167] width 135 height 9
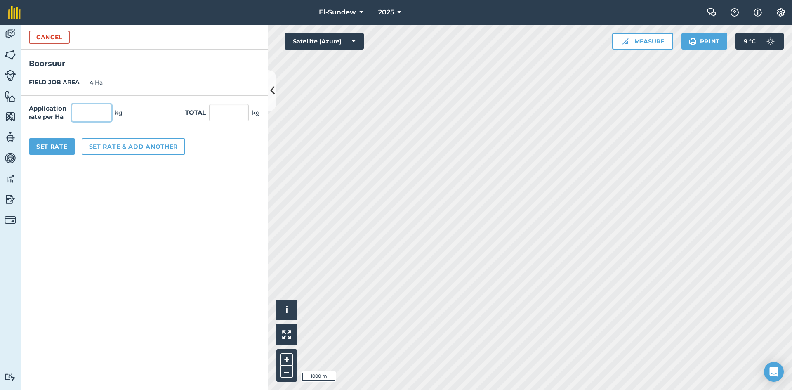
click at [107, 111] on input "text" at bounding box center [92, 112] width 40 height 17
type input "2"
type input "8"
click at [110, 146] on button "Set rate & add another" at bounding box center [134, 146] width 104 height 17
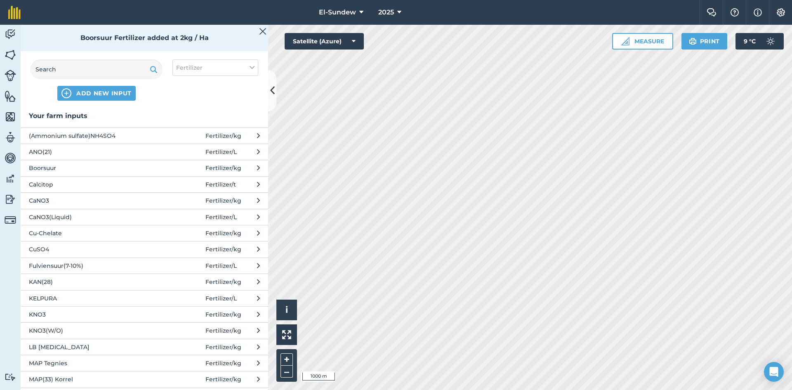
scroll to position [137, 0]
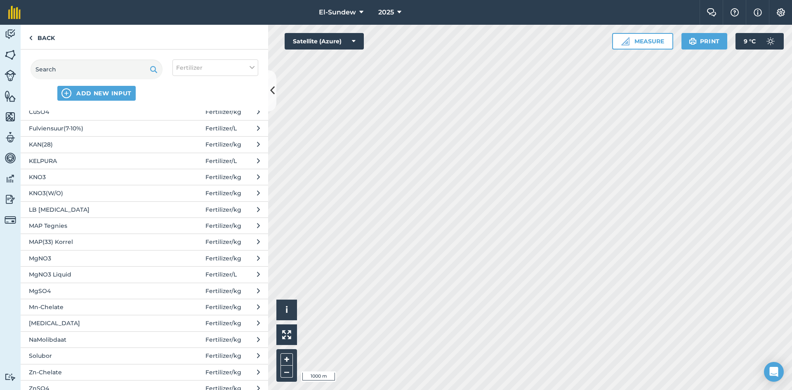
click at [101, 320] on span "[MEDICAL_DATA]" at bounding box center [96, 323] width 135 height 9
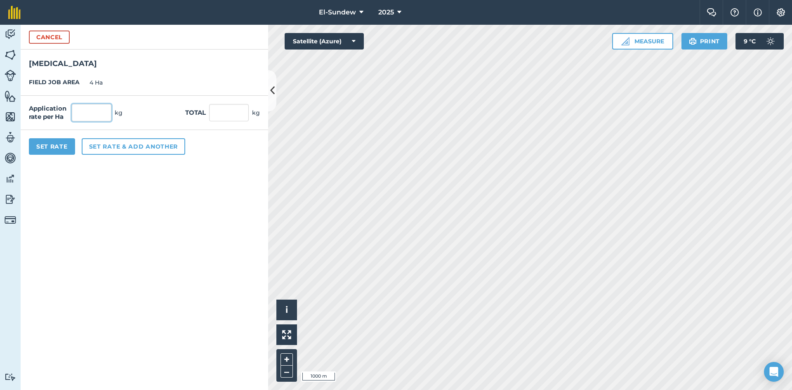
click at [100, 106] on input "text" at bounding box center [92, 112] width 40 height 17
type input "5"
type input "20"
click at [58, 151] on button "Set Rate" at bounding box center [52, 146] width 46 height 17
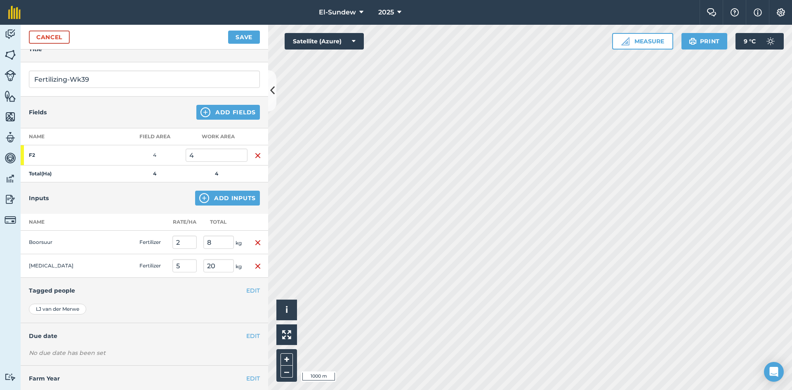
scroll to position [59, 0]
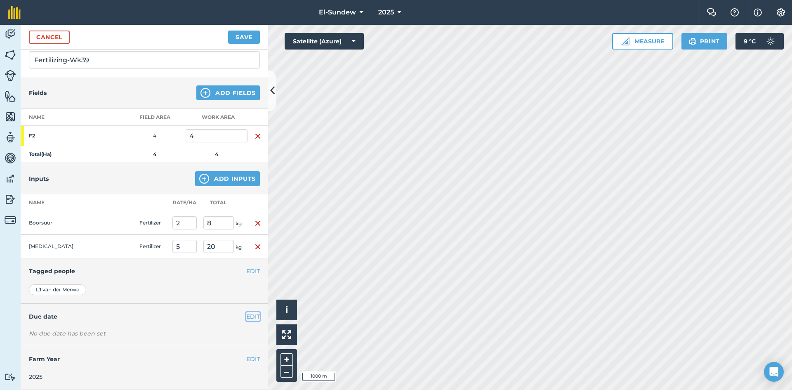
click at [246, 314] on button "EDIT" at bounding box center [253, 316] width 14 height 9
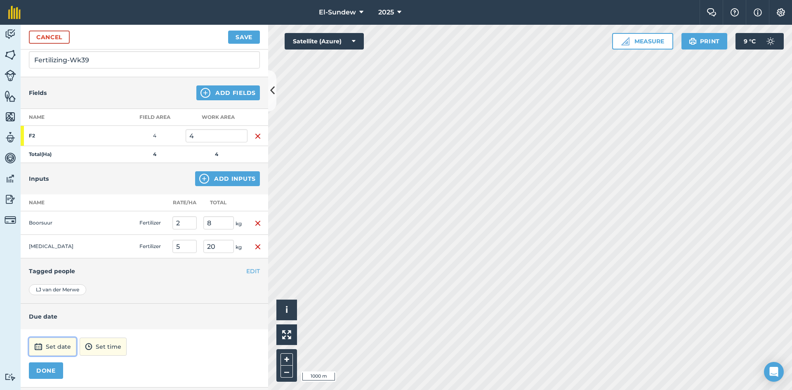
click at [46, 346] on button "Set date" at bounding box center [52, 347] width 47 height 18
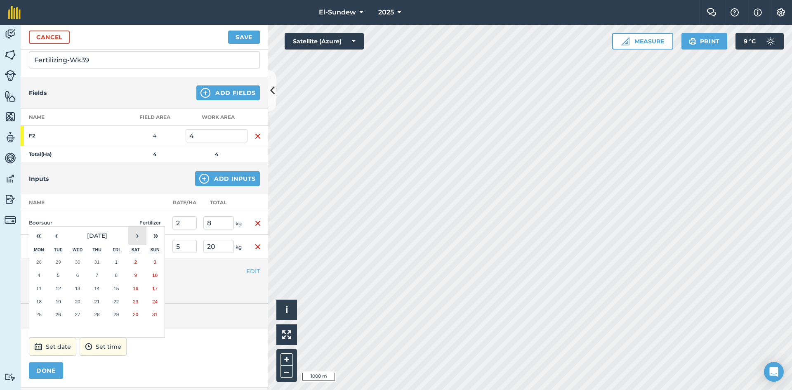
click at [131, 238] on button "›" at bounding box center [137, 236] width 18 height 18
click at [43, 305] on button "22" at bounding box center [38, 301] width 19 height 13
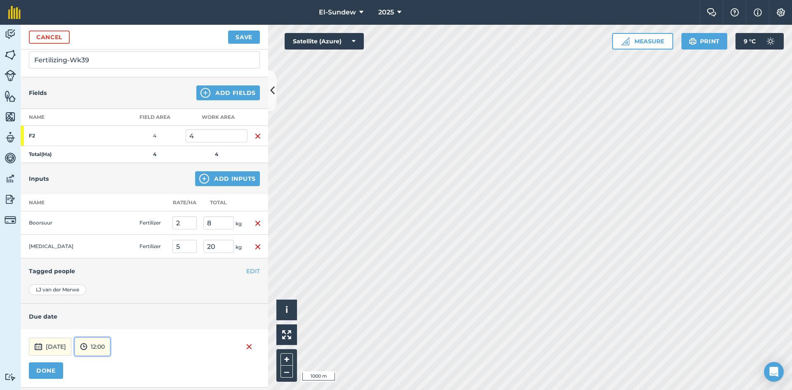
click at [110, 350] on button "12:00" at bounding box center [92, 347] width 35 height 18
click at [106, 300] on button "07:00" at bounding box center [94, 303] width 39 height 13
click at [45, 374] on button "DONE" at bounding box center [46, 370] width 34 height 17
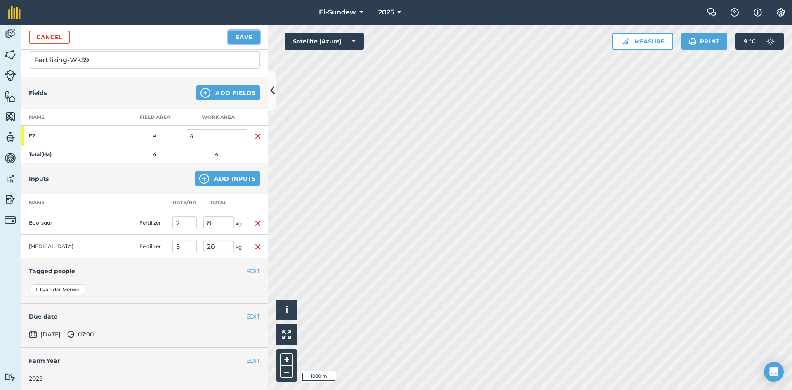
click at [250, 36] on button "Save" at bounding box center [244, 37] width 32 height 13
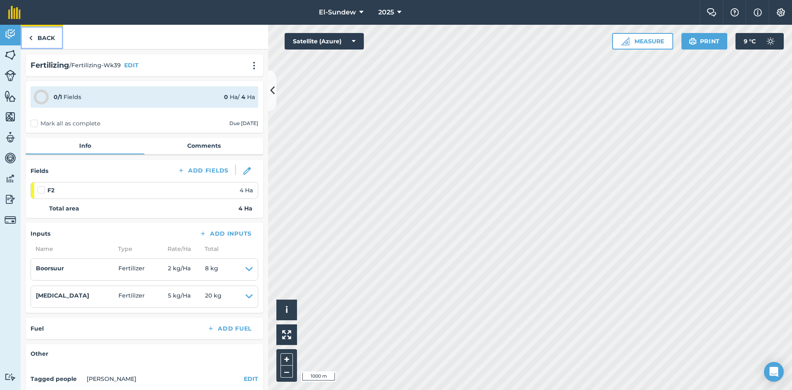
click at [56, 38] on link "Back" at bounding box center [42, 37] width 42 height 24
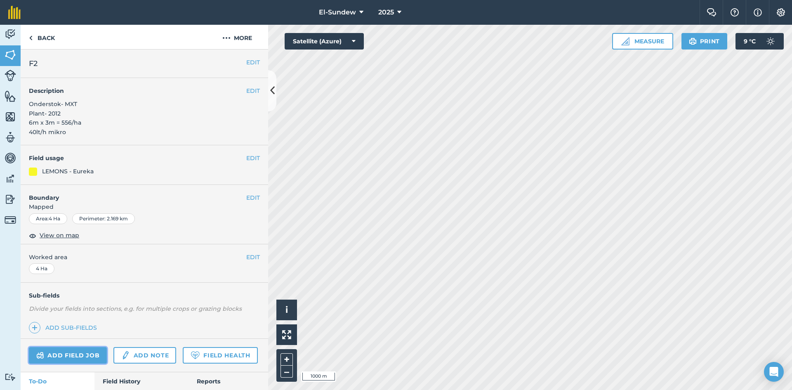
click at [83, 356] on link "Add field job" at bounding box center [68, 355] width 78 height 17
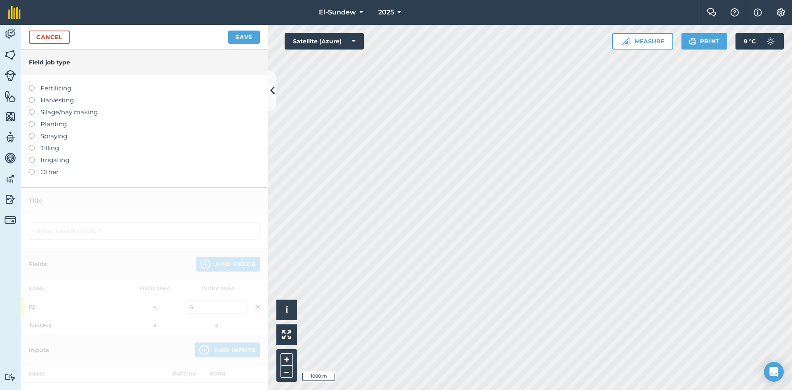
click at [58, 91] on label "Fertilizing" at bounding box center [144, 88] width 231 height 10
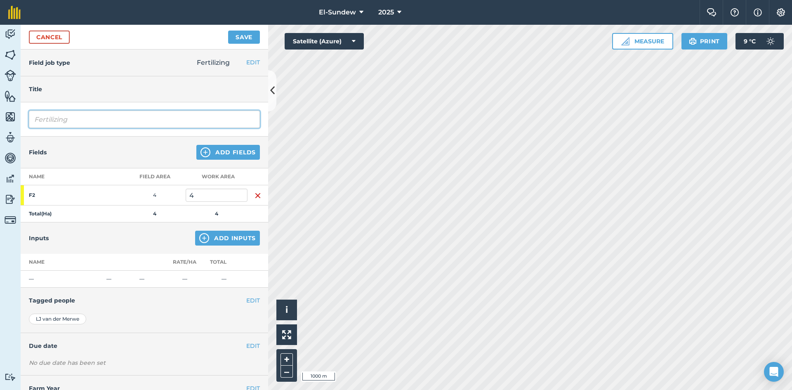
click at [123, 116] on input "Fertilizing" at bounding box center [144, 119] width 231 height 17
type input "Fertilizing-Wk39"
click at [199, 235] on img at bounding box center [204, 238] width 10 height 10
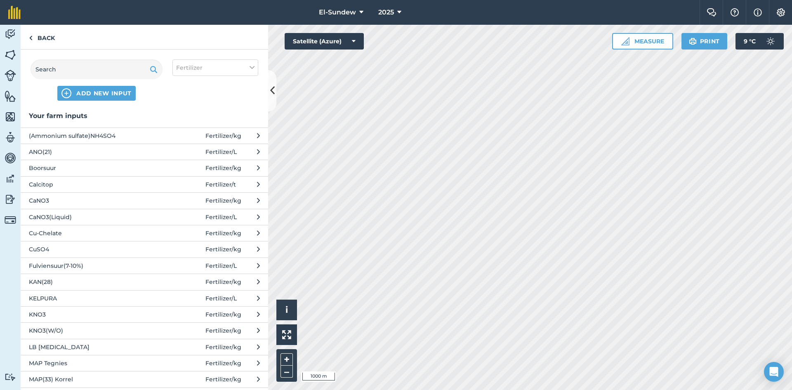
click at [85, 131] on span "(Ammonium sulfate)NH4SO4" at bounding box center [96, 135] width 135 height 9
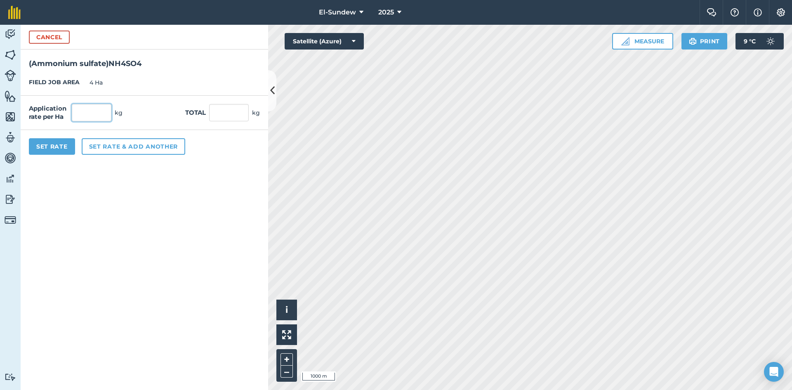
click at [86, 115] on input "text" at bounding box center [92, 112] width 40 height 17
type input "60"
type input "240"
click at [66, 151] on button "Set Rate" at bounding box center [52, 146] width 46 height 17
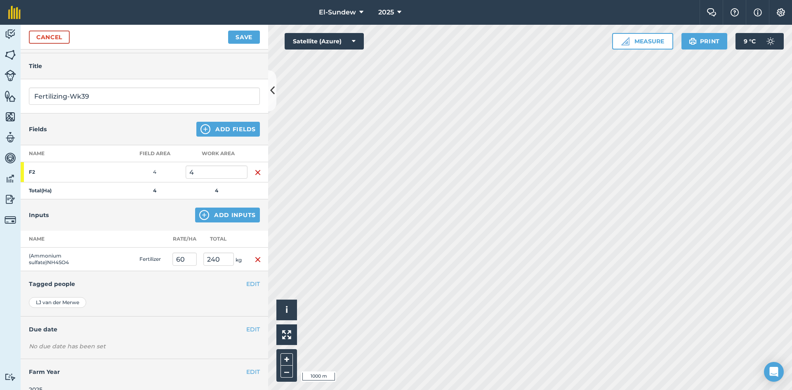
scroll to position [36, 0]
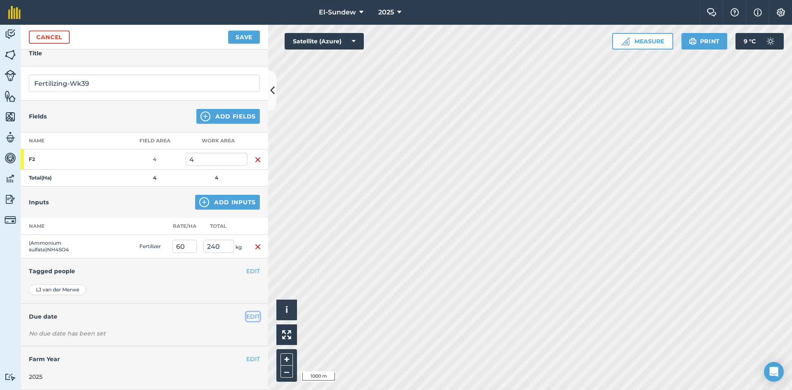
click at [250, 315] on button "EDIT" at bounding box center [253, 316] width 14 height 9
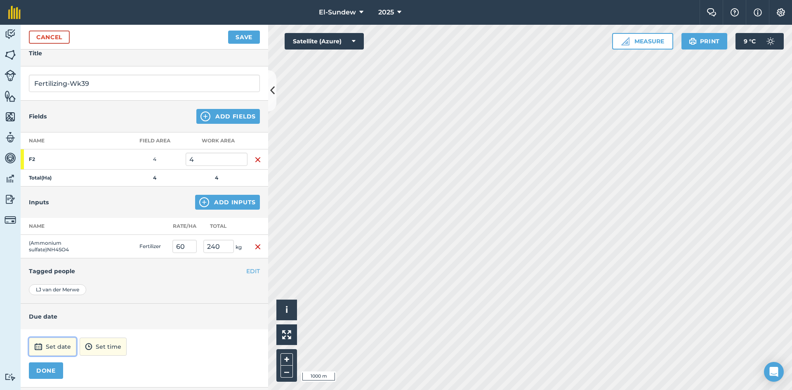
click at [56, 347] on button "Set date" at bounding box center [52, 347] width 47 height 18
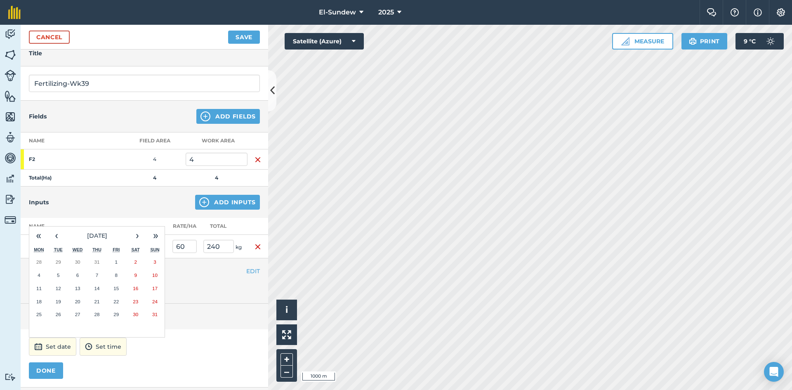
click at [44, 295] on button "18" at bounding box center [38, 301] width 19 height 13
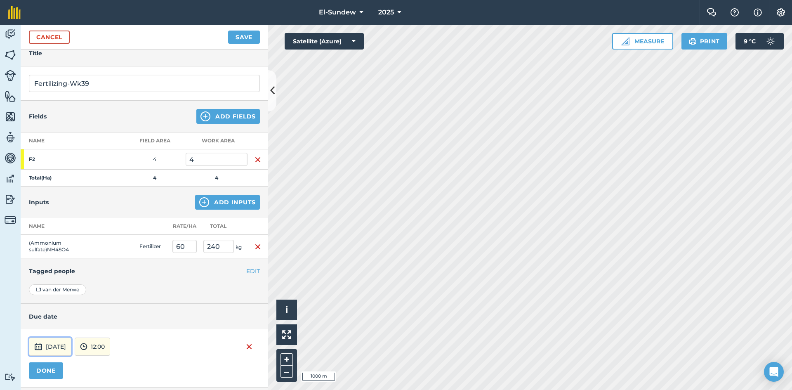
click at [66, 346] on button "[DATE]" at bounding box center [50, 347] width 42 height 18
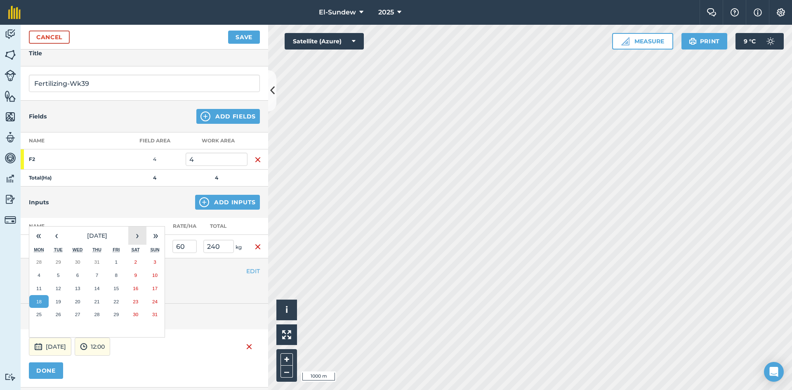
click at [139, 234] on button "›" at bounding box center [137, 236] width 18 height 18
click at [46, 298] on button "22" at bounding box center [38, 301] width 19 height 13
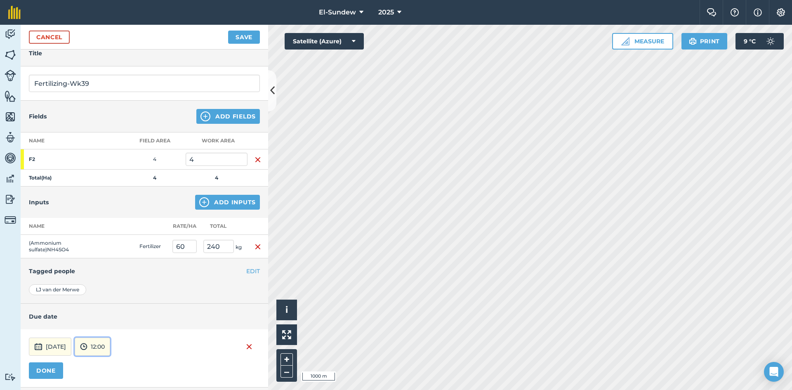
click at [110, 352] on button "12:00" at bounding box center [92, 347] width 35 height 18
click at [113, 305] on button "07:00" at bounding box center [94, 303] width 39 height 13
click at [46, 371] on button "DONE" at bounding box center [46, 370] width 34 height 17
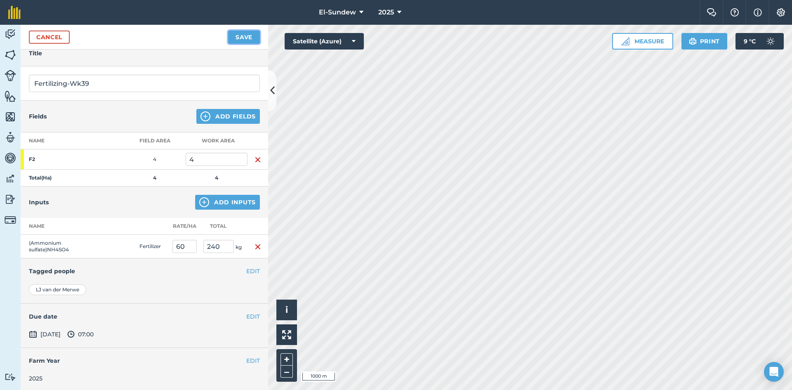
click at [241, 41] on button "Save" at bounding box center [244, 37] width 32 height 13
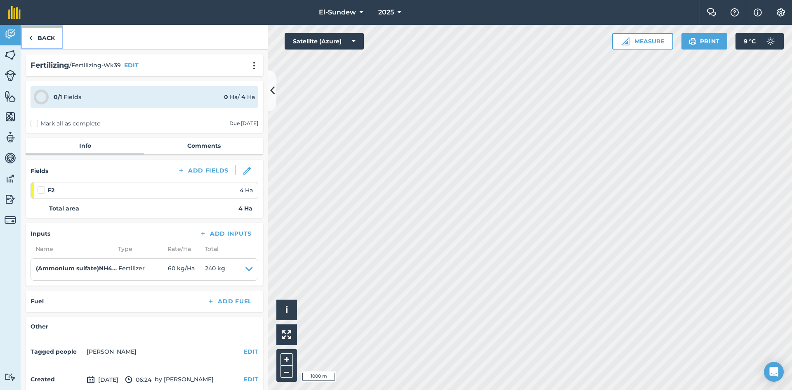
click at [37, 42] on link "Back" at bounding box center [42, 37] width 42 height 24
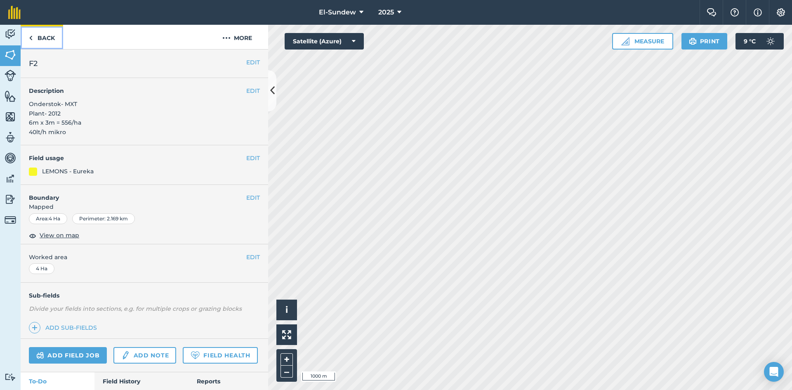
click at [46, 38] on link "Back" at bounding box center [42, 37] width 42 height 24
